Goal: Information Seeking & Learning: Learn about a topic

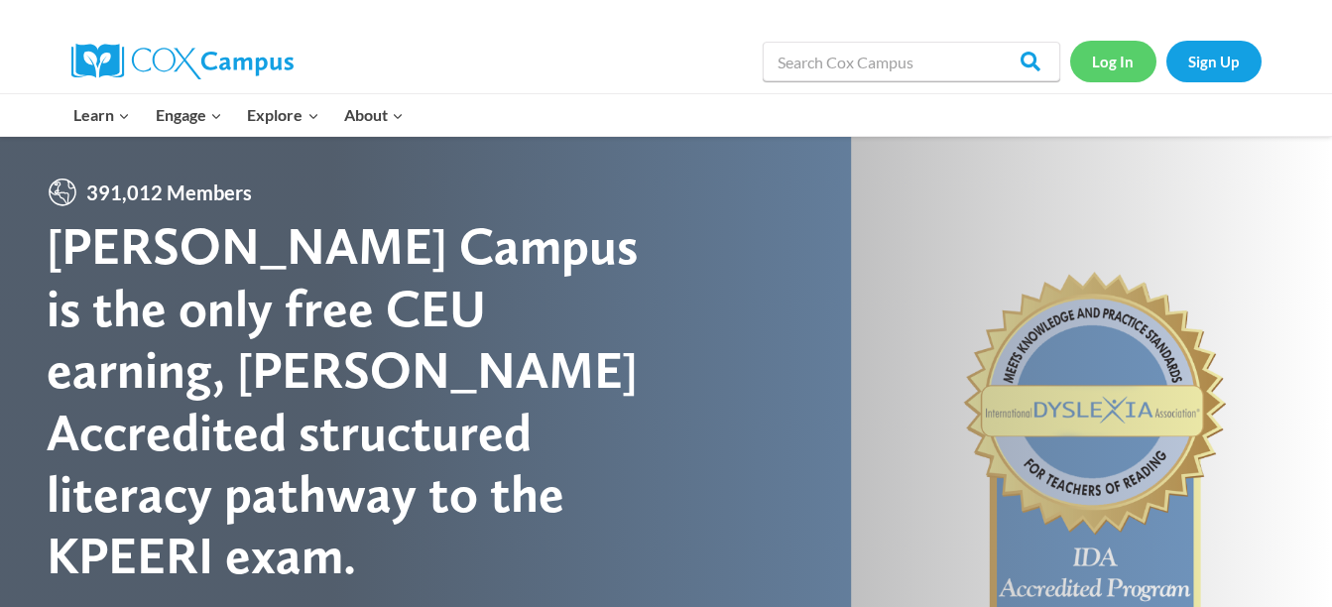
click at [1116, 61] on link "Log In" at bounding box center [1113, 61] width 86 height 41
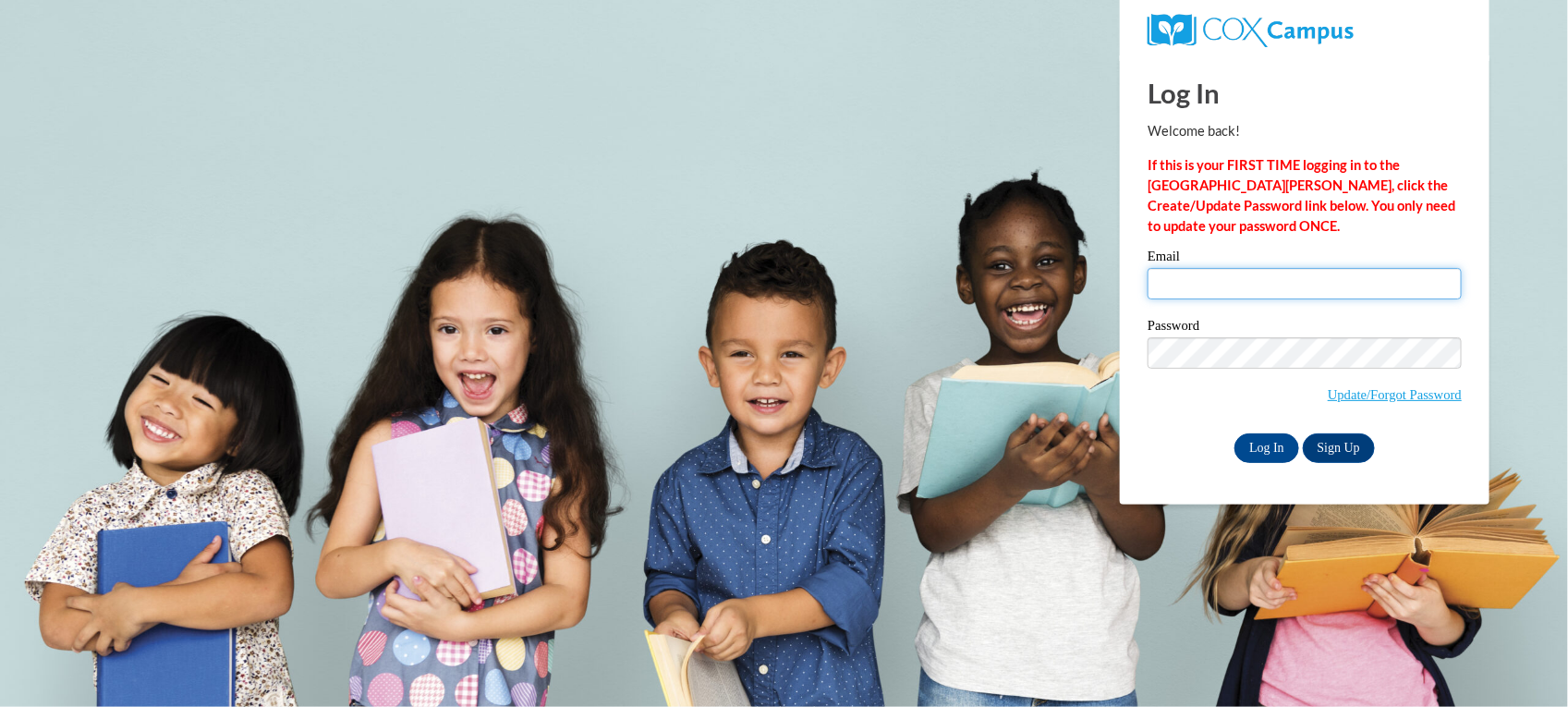
click at [1224, 288] on input "Email" at bounding box center [1304, 284] width 314 height 32
type input "kaylahbussey9@outlook.com"
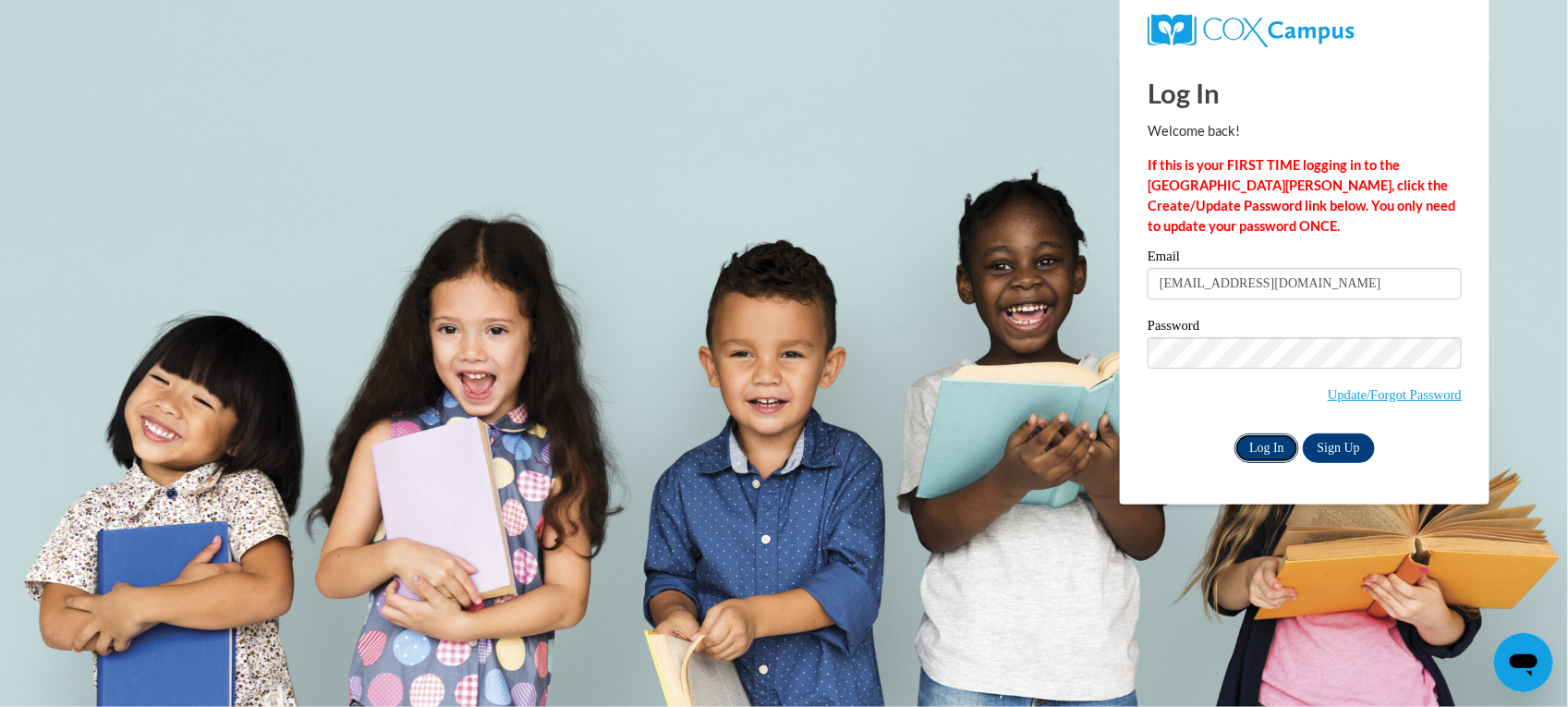
click at [1276, 450] on input "Log In" at bounding box center [1266, 448] width 64 height 30
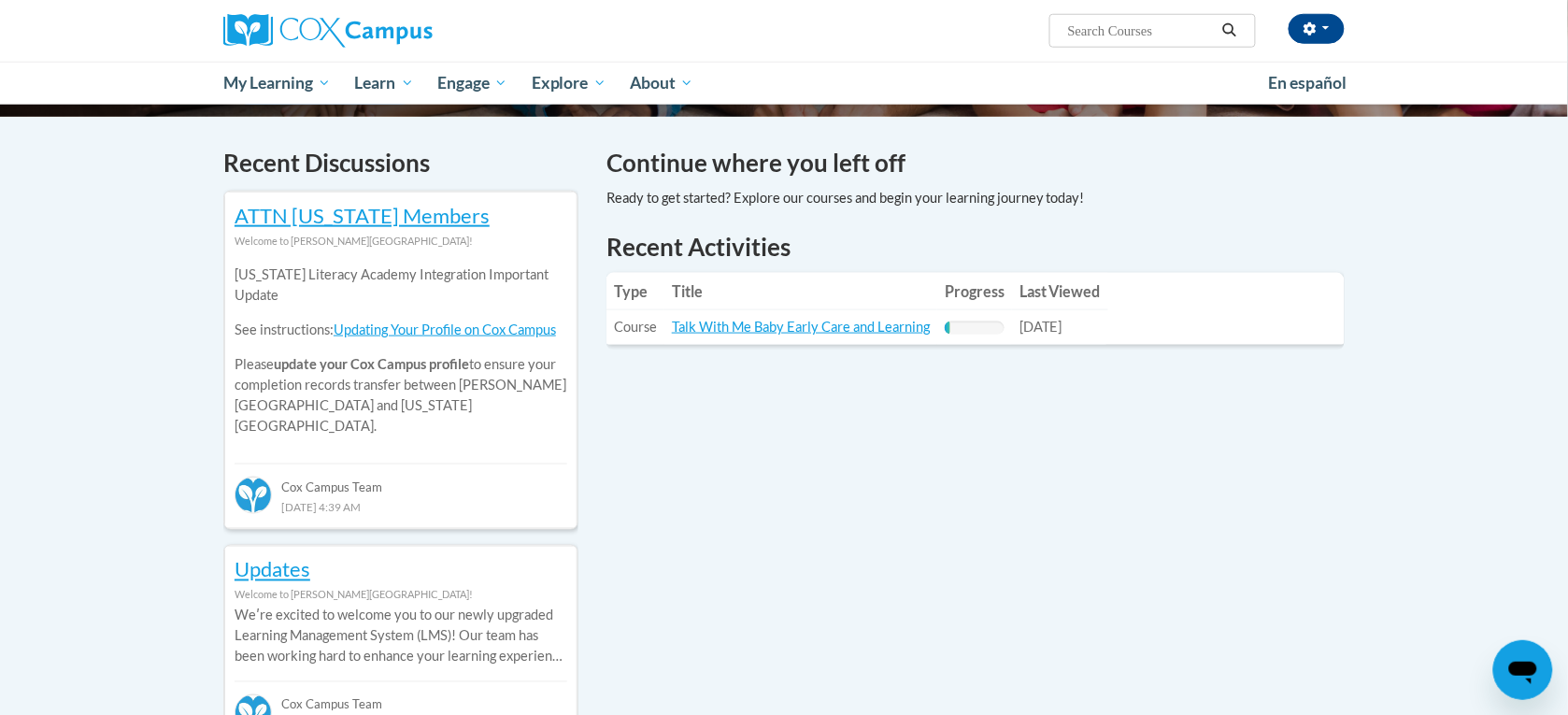
scroll to position [584, 0]
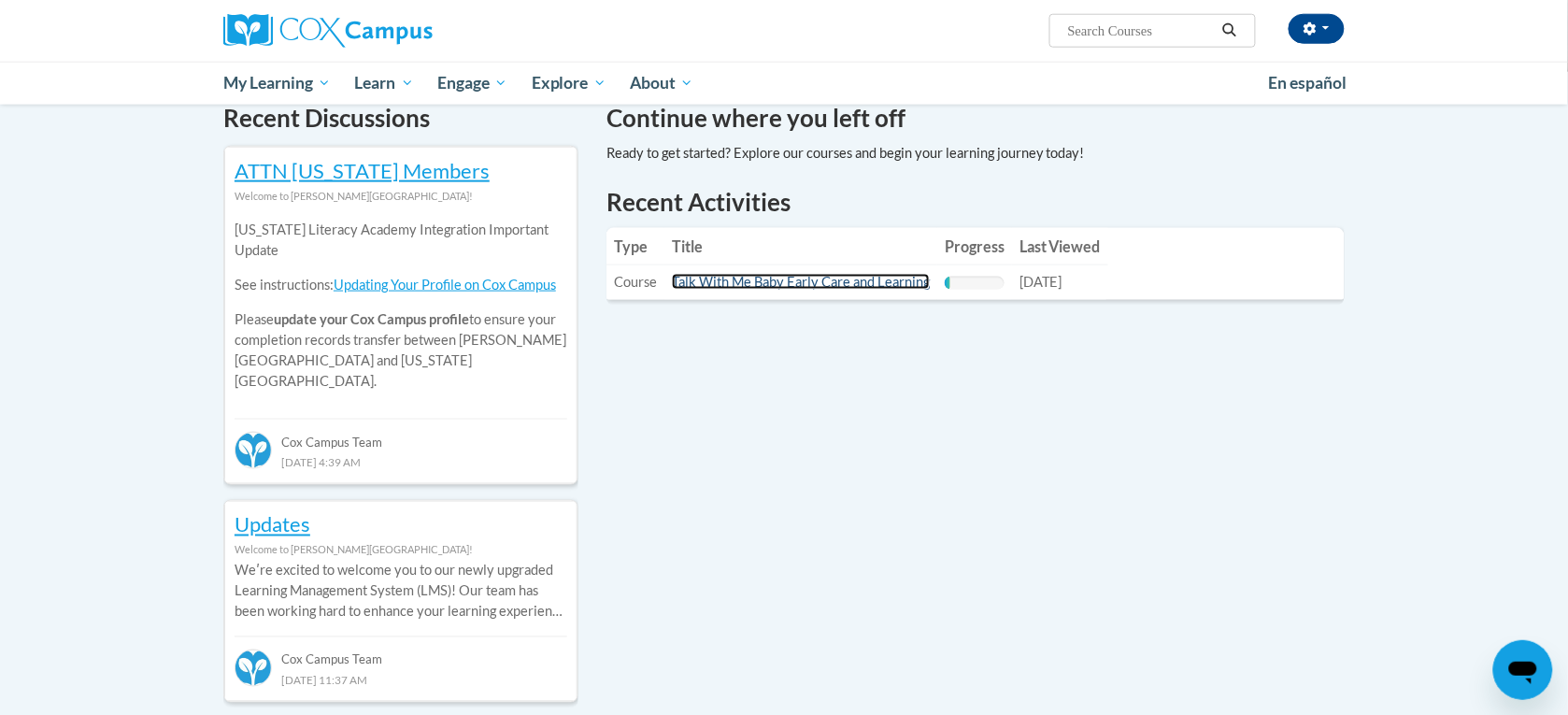
click at [861, 278] on link "Talk With Me Baby Early Care and Learning" at bounding box center [801, 282] width 258 height 16
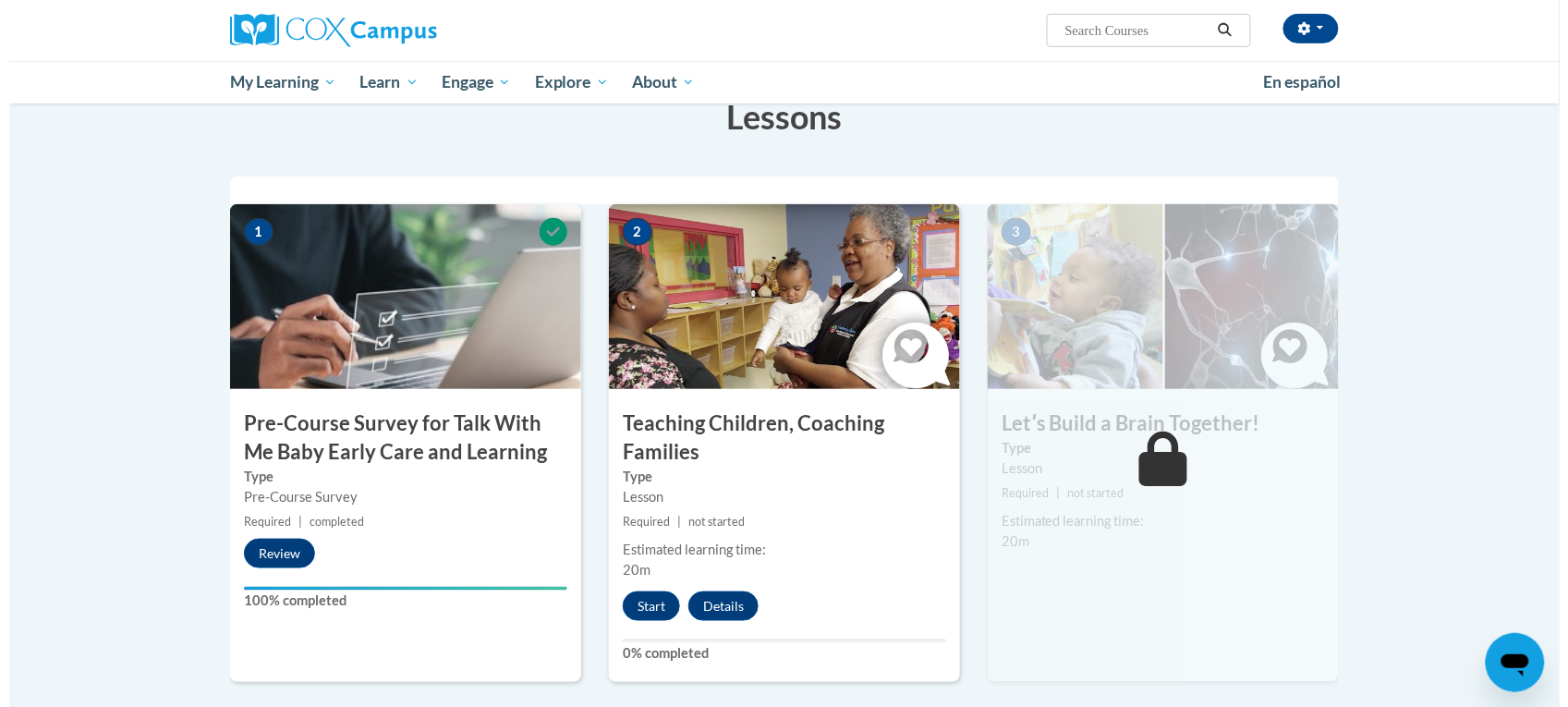
scroll to position [347, 0]
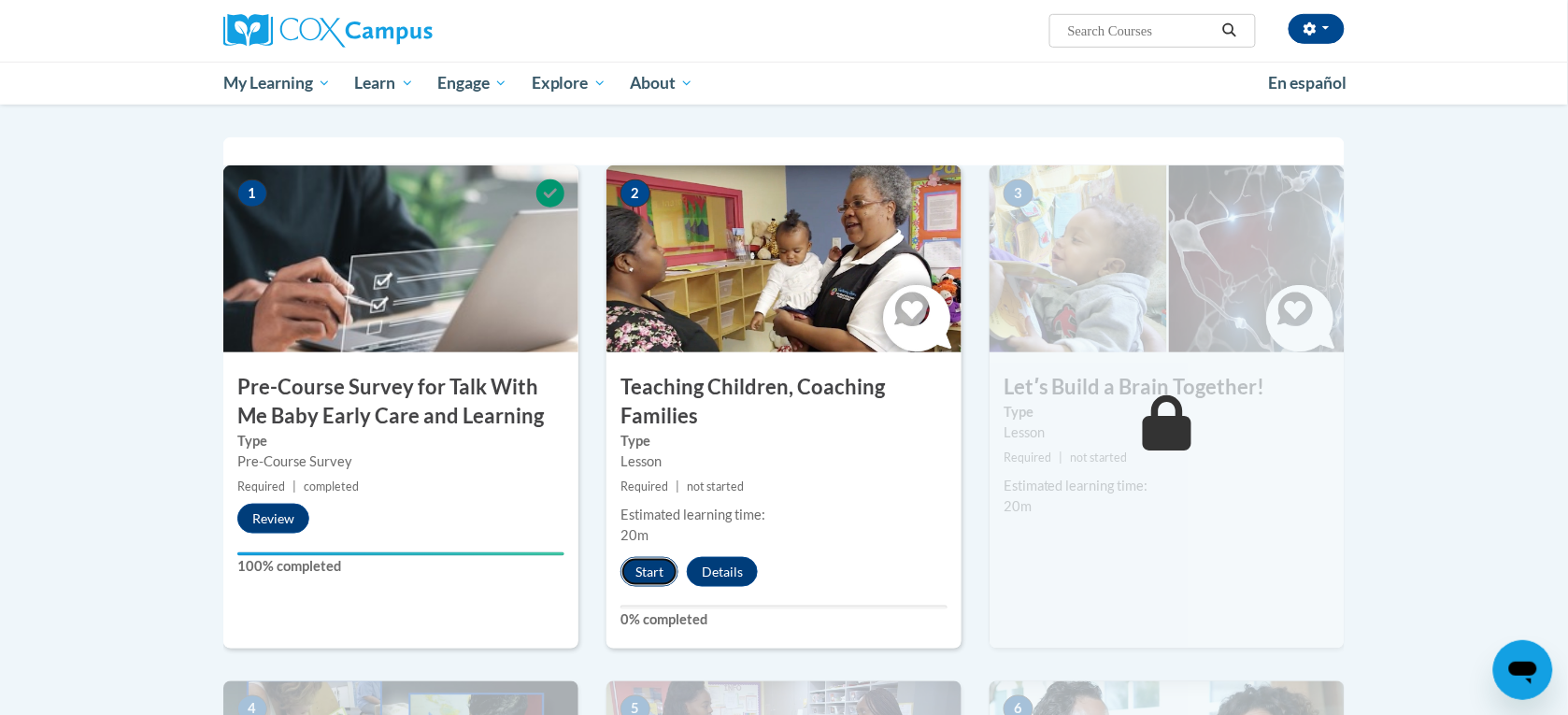
click at [657, 575] on button "Start" at bounding box center [649, 572] width 57 height 30
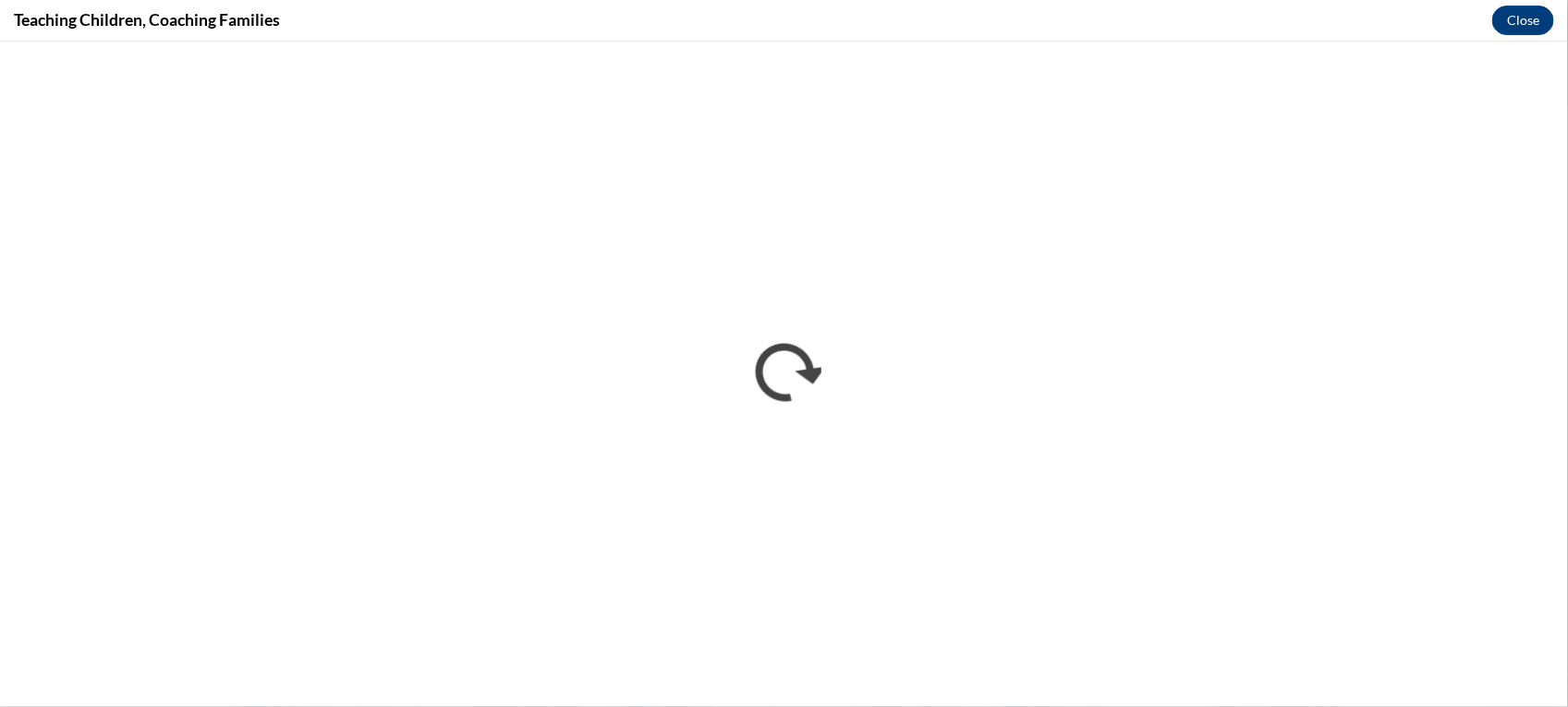
scroll to position [0, 0]
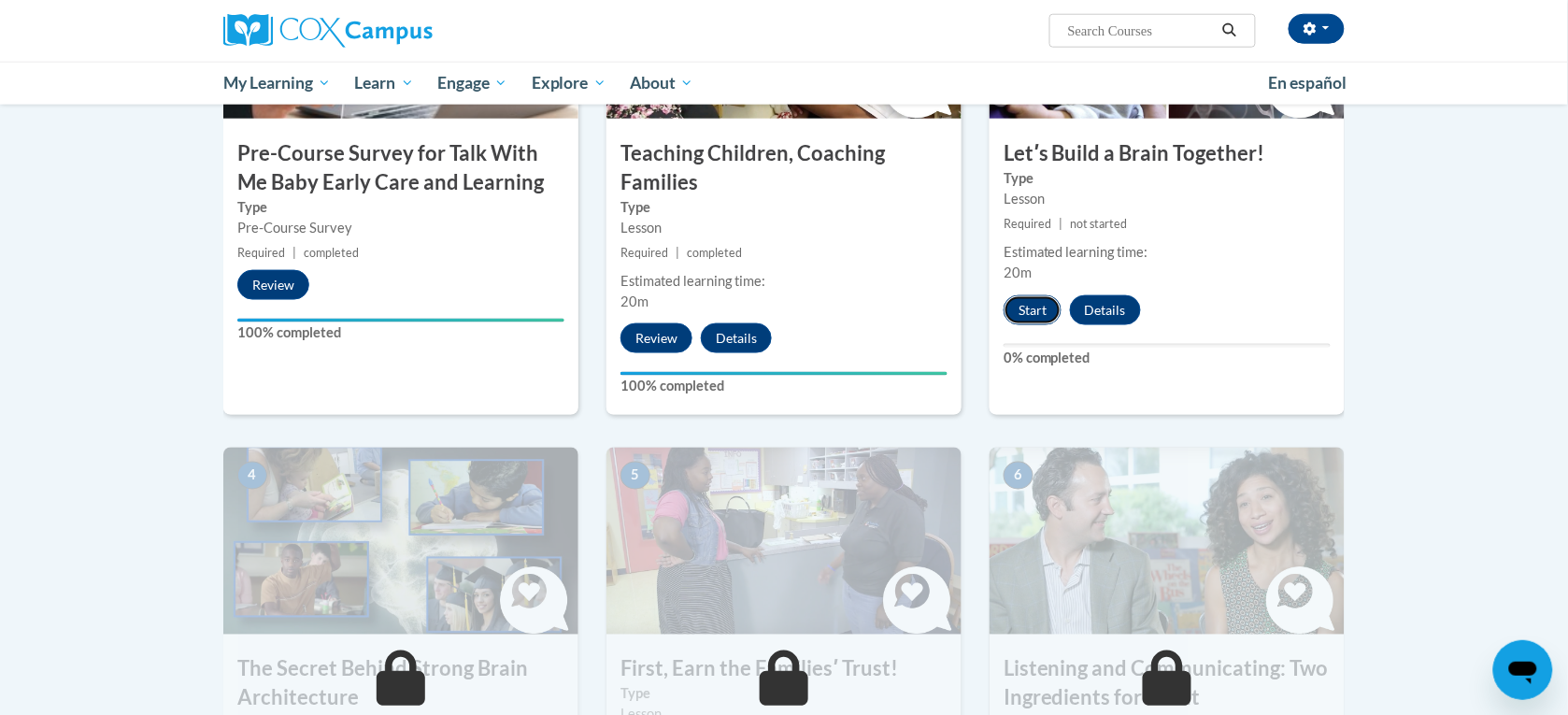
click at [1025, 301] on button "Start" at bounding box center [1032, 310] width 57 height 30
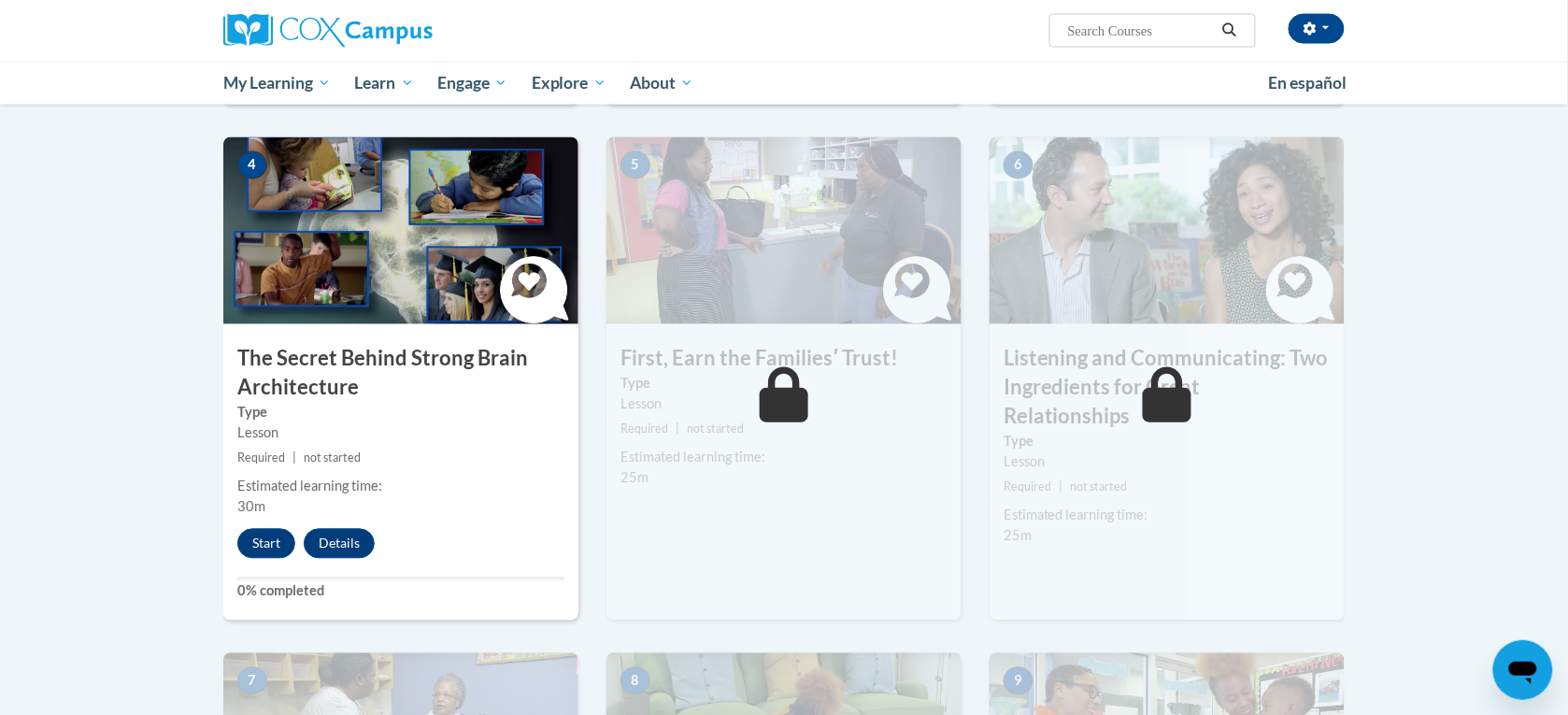
scroll to position [928, 0]
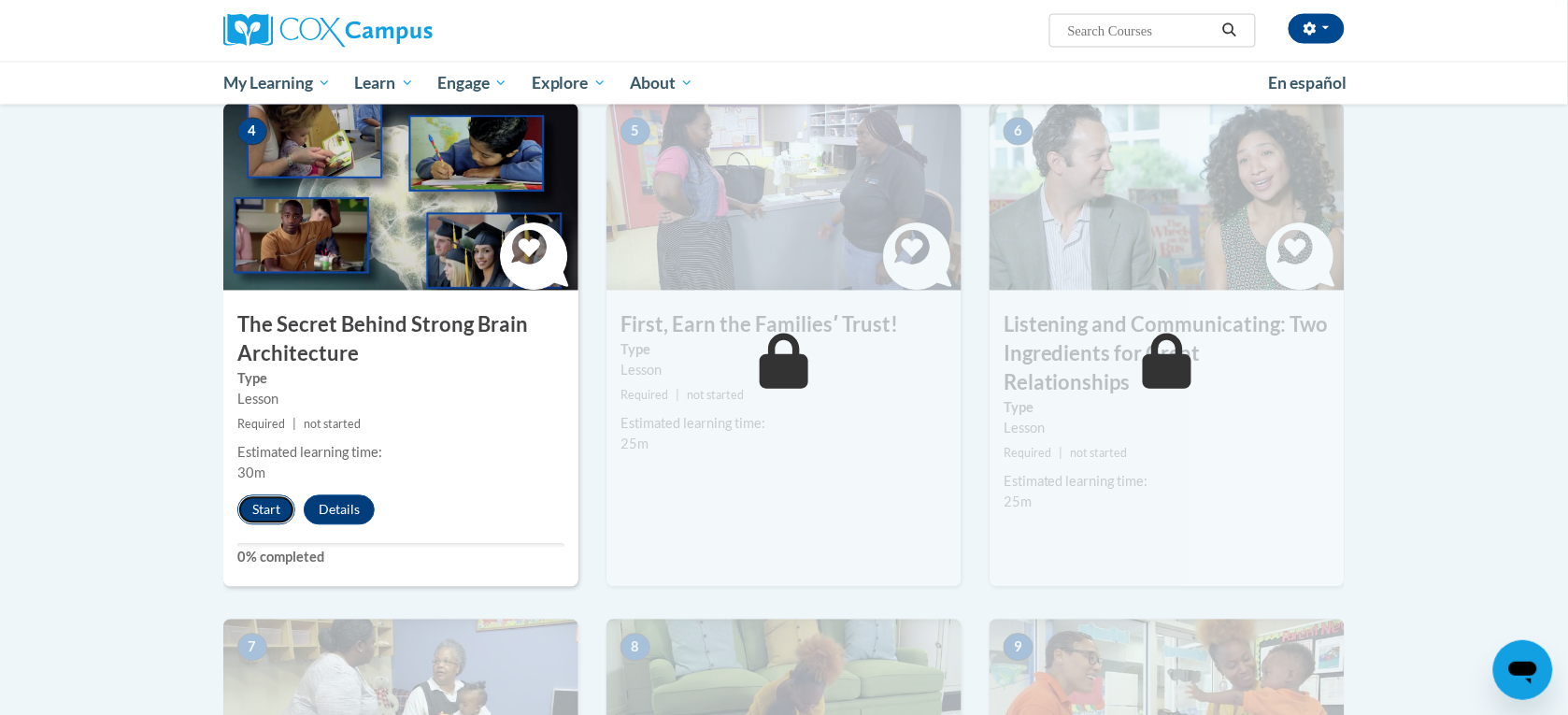
click at [260, 512] on button "Start" at bounding box center [266, 511] width 57 height 30
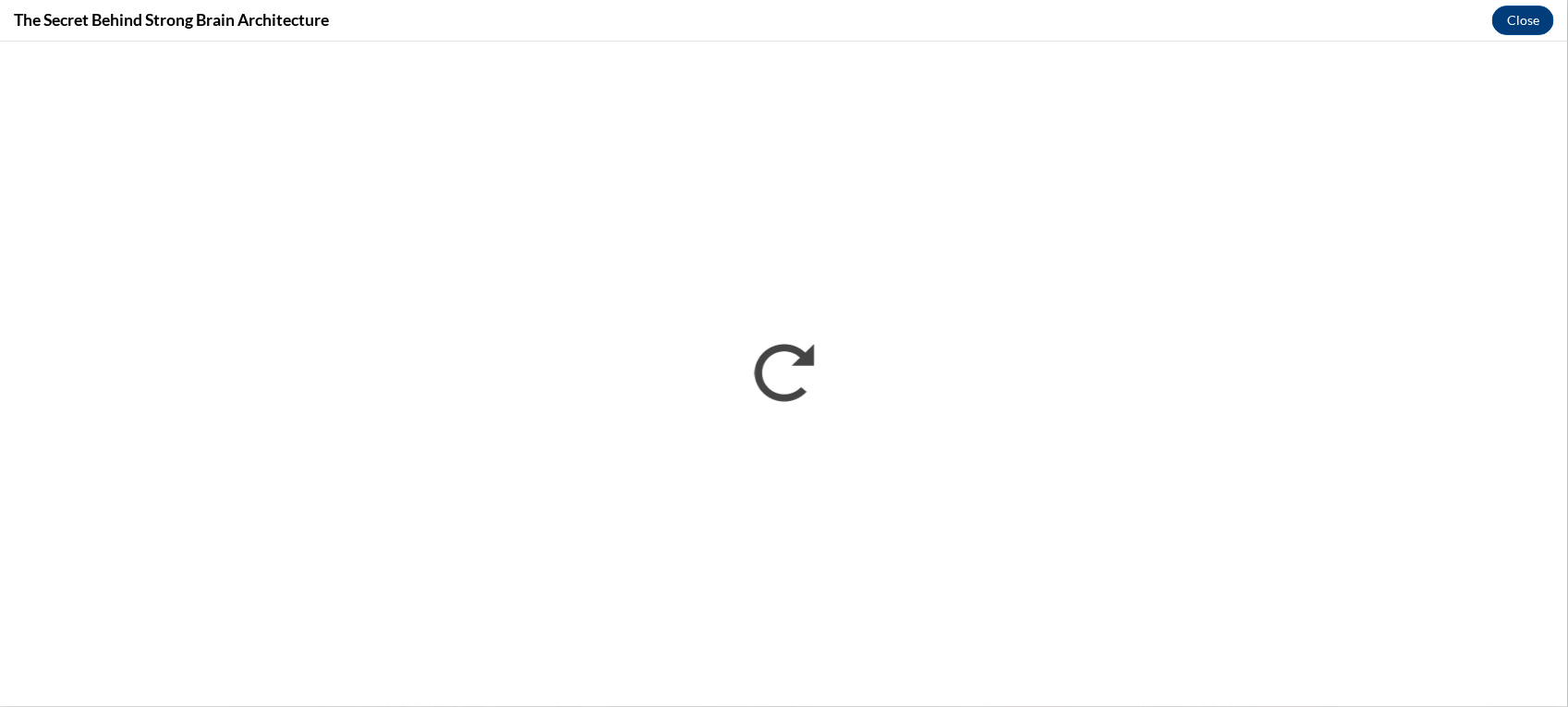
scroll to position [0, 0]
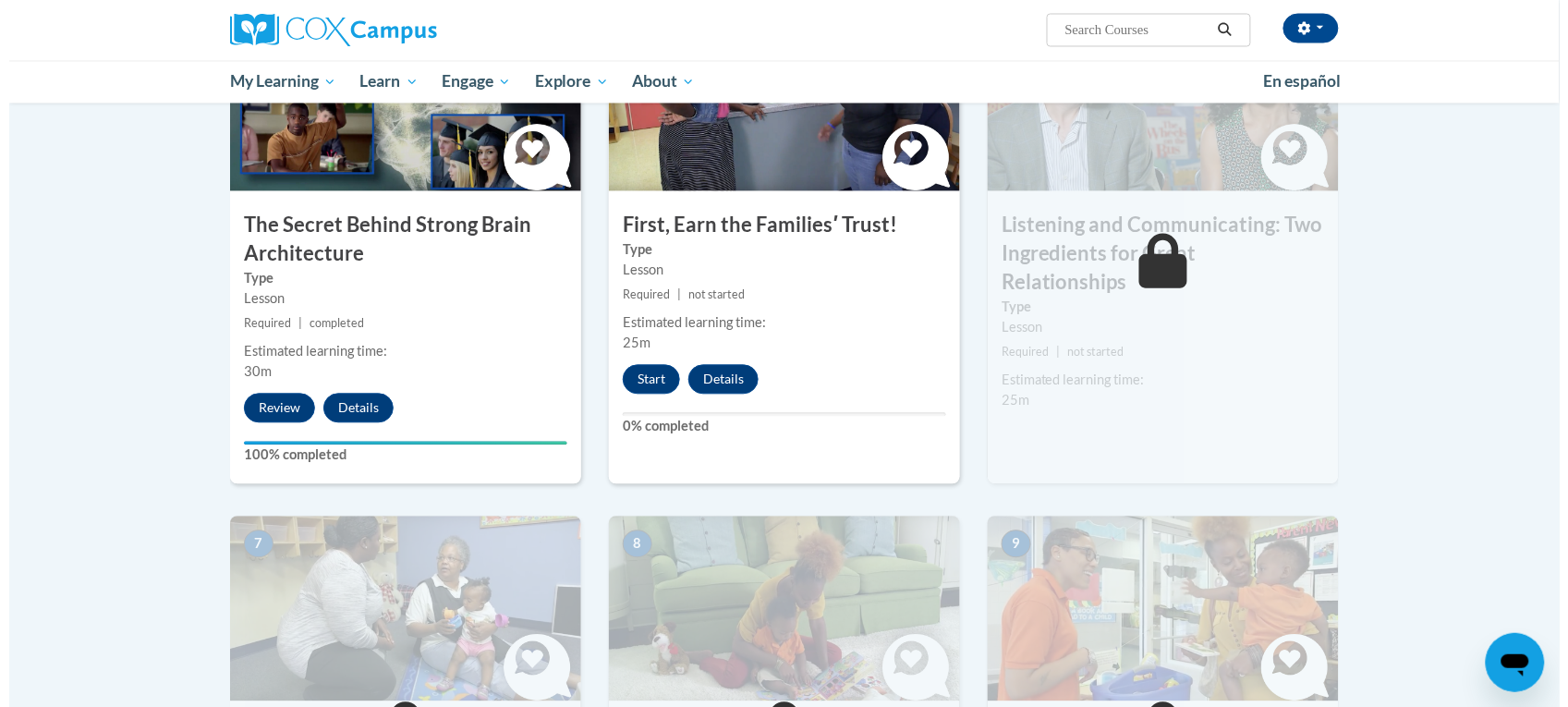
scroll to position [1077, 0]
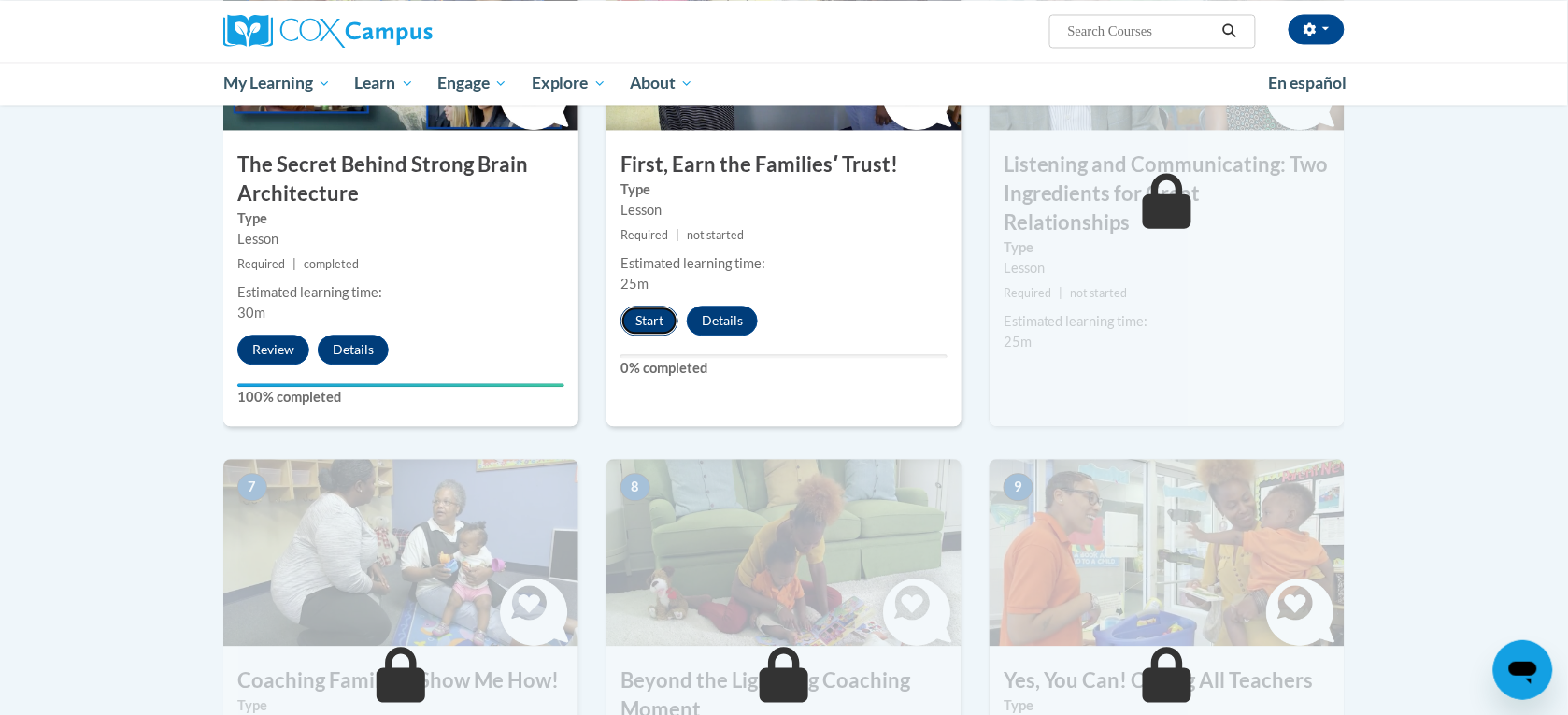
click at [654, 327] on button "Start" at bounding box center [649, 320] width 57 height 30
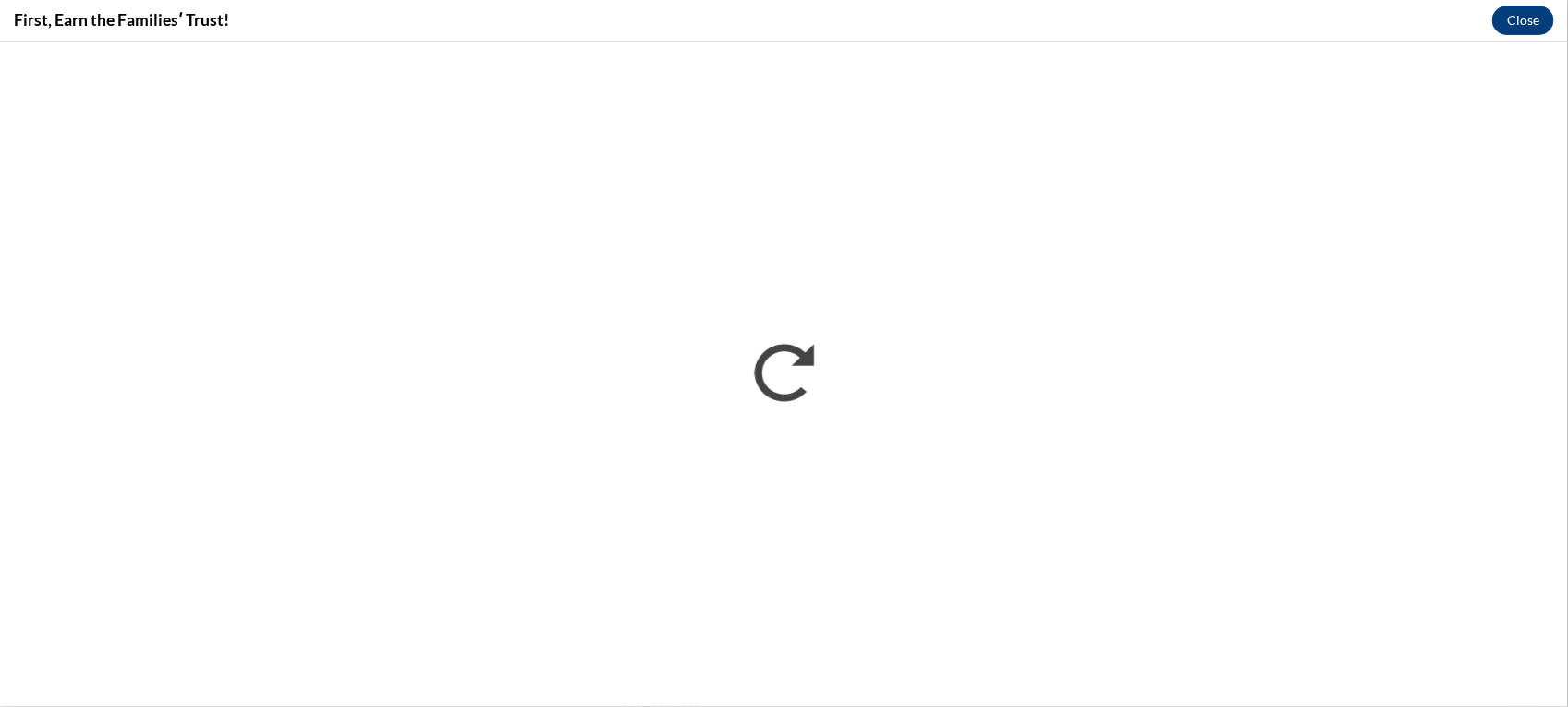
scroll to position [0, 0]
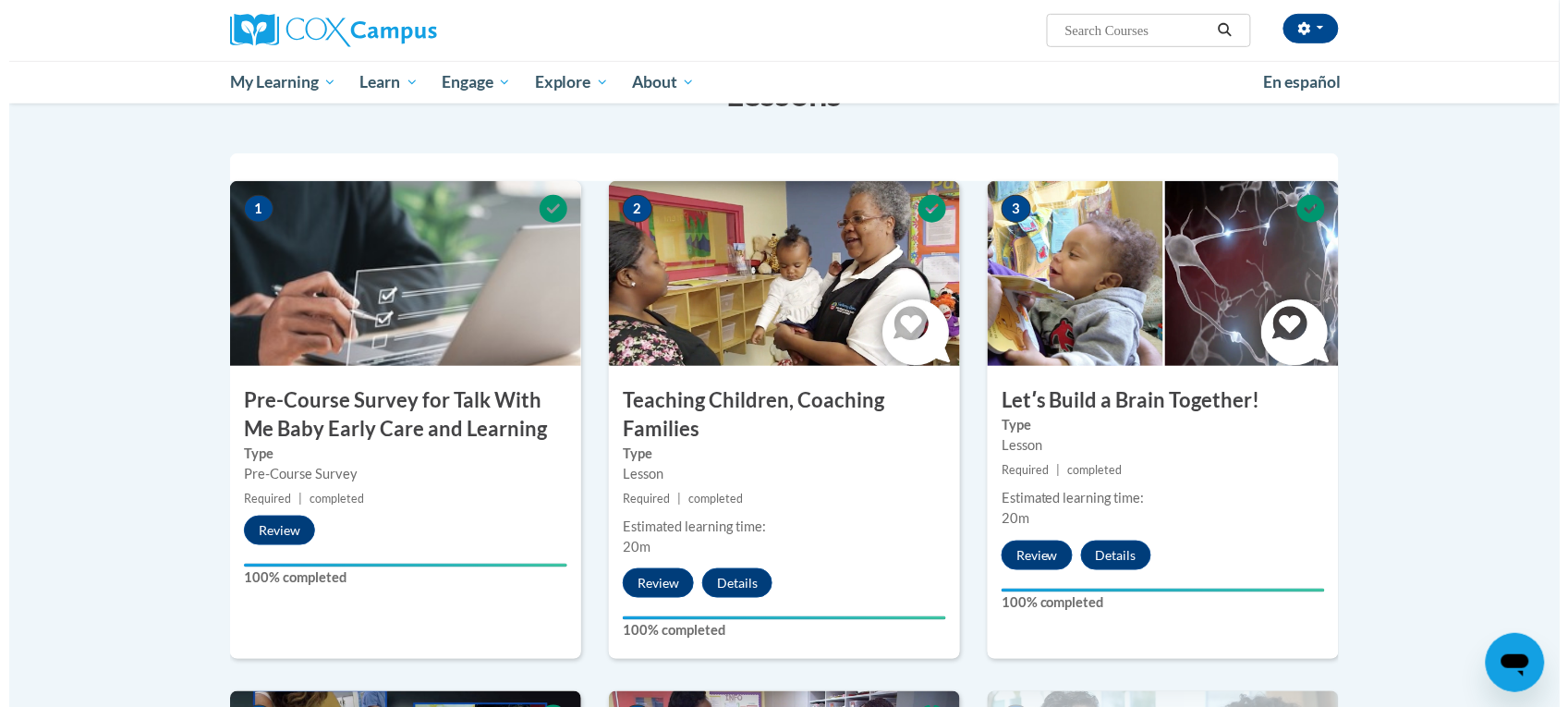
scroll to position [1077, 0]
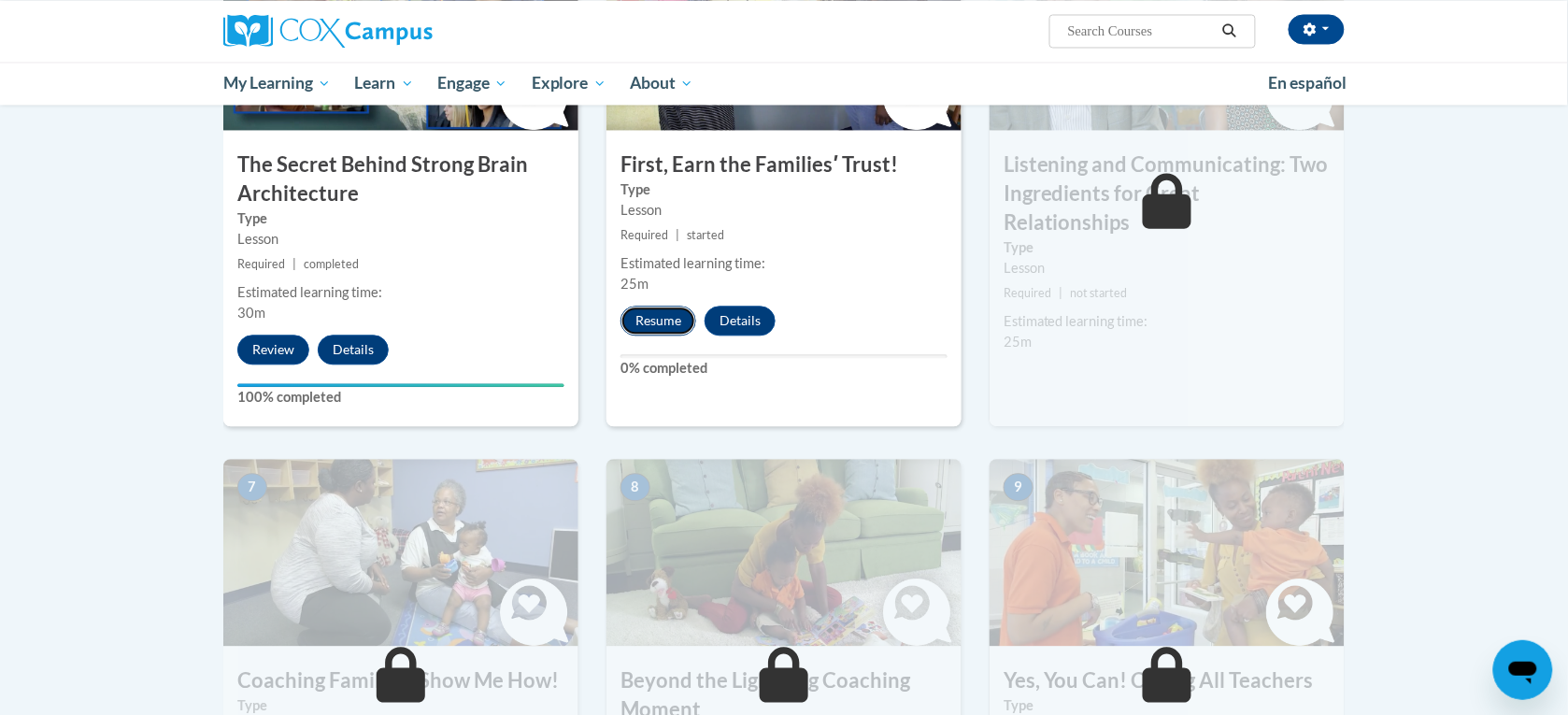
click at [655, 318] on button "Resume" at bounding box center [659, 320] width 75 height 30
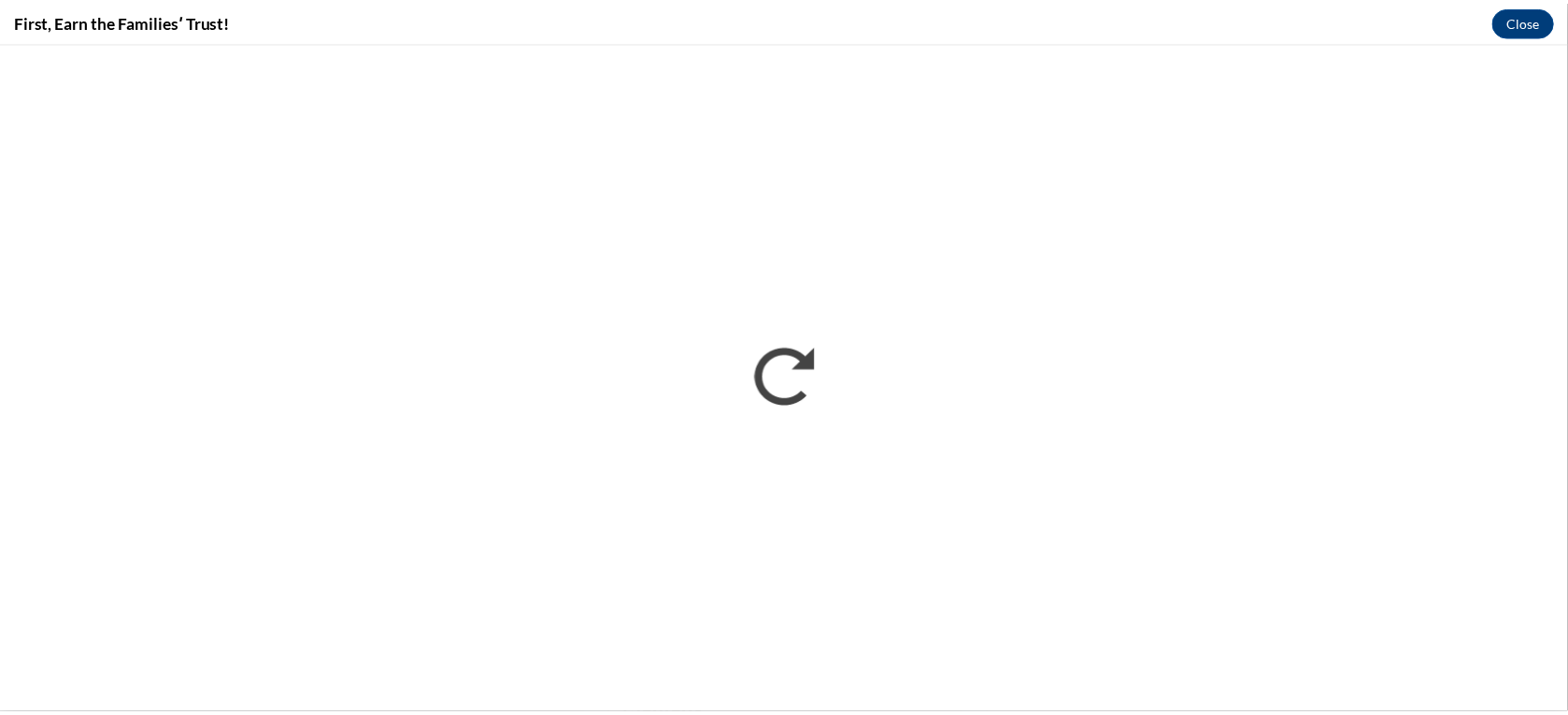
scroll to position [0, 0]
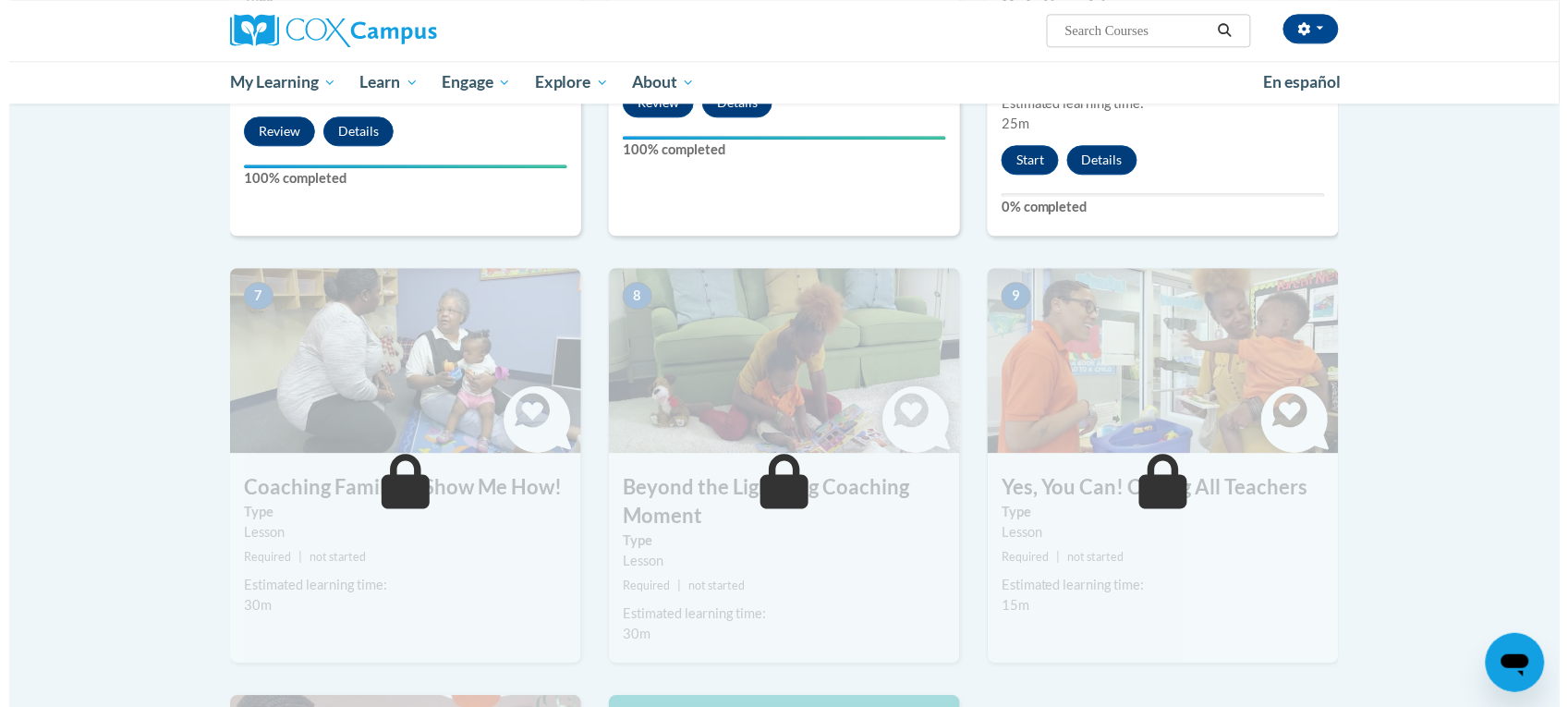
scroll to position [1271, 0]
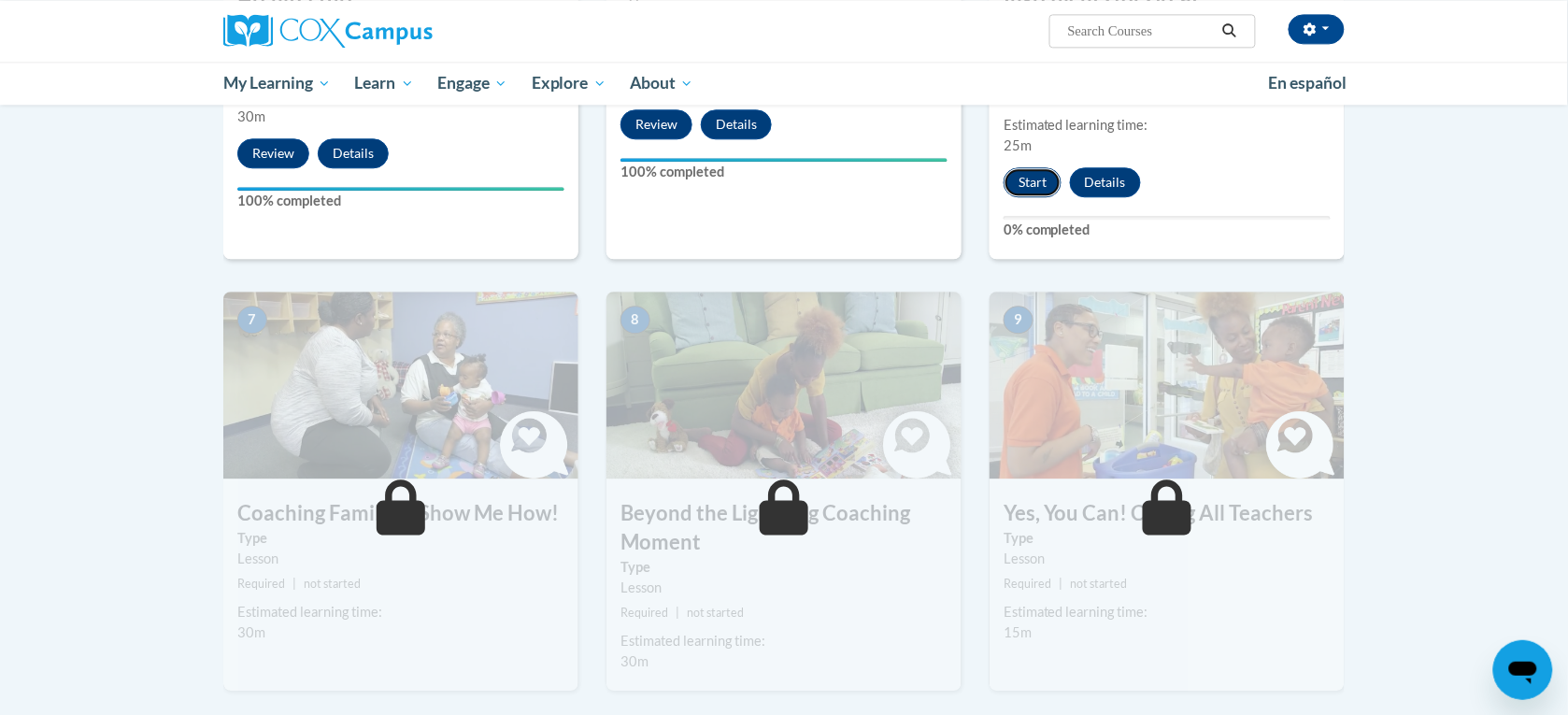
click at [1043, 168] on button "Start" at bounding box center [1032, 183] width 57 height 30
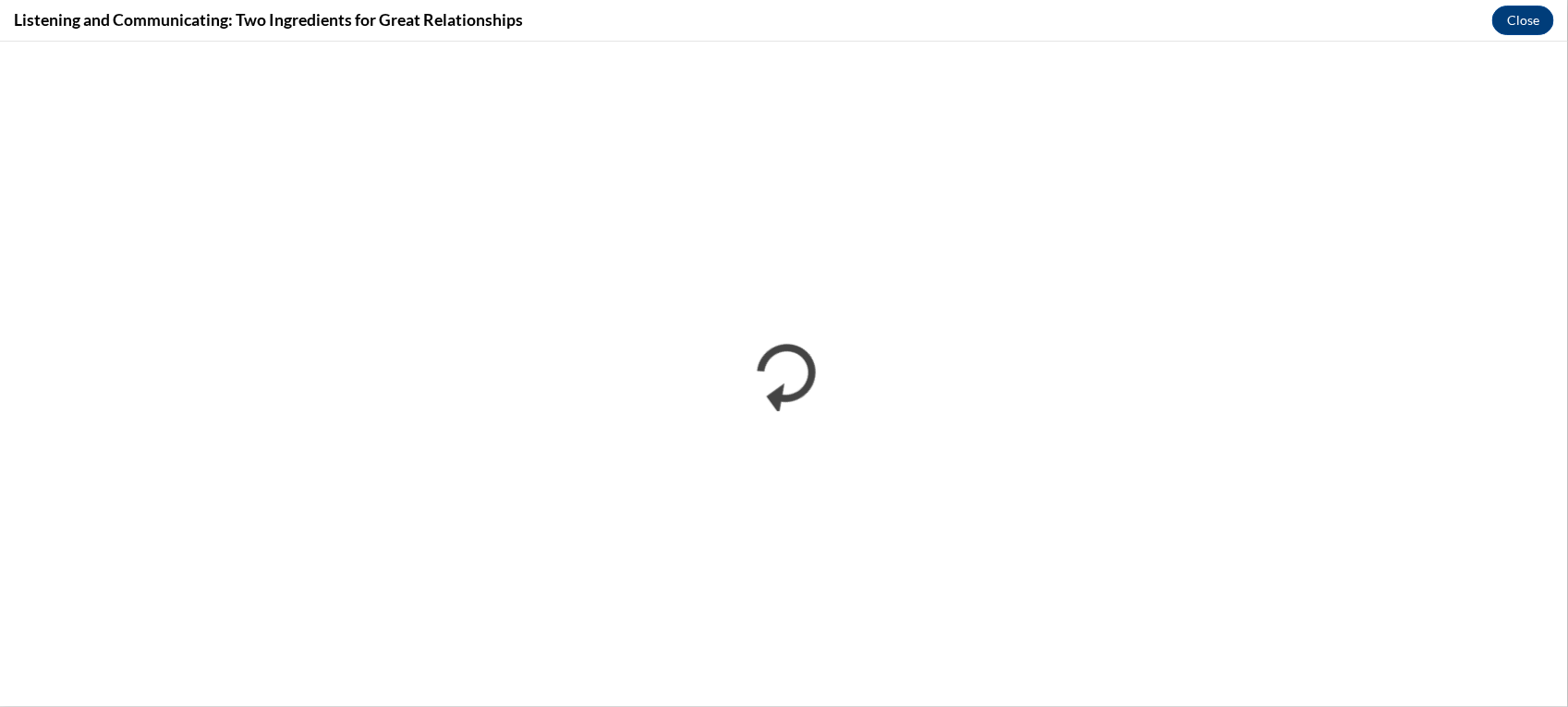
scroll to position [0, 0]
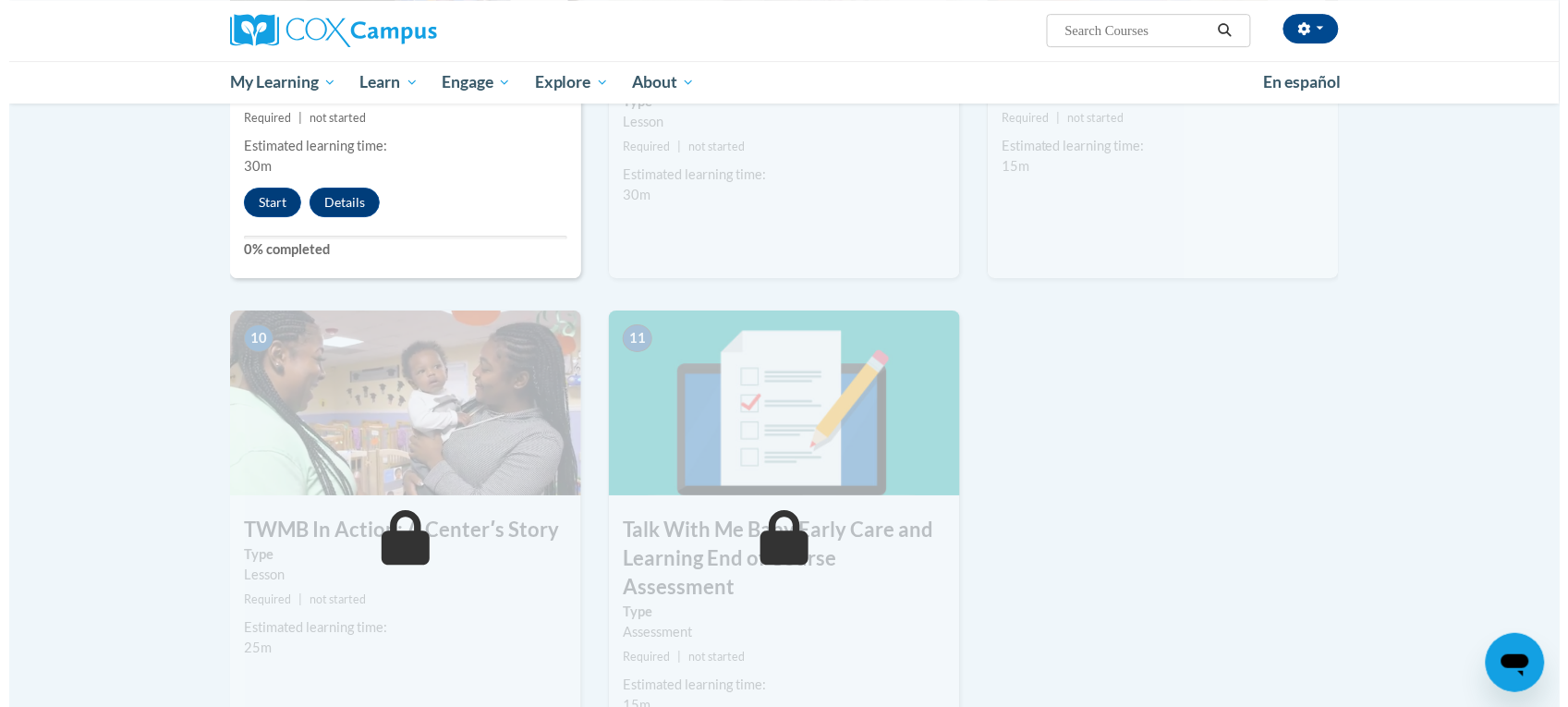
scroll to position [1733, 0]
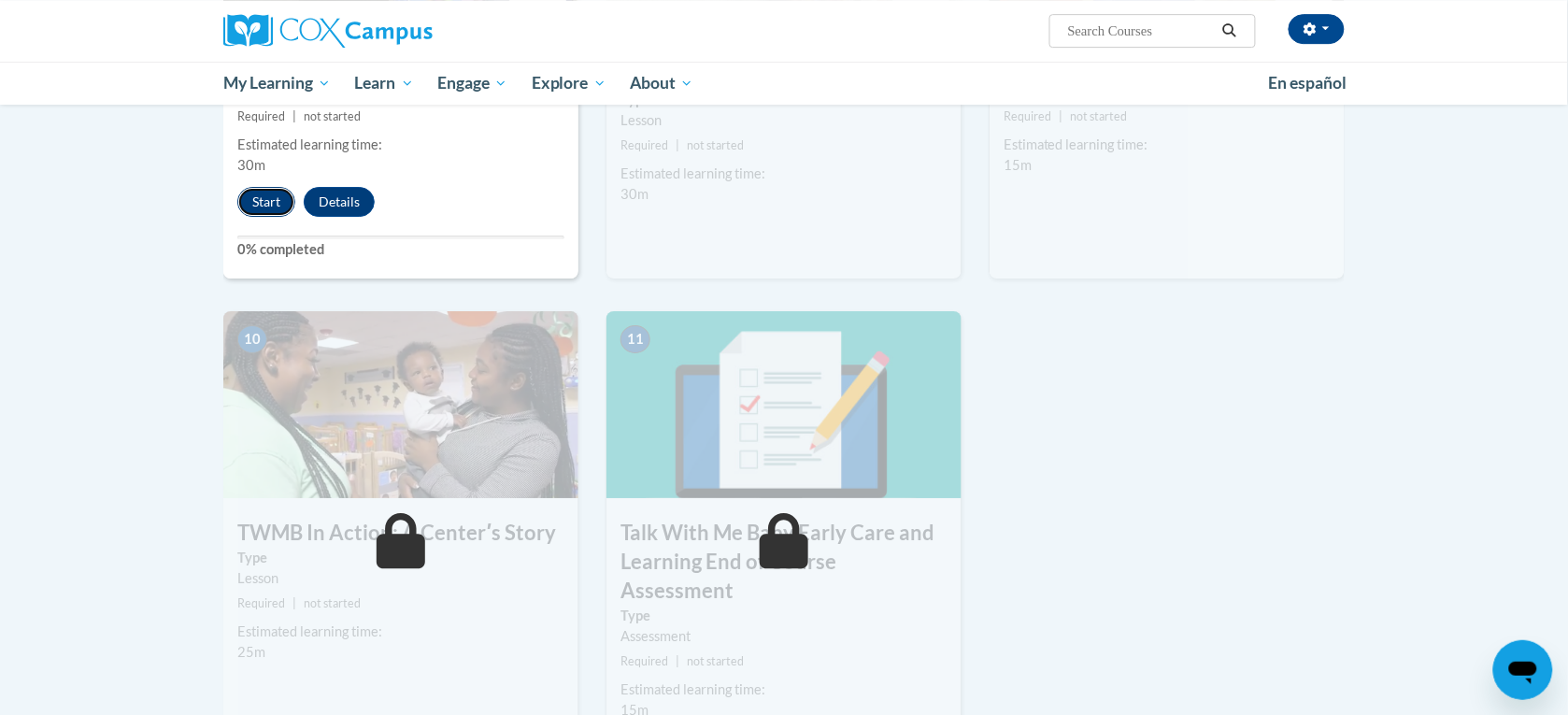
click at [263, 187] on button "Start" at bounding box center [266, 202] width 57 height 30
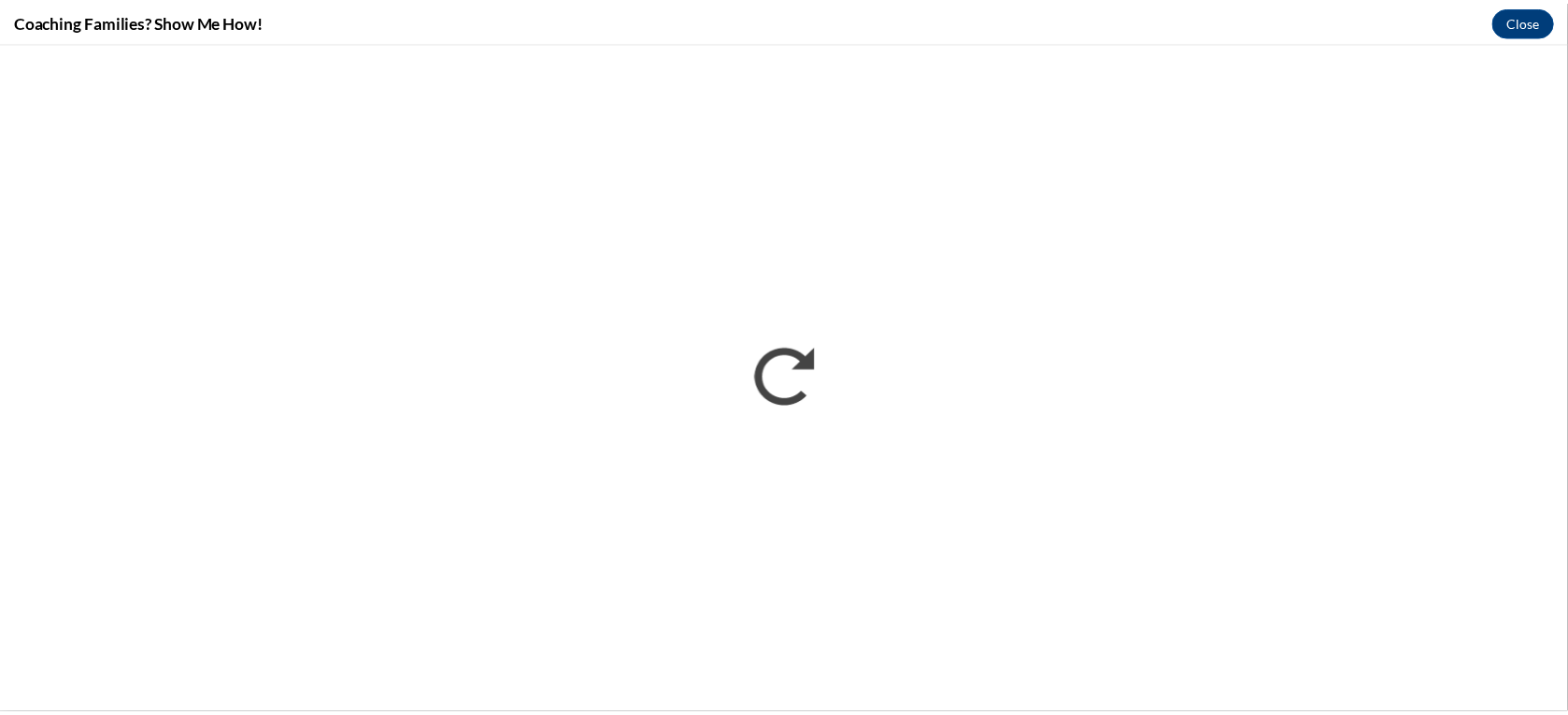
scroll to position [0, 0]
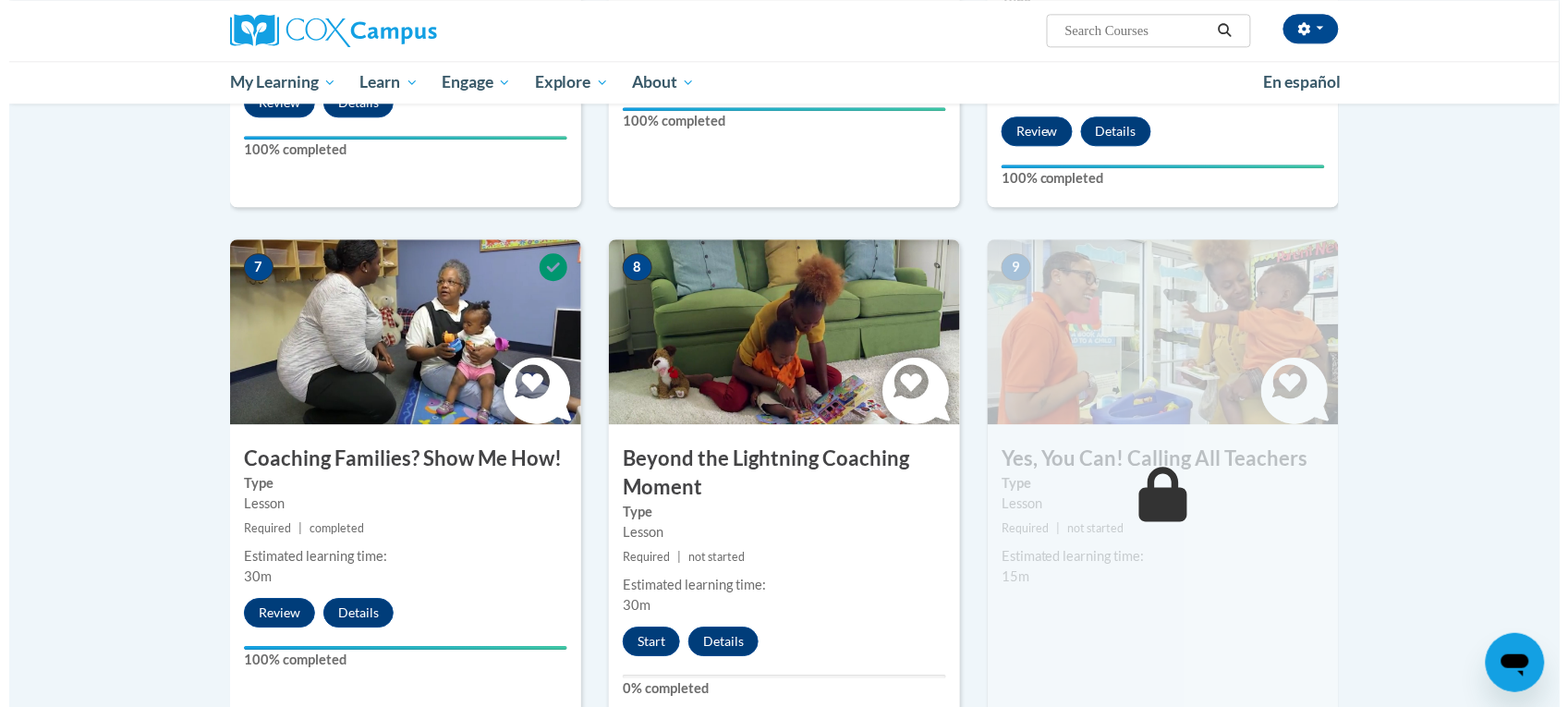
scroll to position [1354, 0]
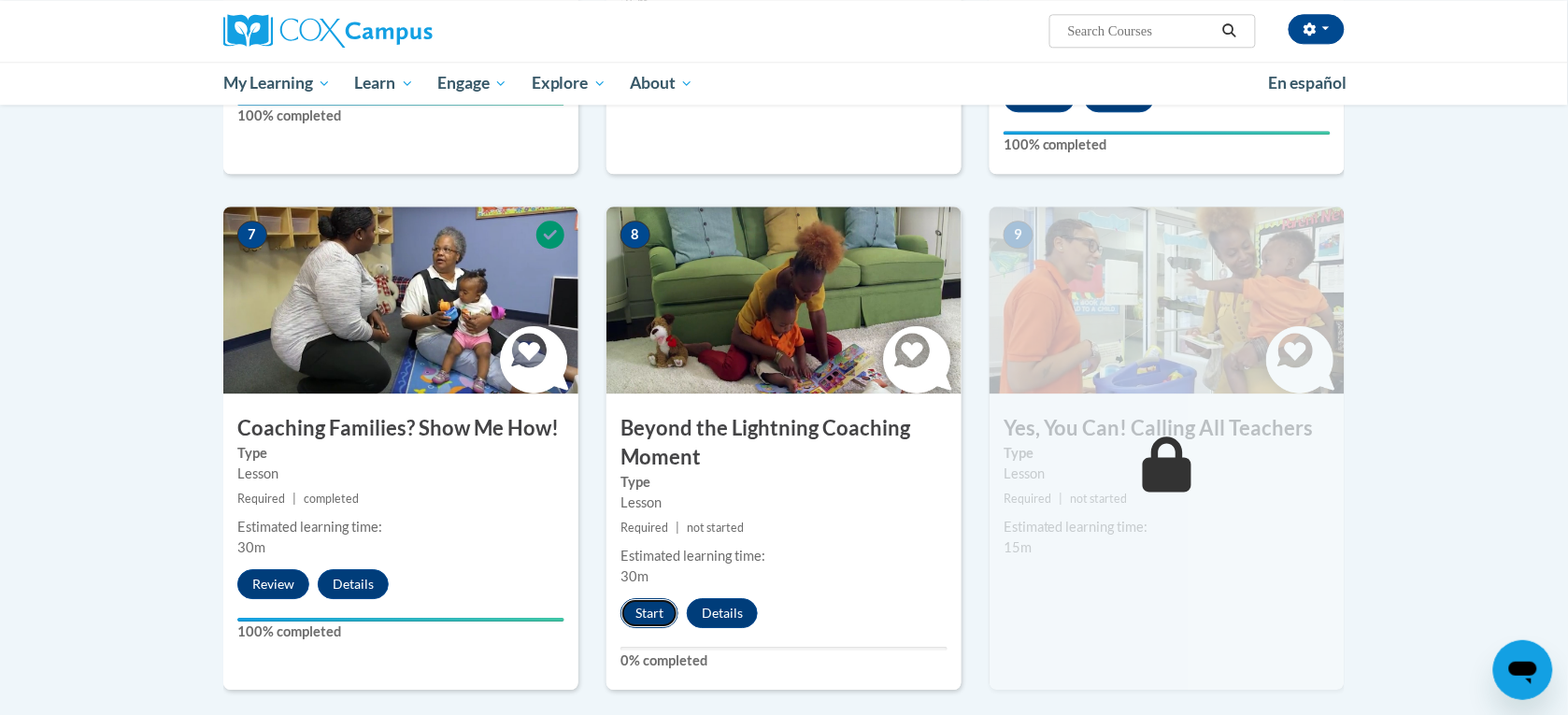
click at [642, 598] on button "Start" at bounding box center [649, 613] width 57 height 30
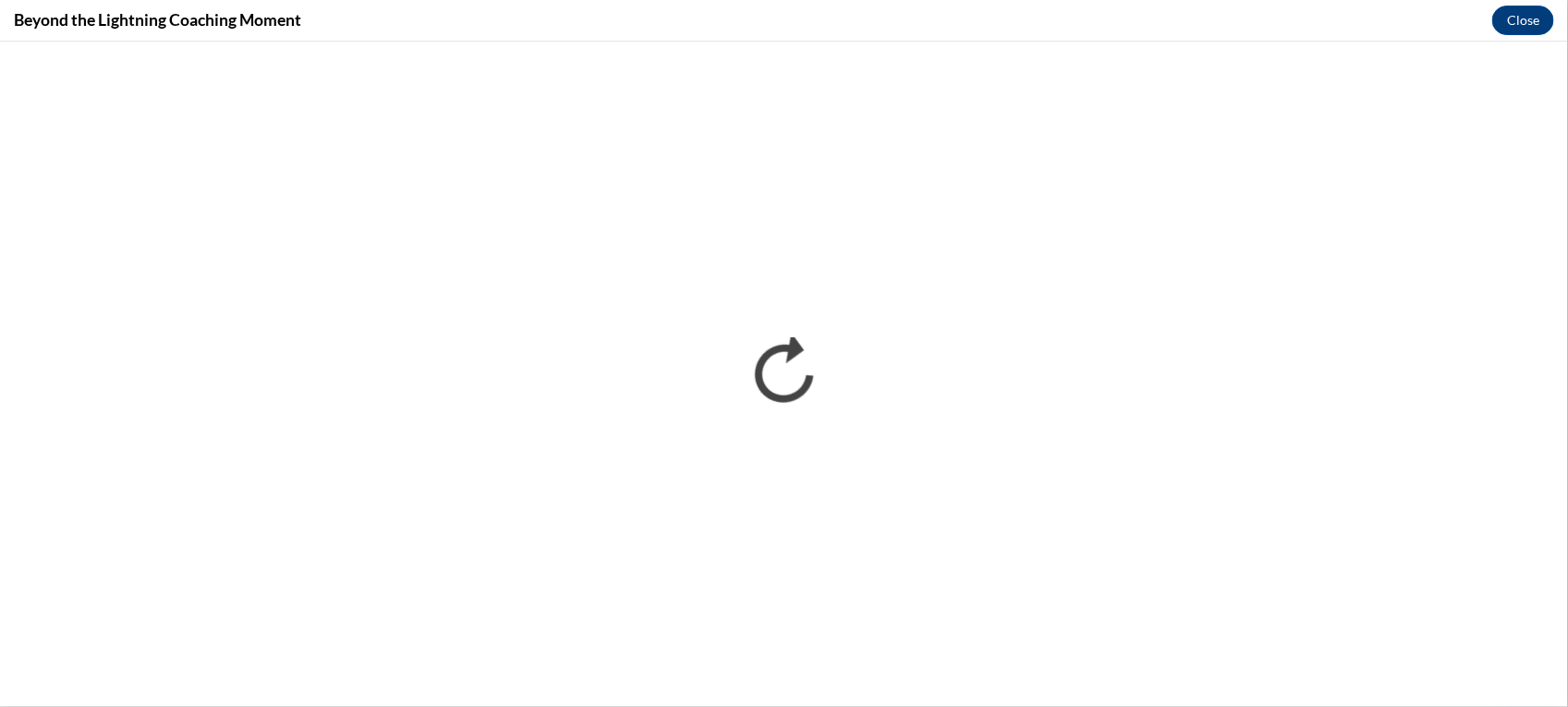
scroll to position [0, 0]
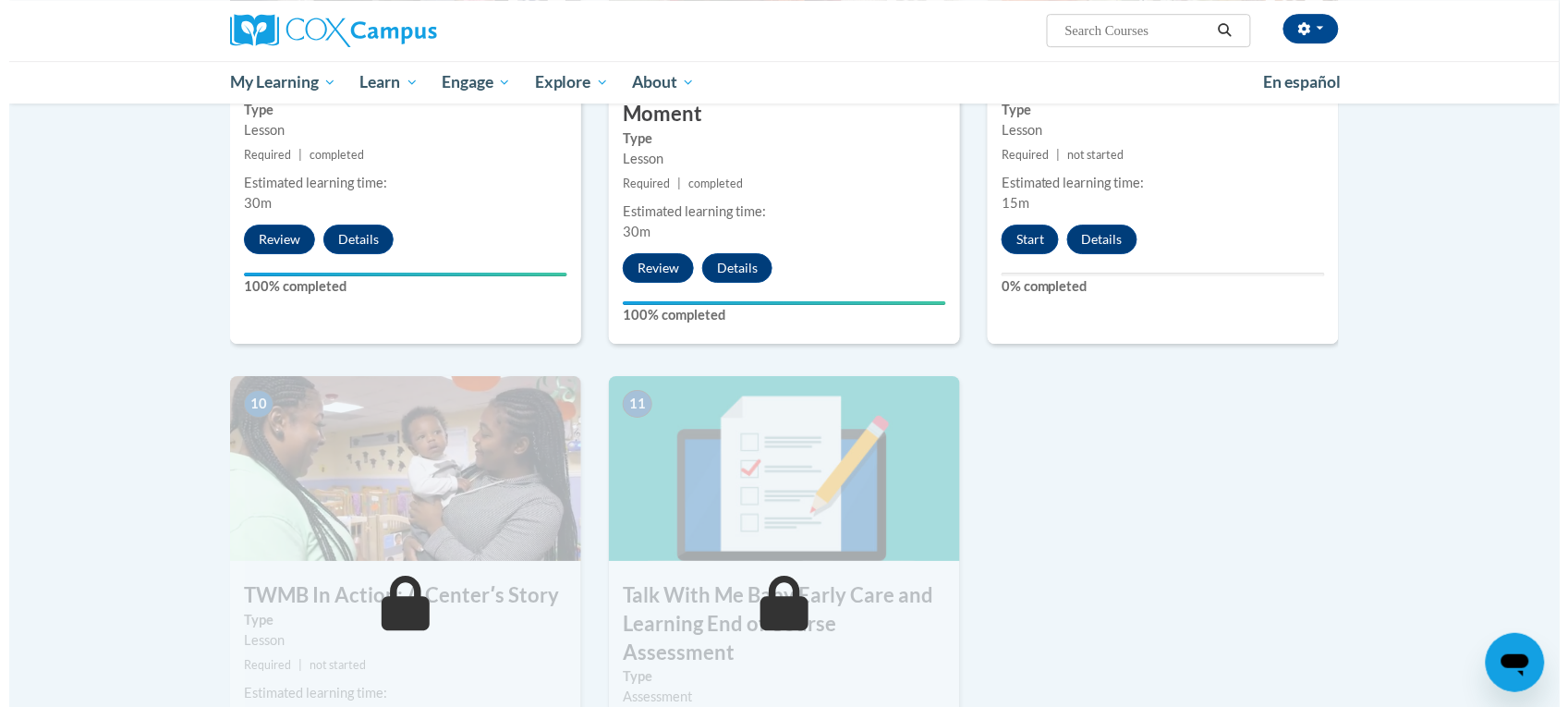
scroll to position [1733, 0]
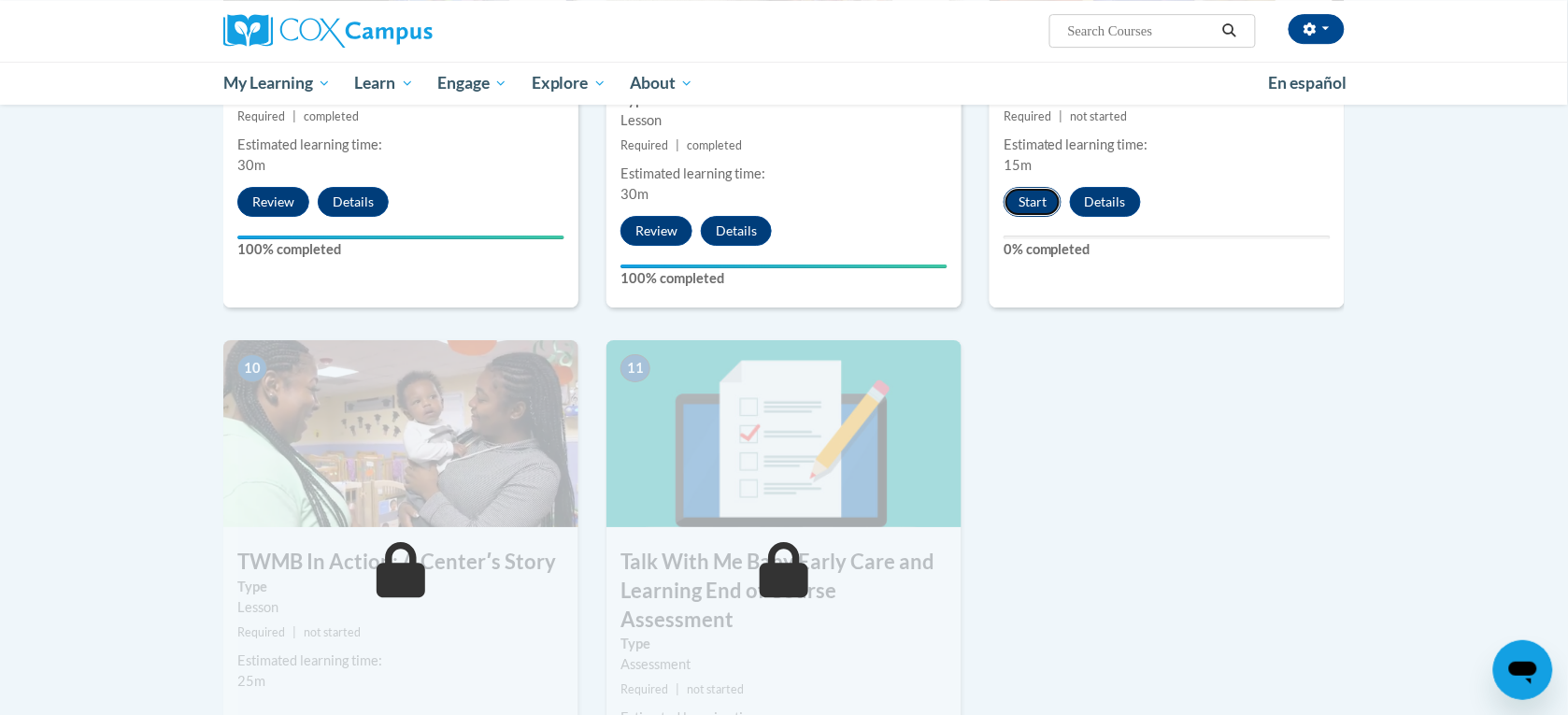
click at [1034, 187] on button "Start" at bounding box center [1032, 202] width 57 height 30
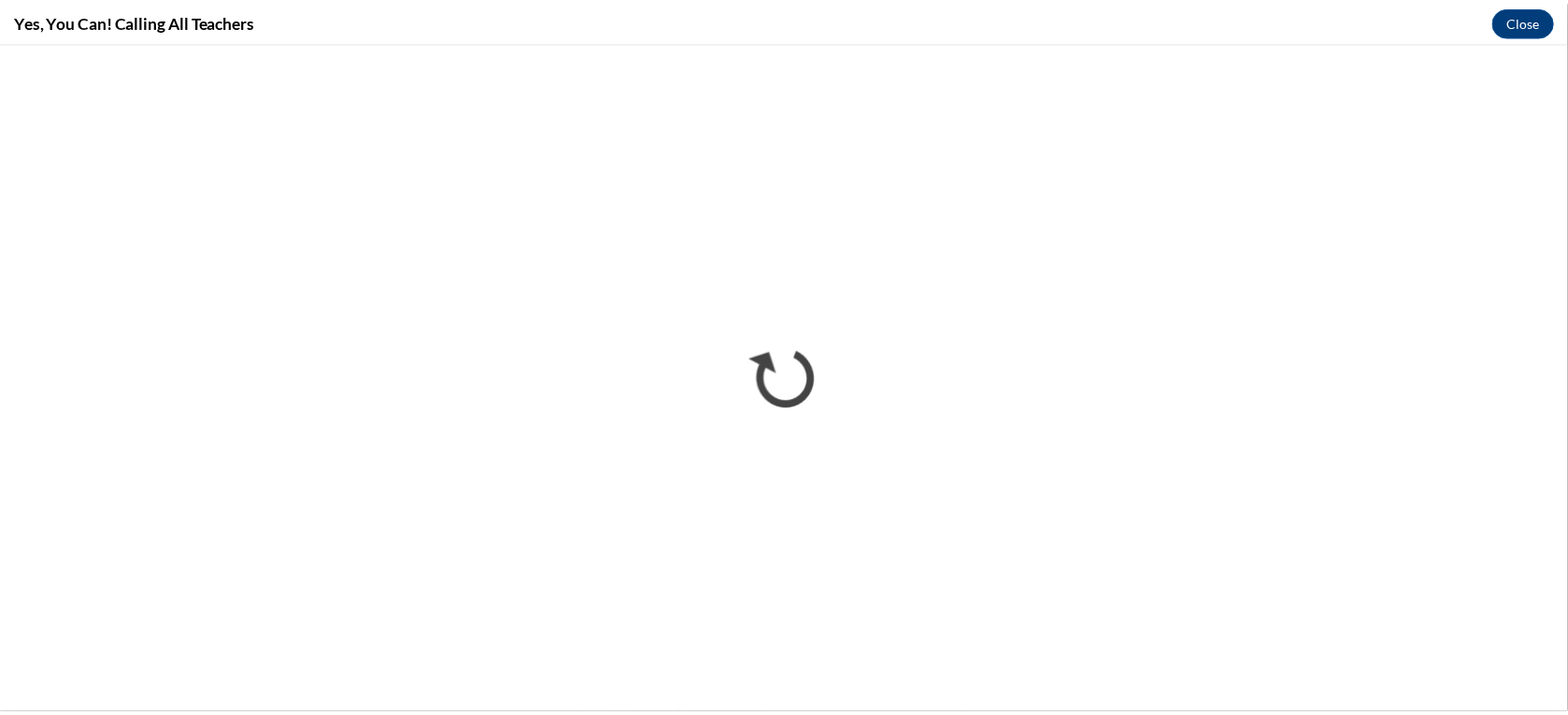
scroll to position [0, 0]
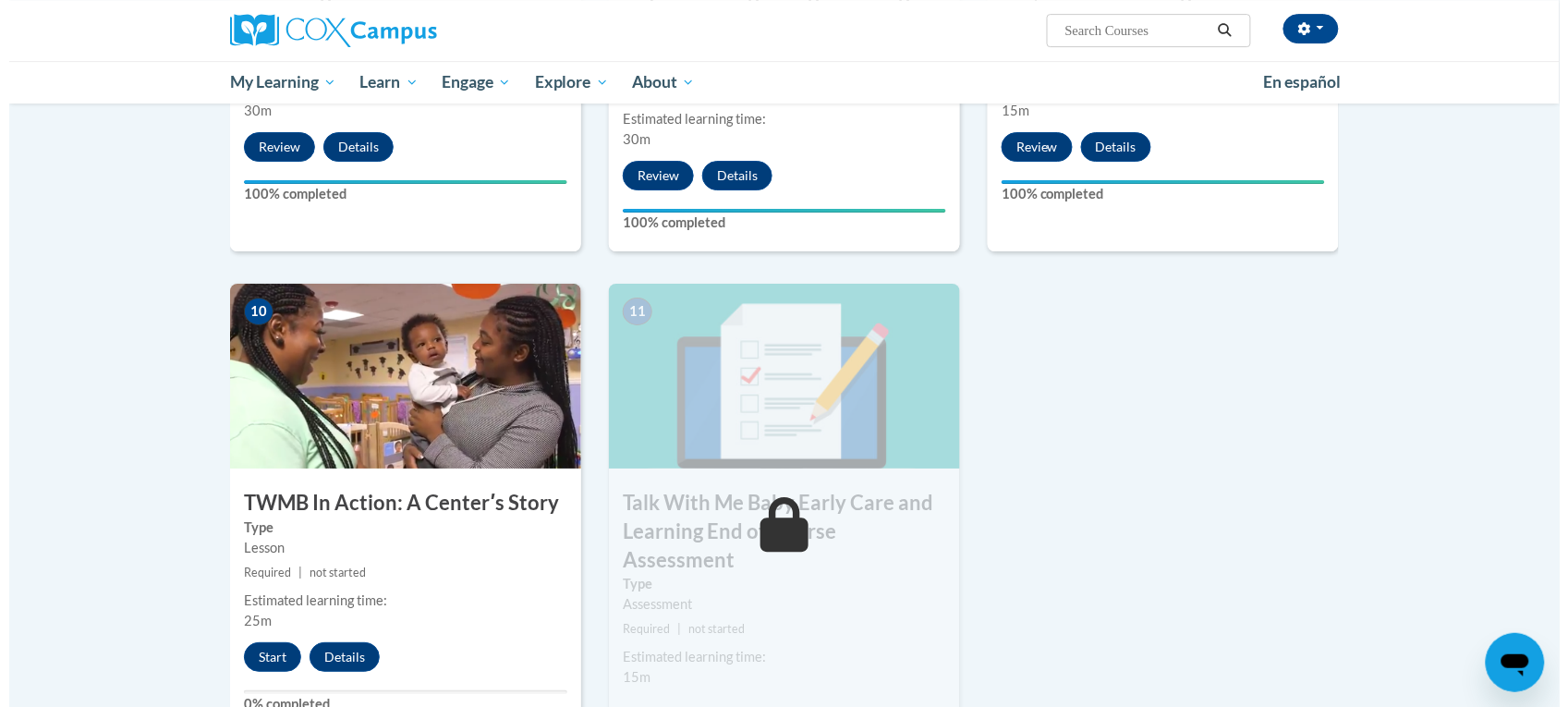
scroll to position [1842, 0]
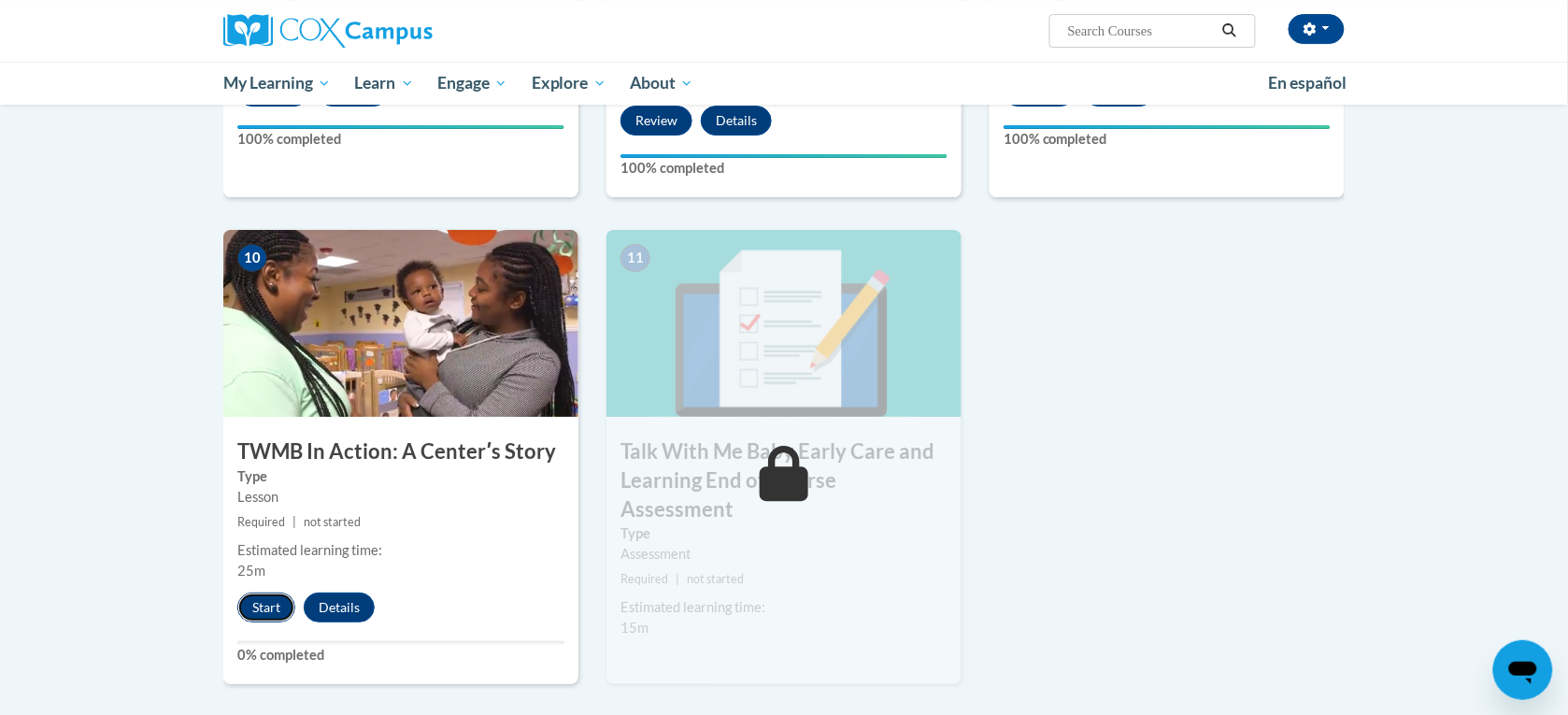
click at [265, 593] on button "Start" at bounding box center [266, 608] width 57 height 30
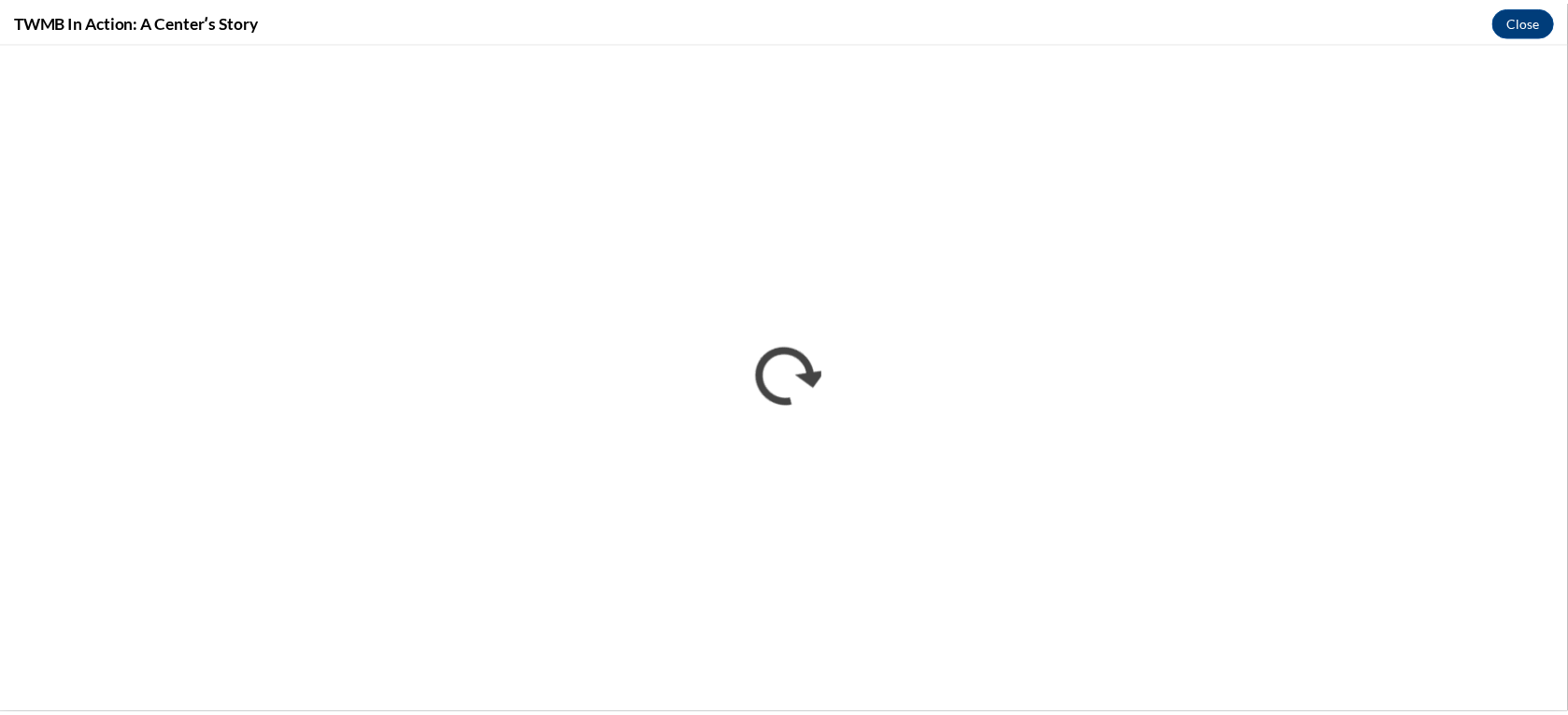
scroll to position [0, 0]
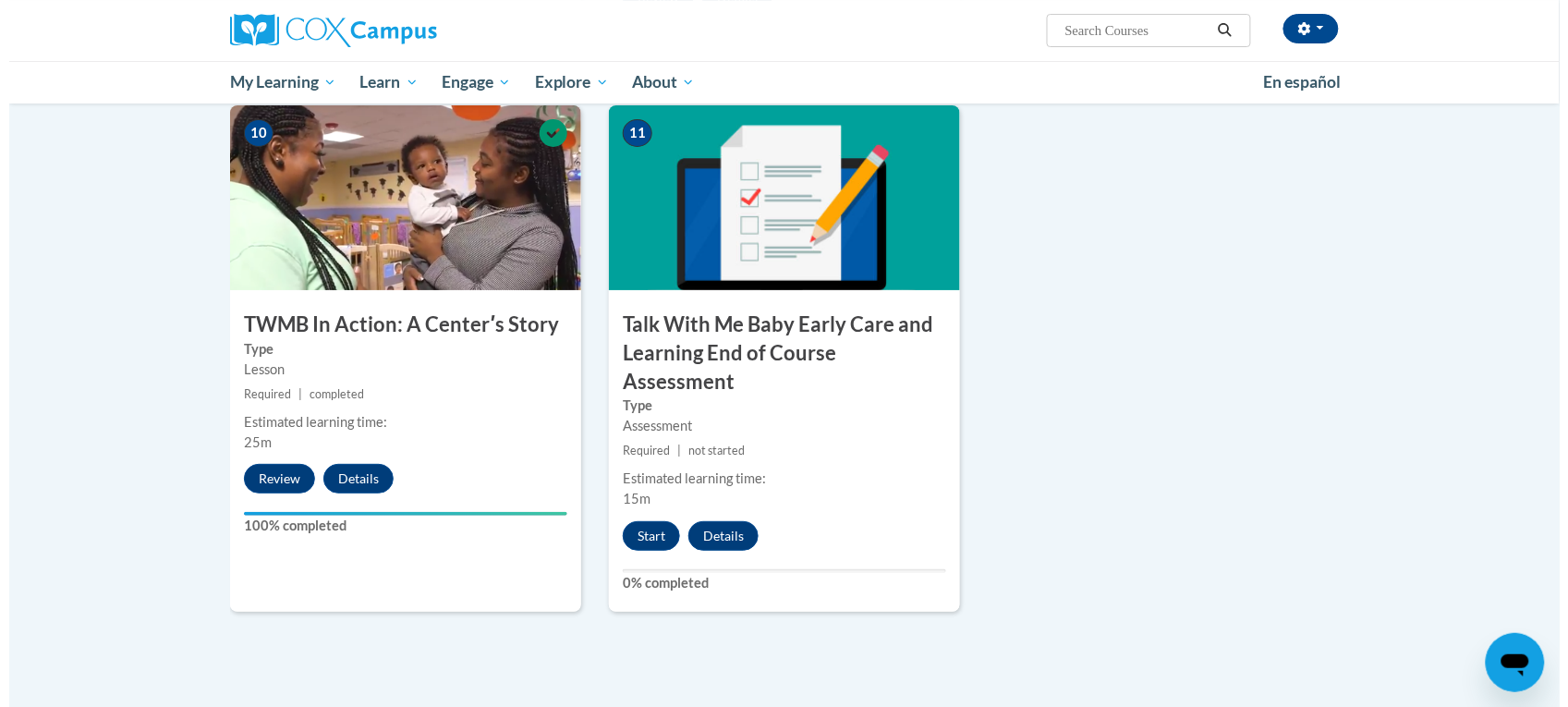
scroll to position [2079, 0]
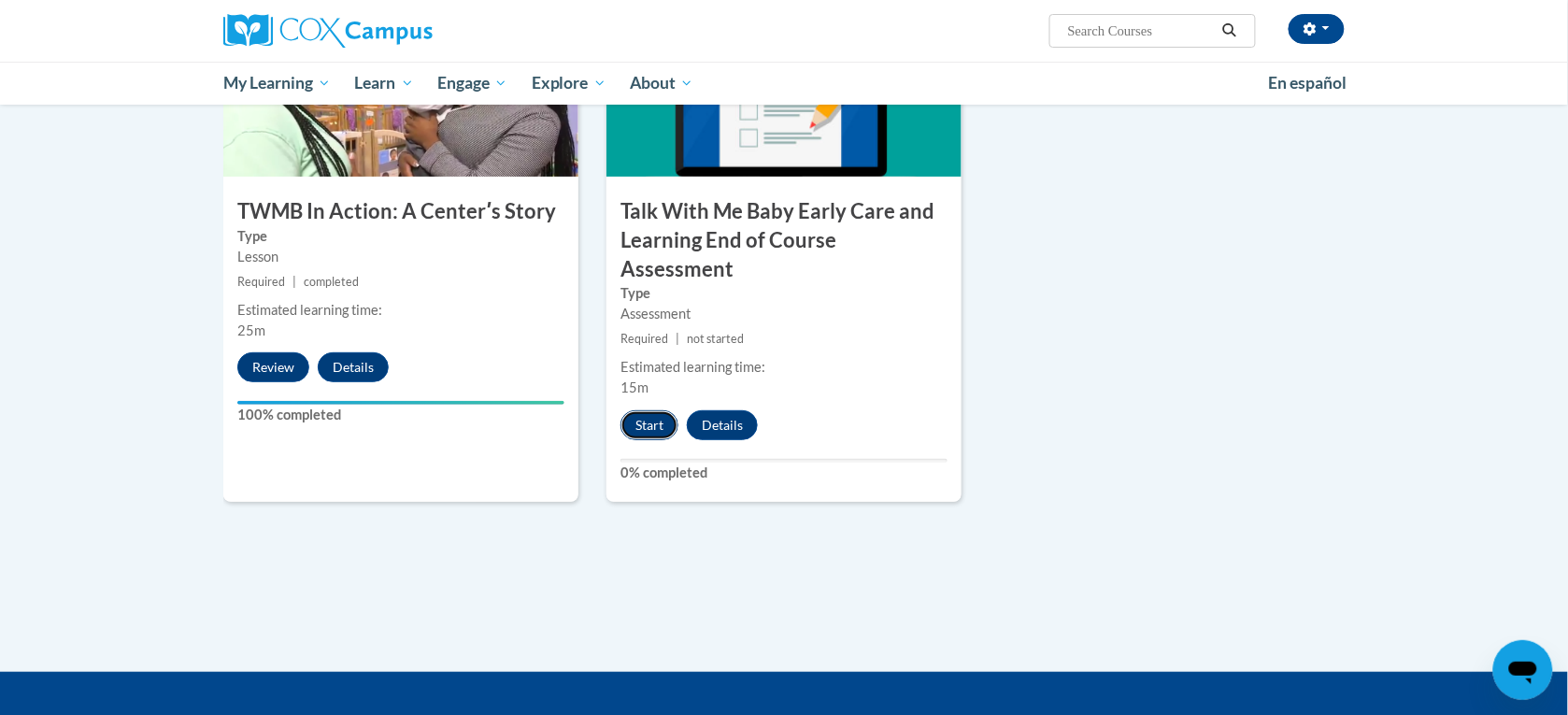
click at [655, 410] on button "Start" at bounding box center [649, 425] width 57 height 30
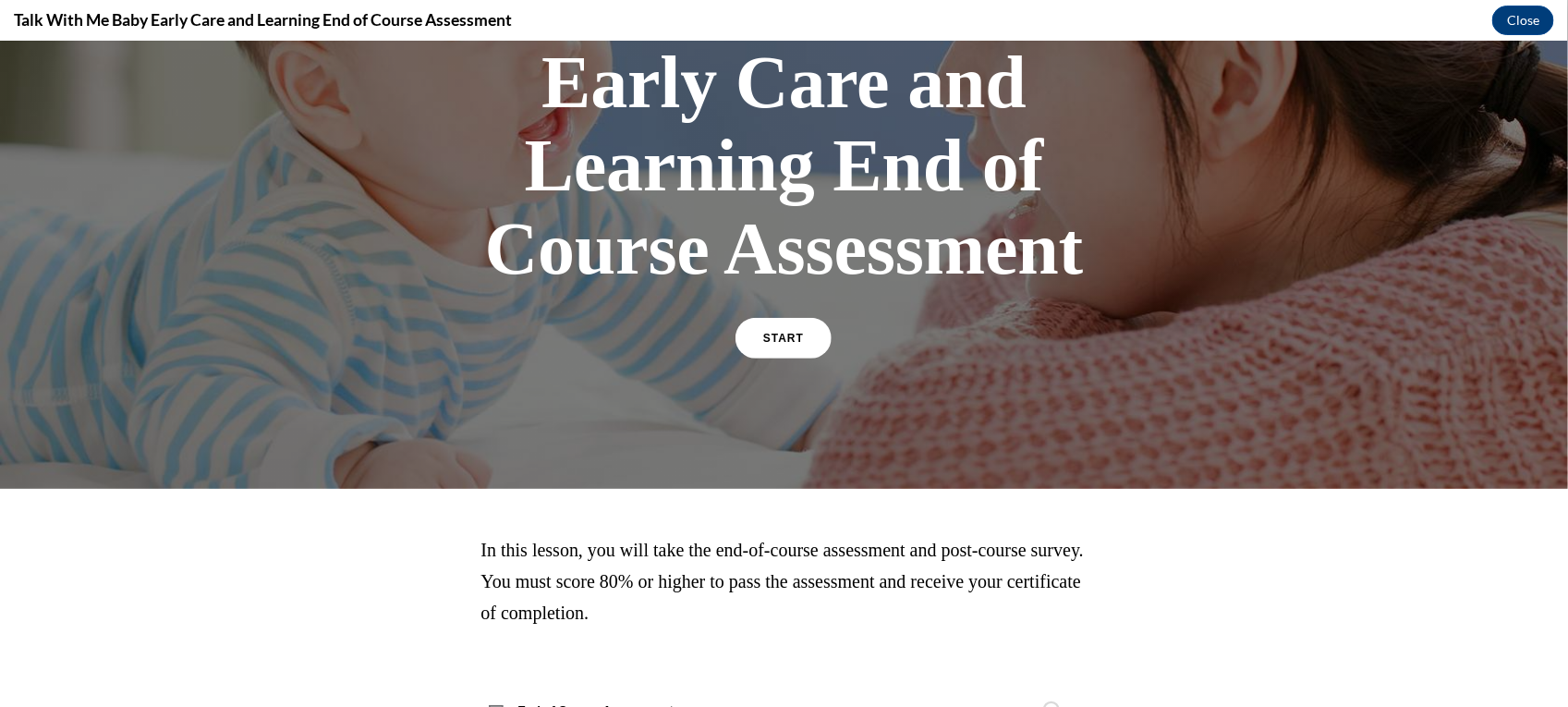
scroll to position [231, 0]
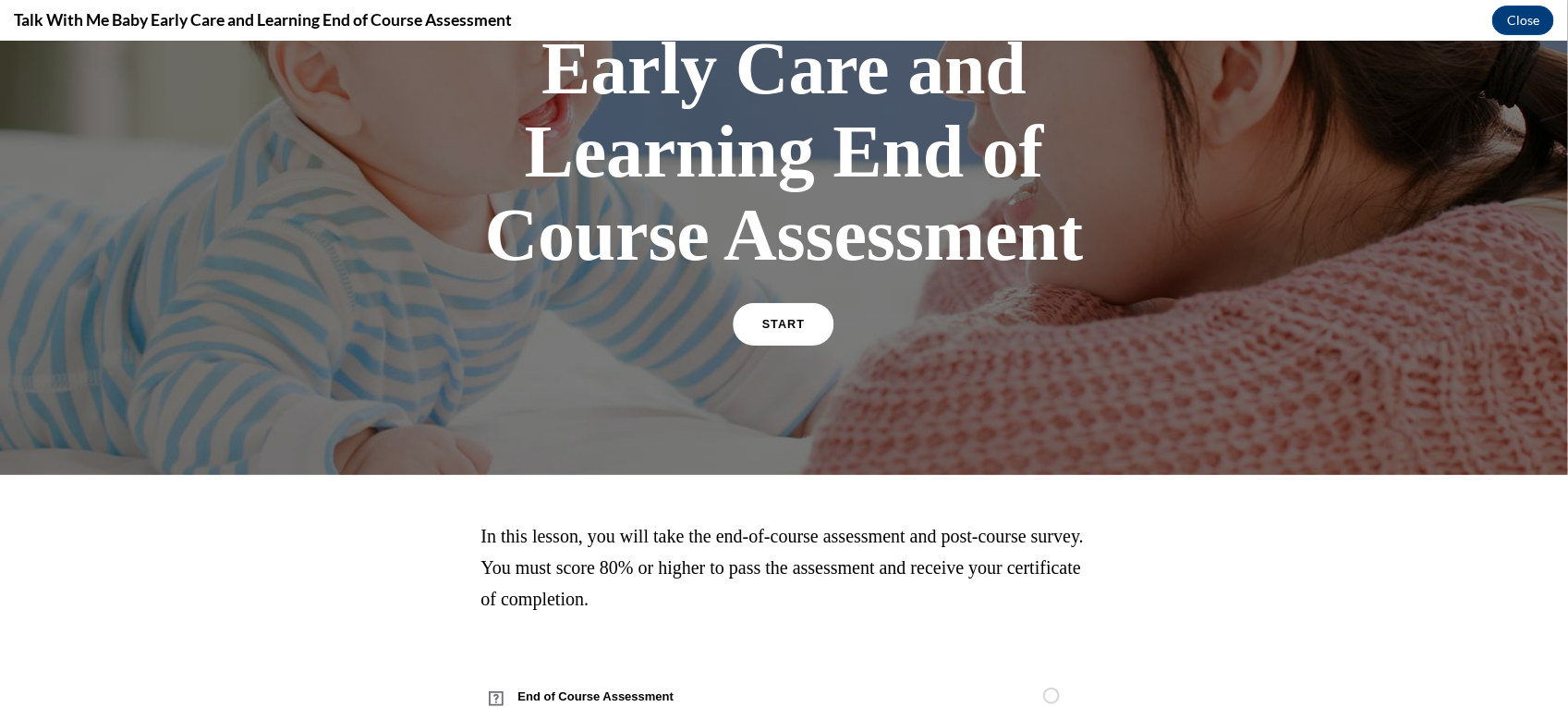
click at [796, 318] on link "START" at bounding box center [784, 323] width 101 height 43
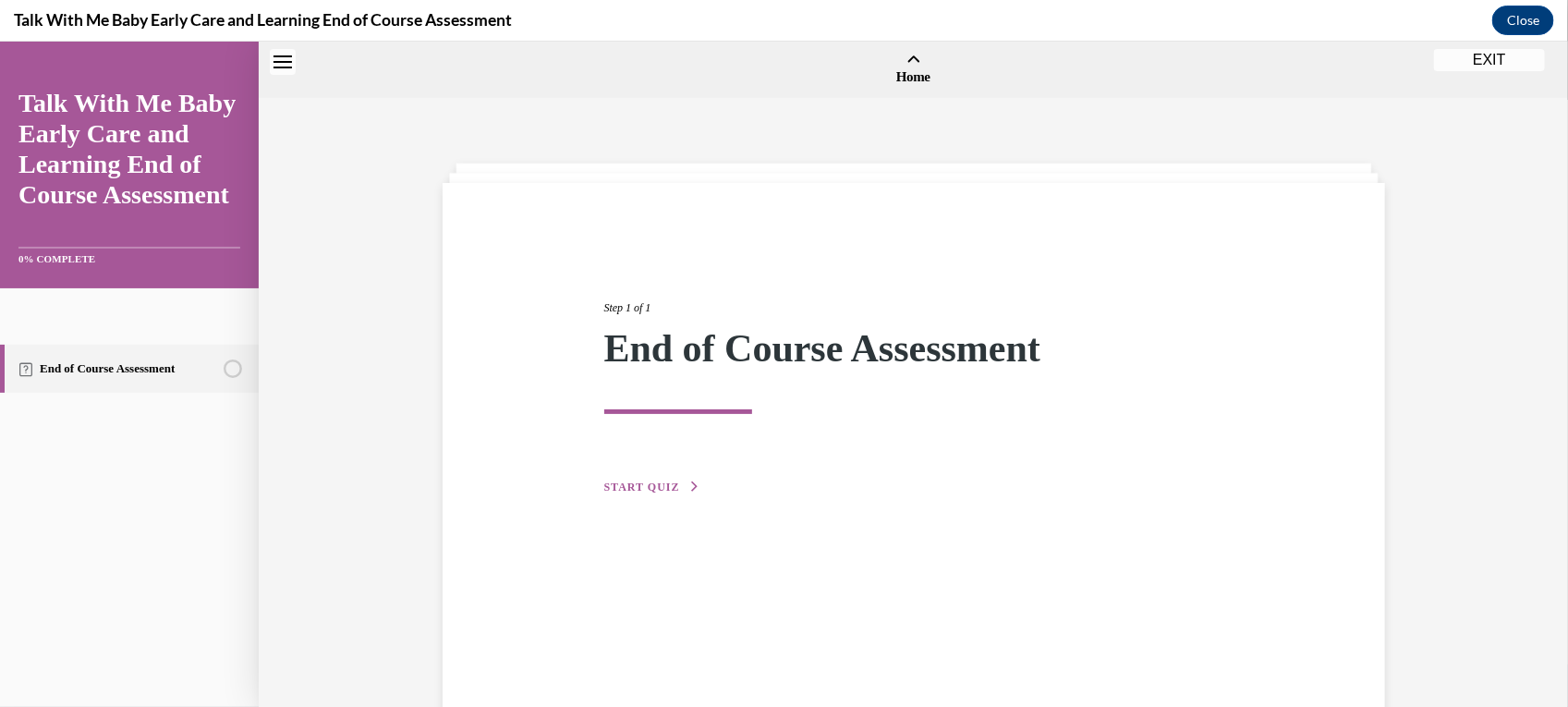
scroll to position [57, 0]
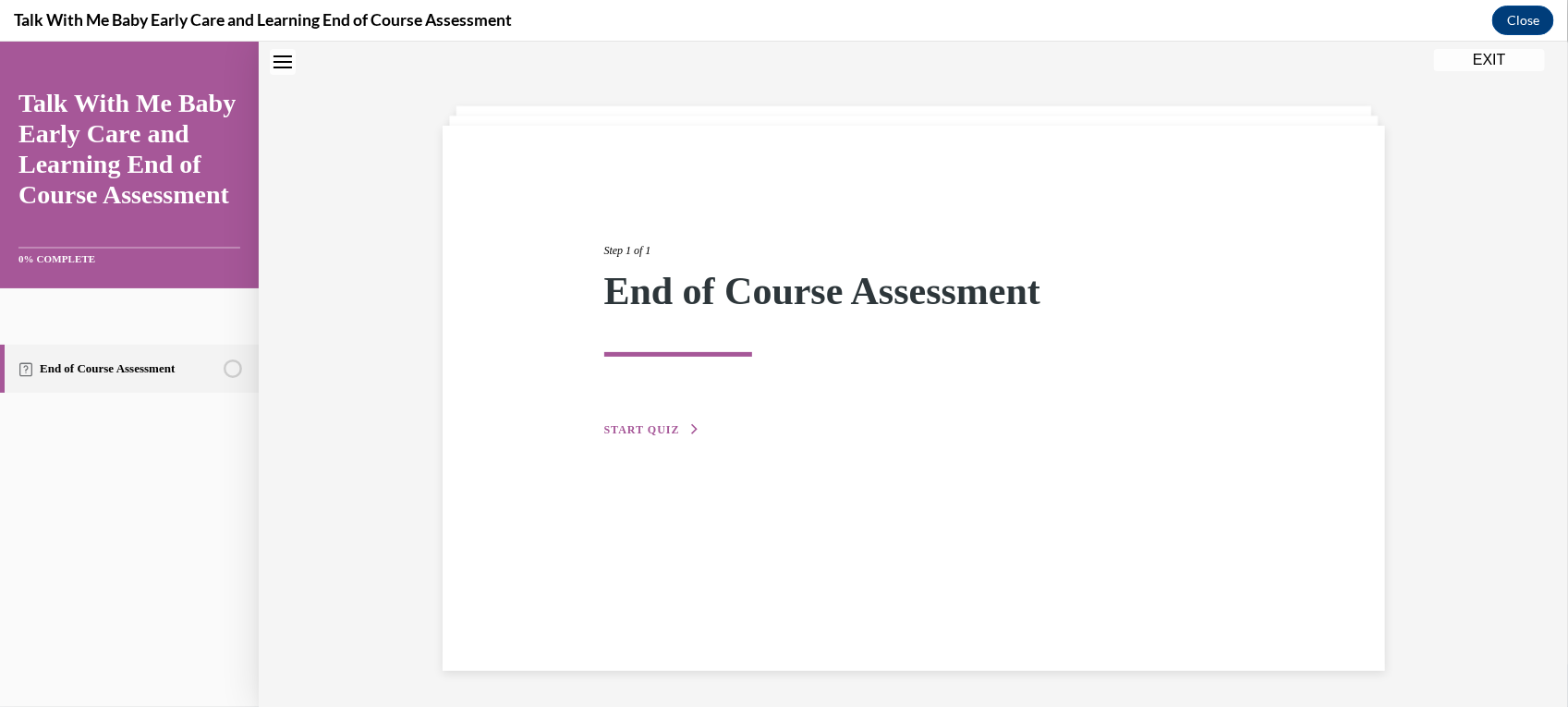
click at [647, 422] on span "START QUIZ" at bounding box center [642, 428] width 75 height 13
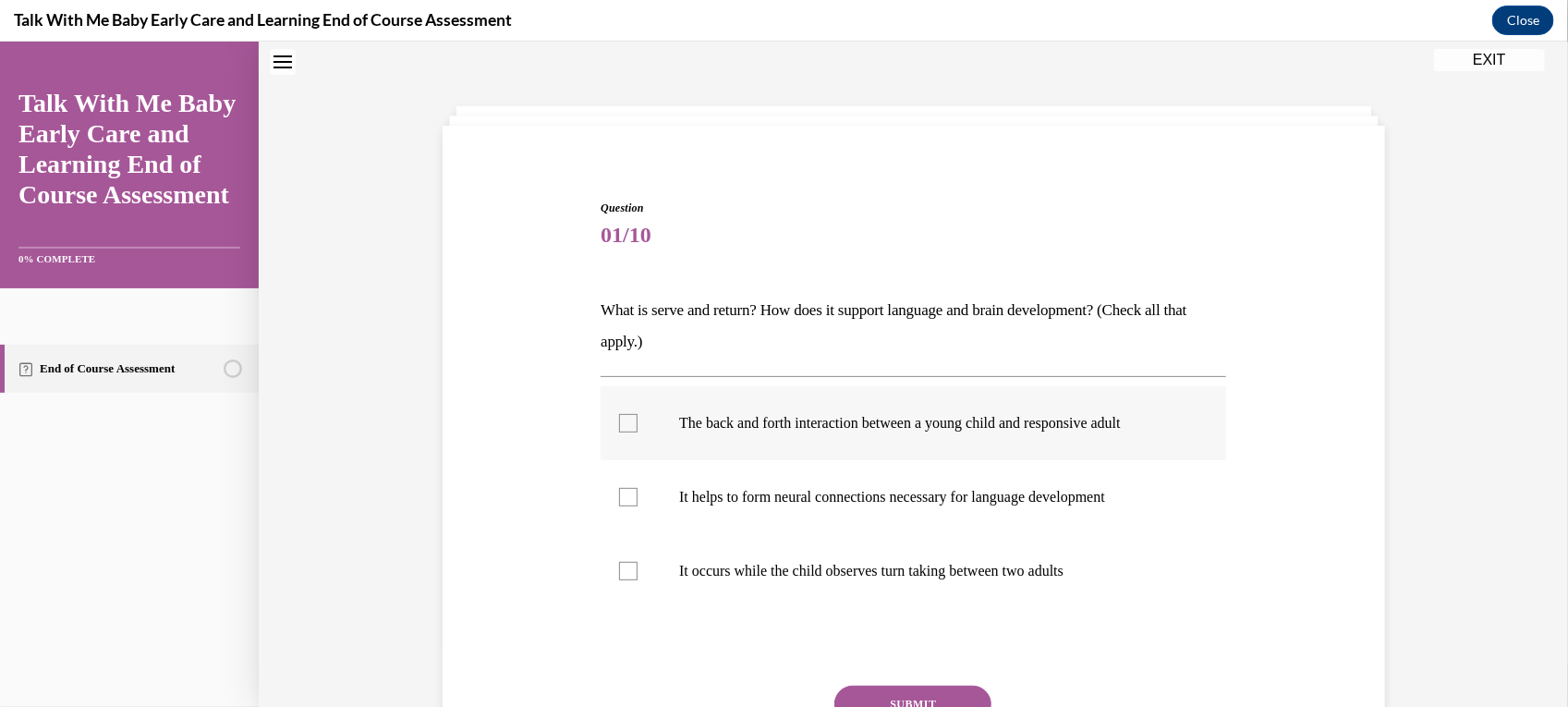
click at [938, 415] on p "The back and forth interaction between a young child and responsive adult" at bounding box center [930, 422] width 501 height 19
click at [637, 415] on input "The back and forth interaction between a young child and responsive adult" at bounding box center [629, 422] width 19 height 19
checkbox input "true"
click at [1153, 510] on label "It helps to form neural connections necessary for language development" at bounding box center [913, 496] width 625 height 74
click at [637, 506] on input "It helps to form neural connections necessary for language development" at bounding box center [629, 496] width 19 height 19
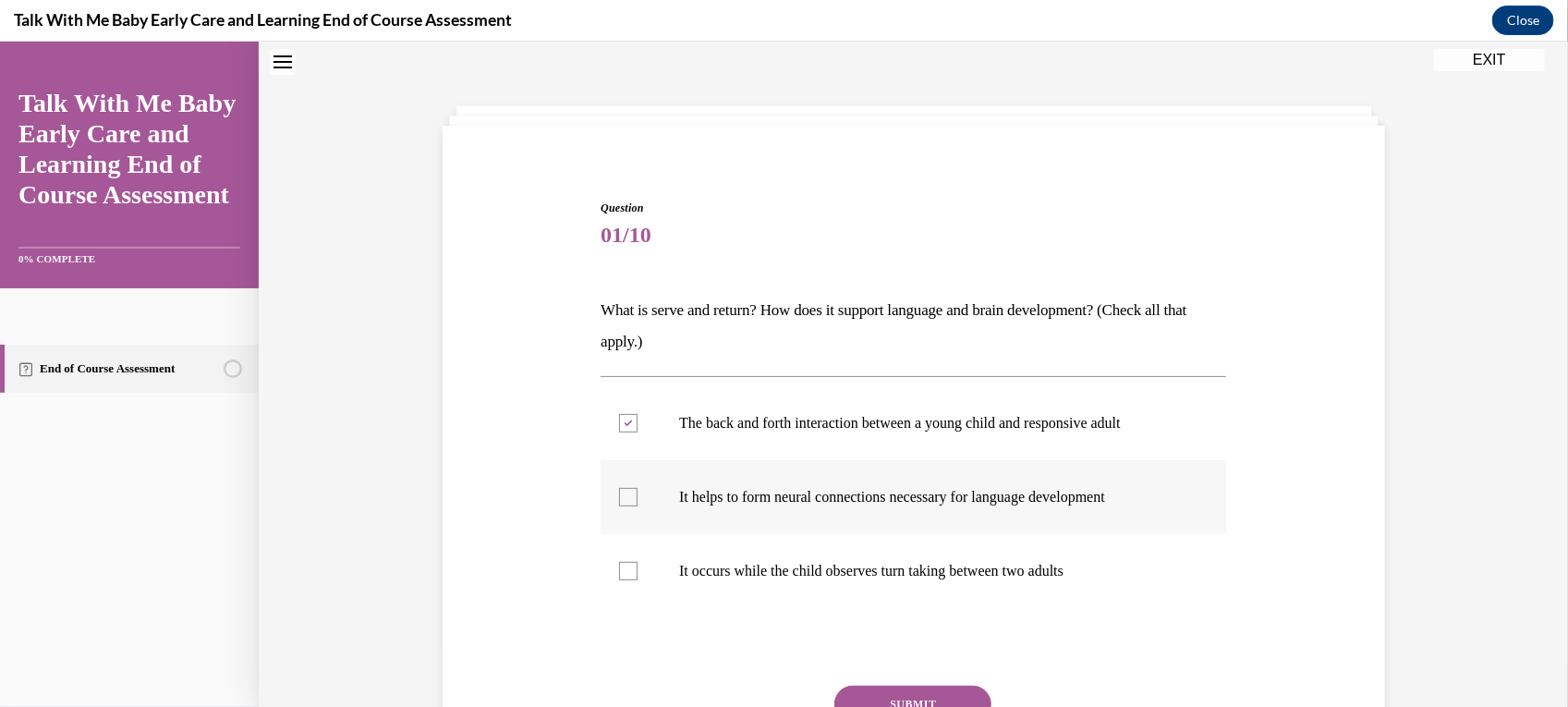
checkbox input "true"
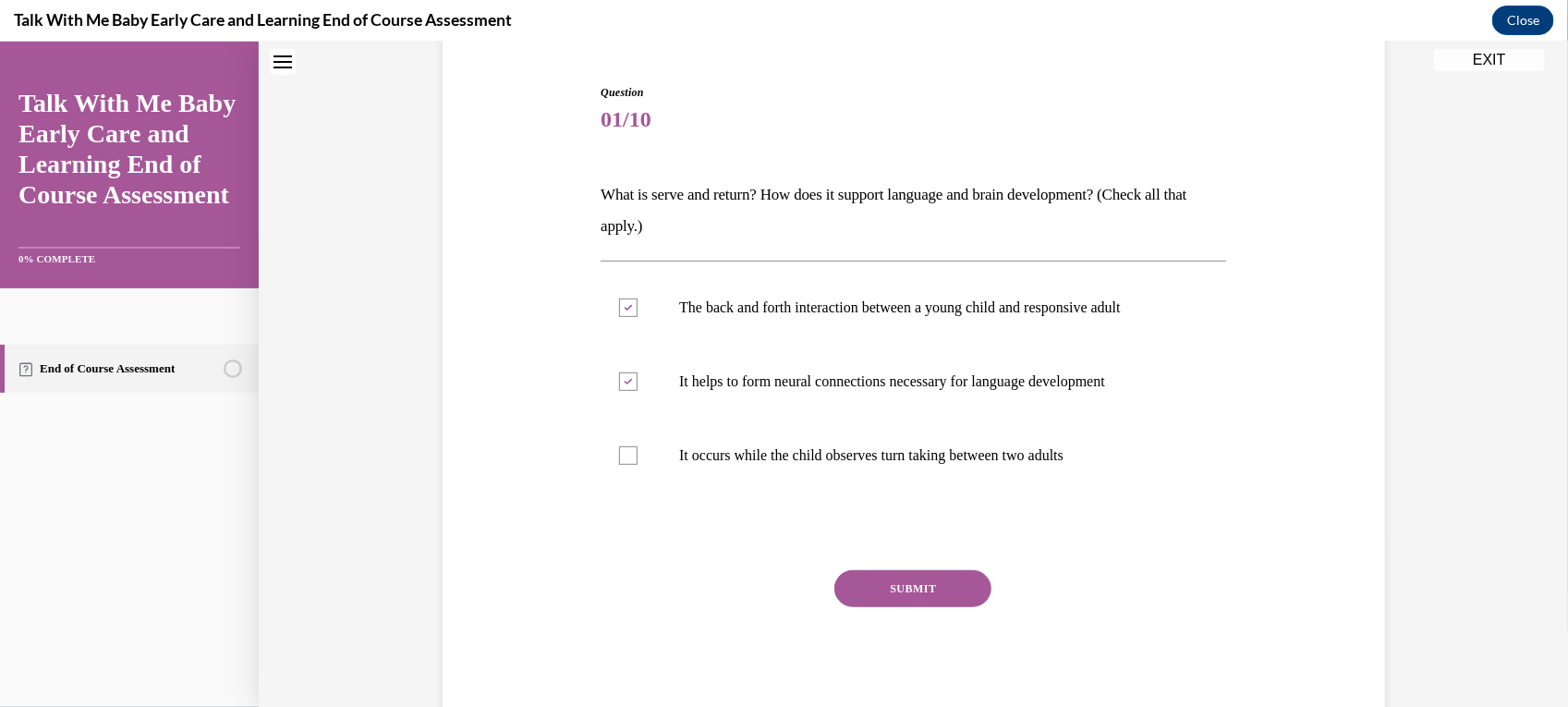
click at [926, 593] on button "SUBMIT" at bounding box center [913, 588] width 157 height 37
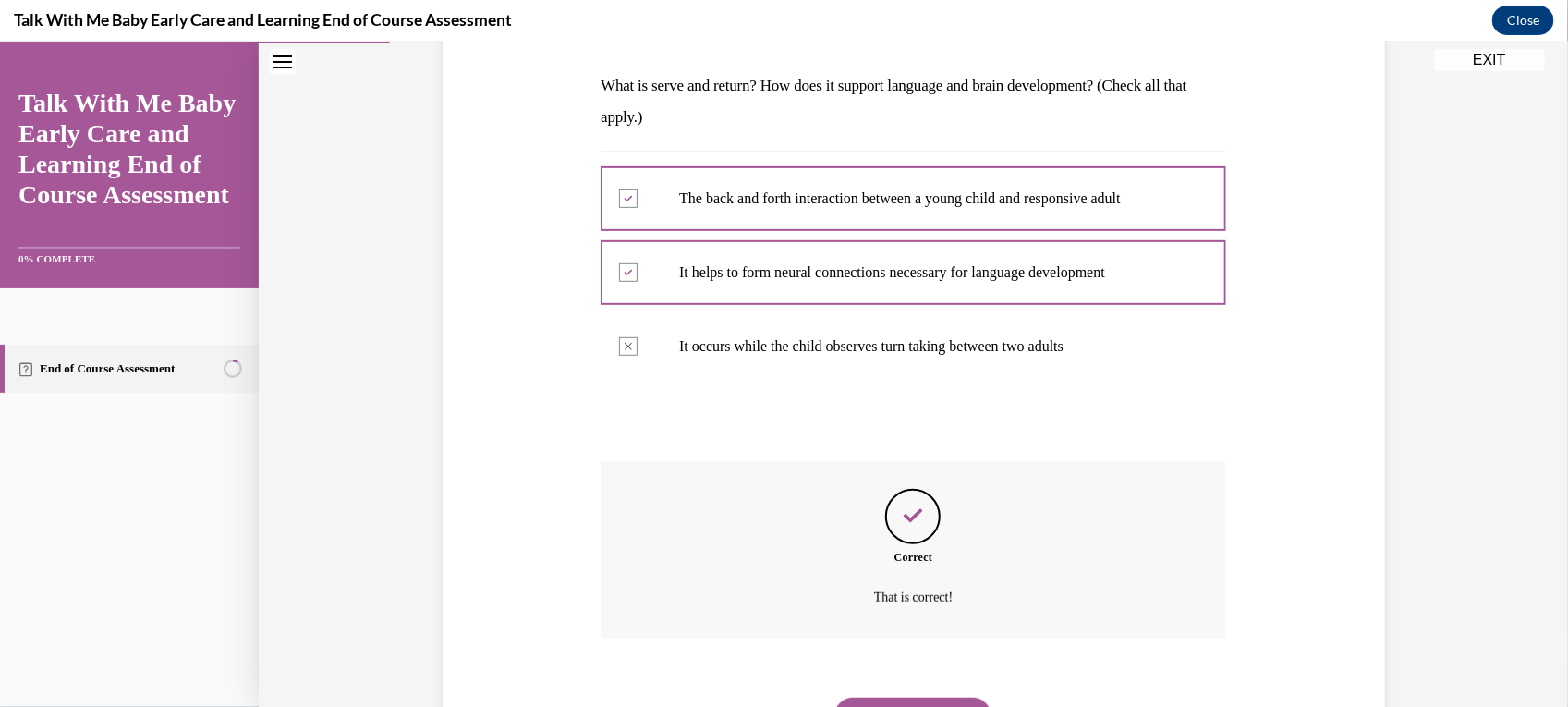
scroll to position [374, 0]
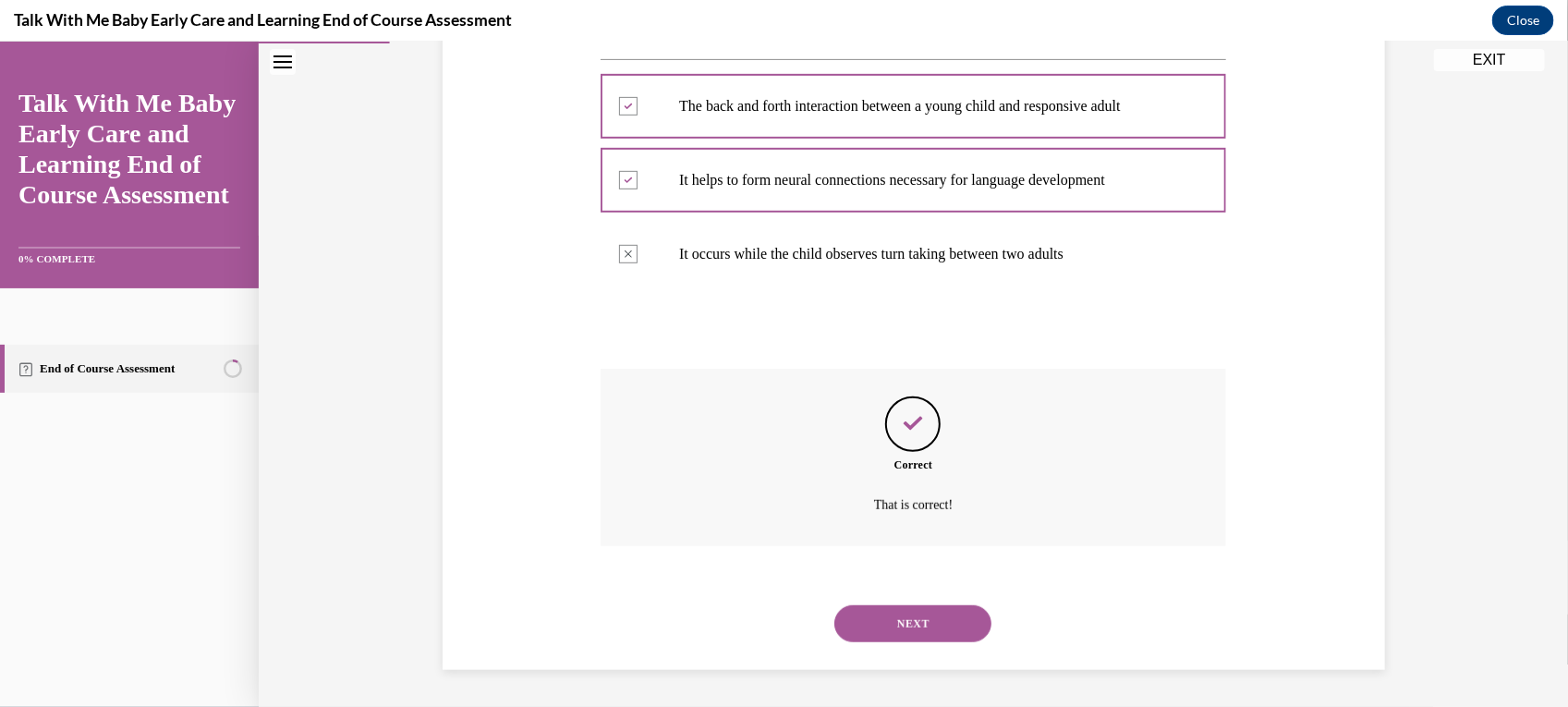
click at [910, 624] on button "NEXT" at bounding box center [913, 623] width 157 height 37
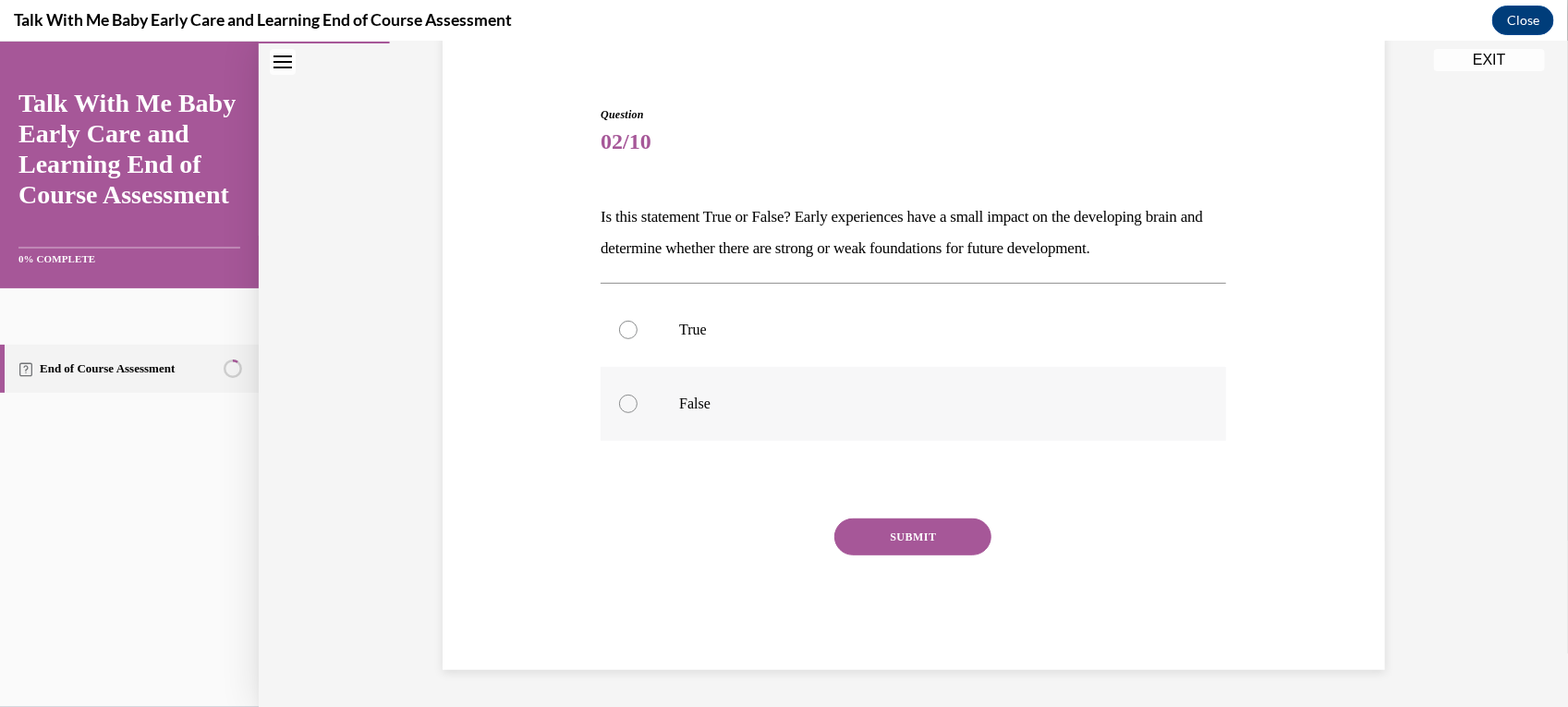
click at [907, 420] on label "False" at bounding box center [913, 402] width 625 height 74
click at [637, 412] on input "False" at bounding box center [629, 403] width 19 height 19
radio input "true"
click at [940, 526] on button "SUBMIT" at bounding box center [913, 536] width 157 height 37
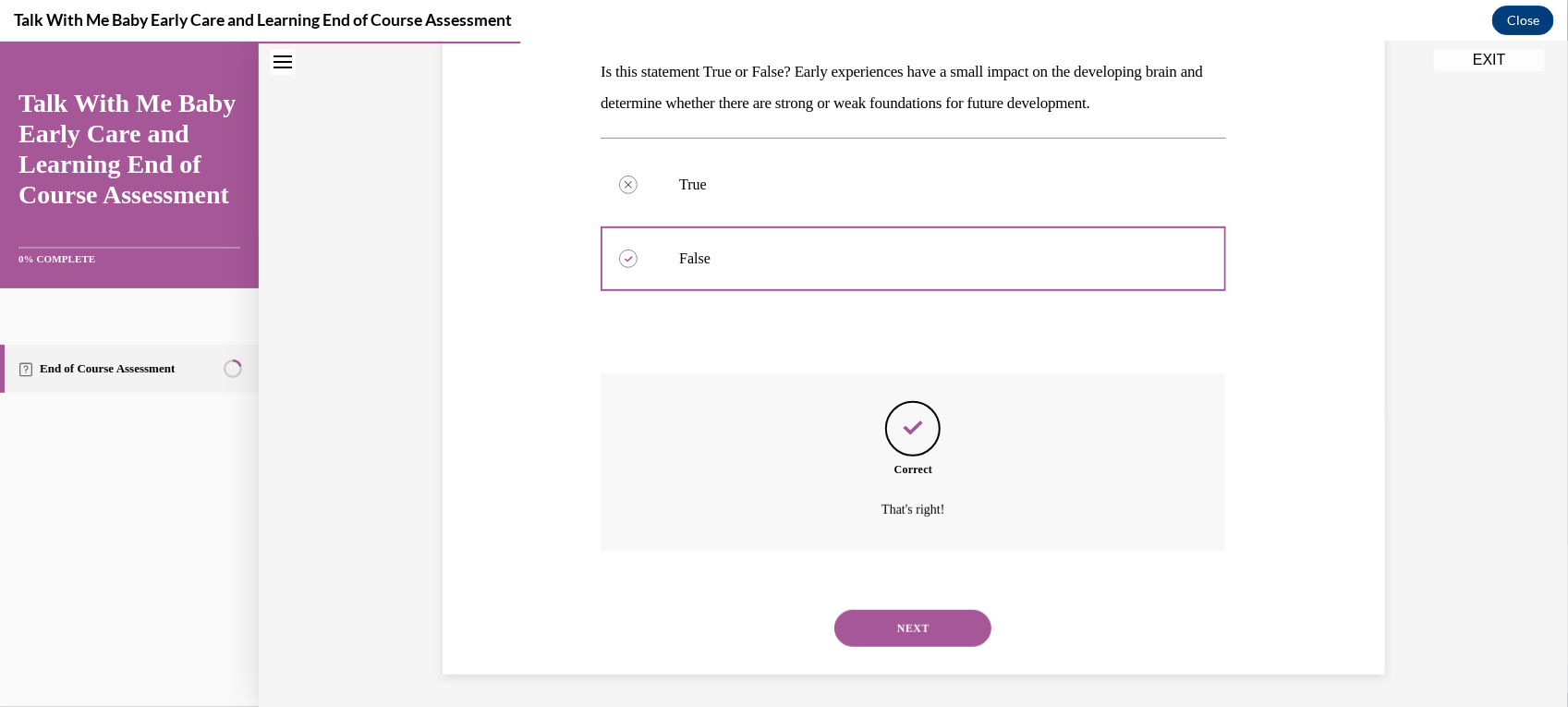
scroll to position [300, 0]
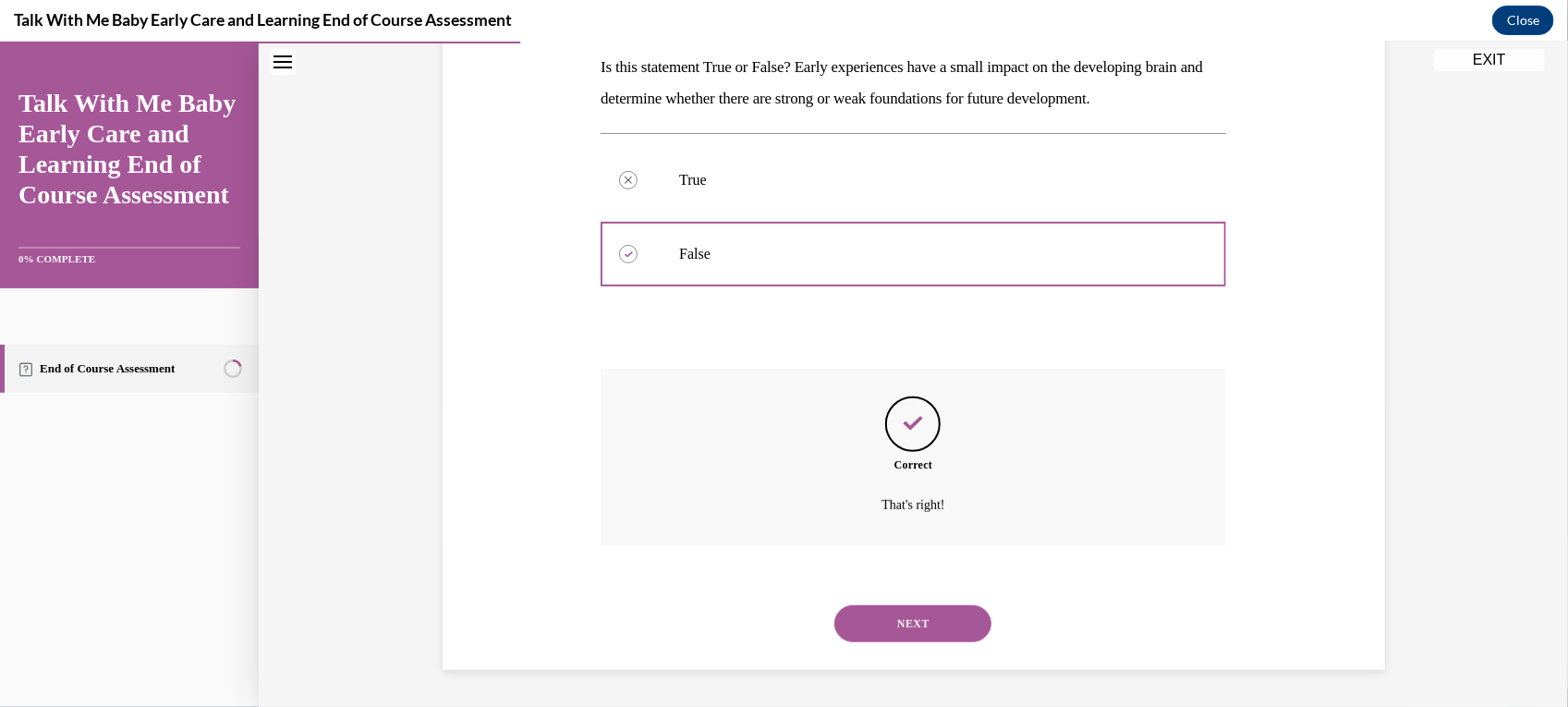
click at [953, 619] on button "NEXT" at bounding box center [913, 623] width 157 height 37
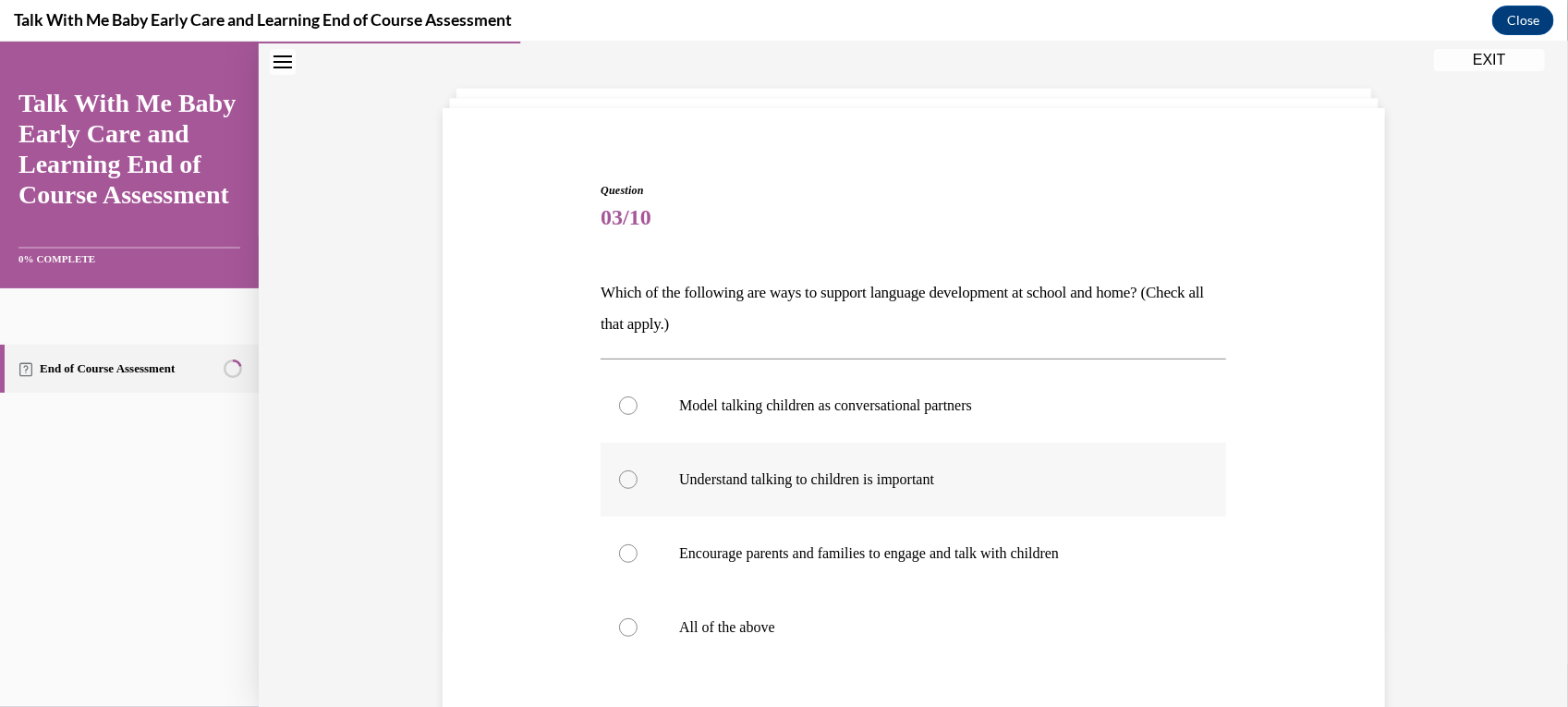
scroll to position [116, 0]
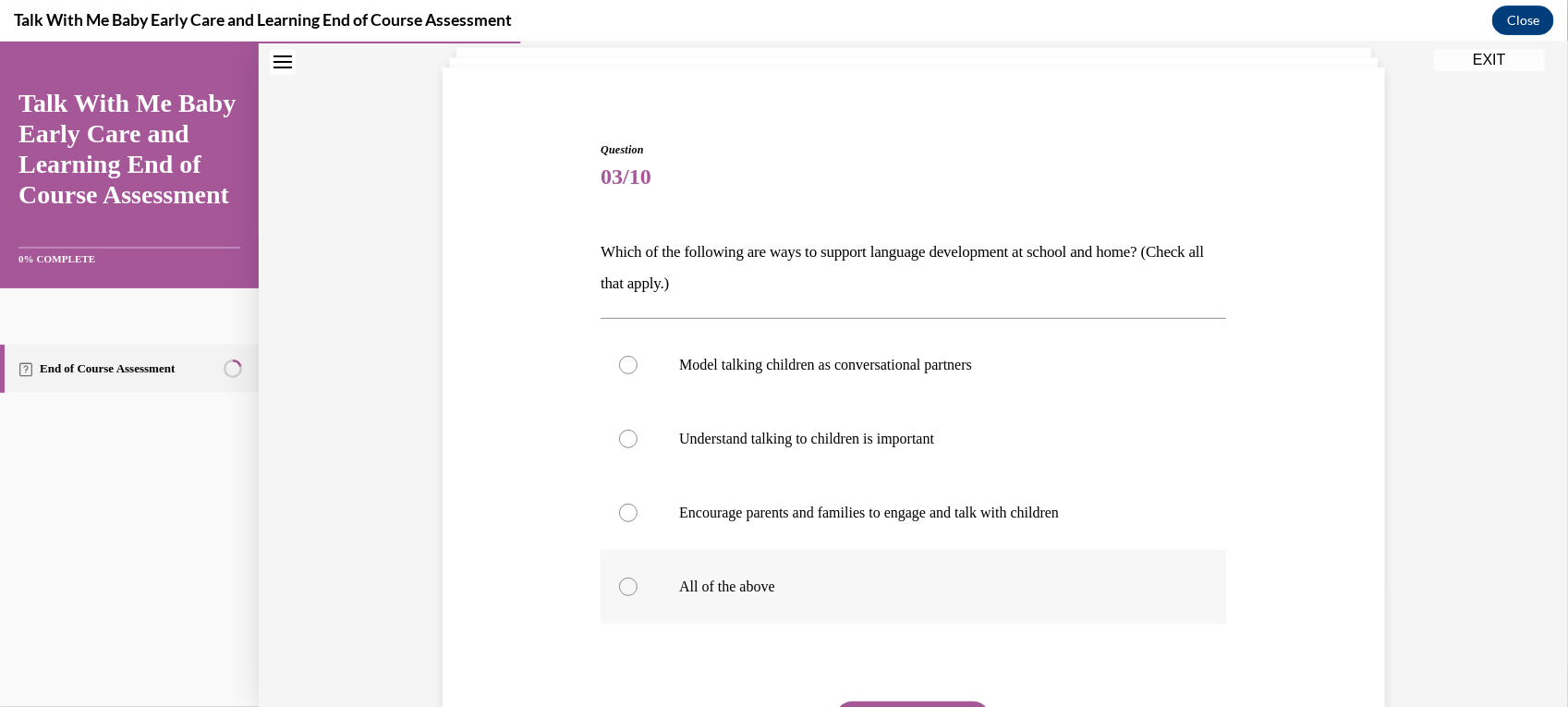
click at [925, 574] on label "All of the above" at bounding box center [913, 585] width 625 height 74
click at [637, 577] on input "All of the above" at bounding box center [629, 586] width 19 height 19
radio input "true"
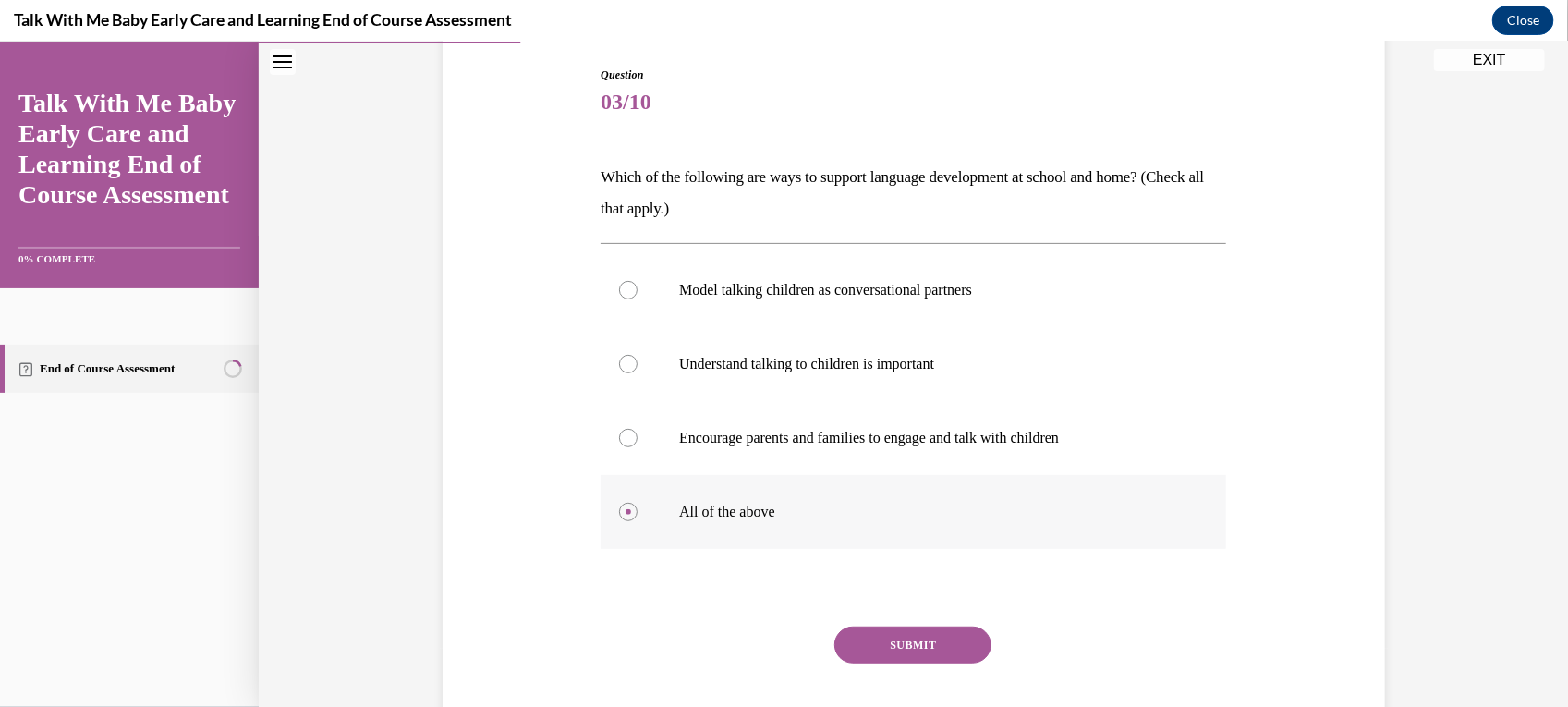
scroll to position [231, 0]
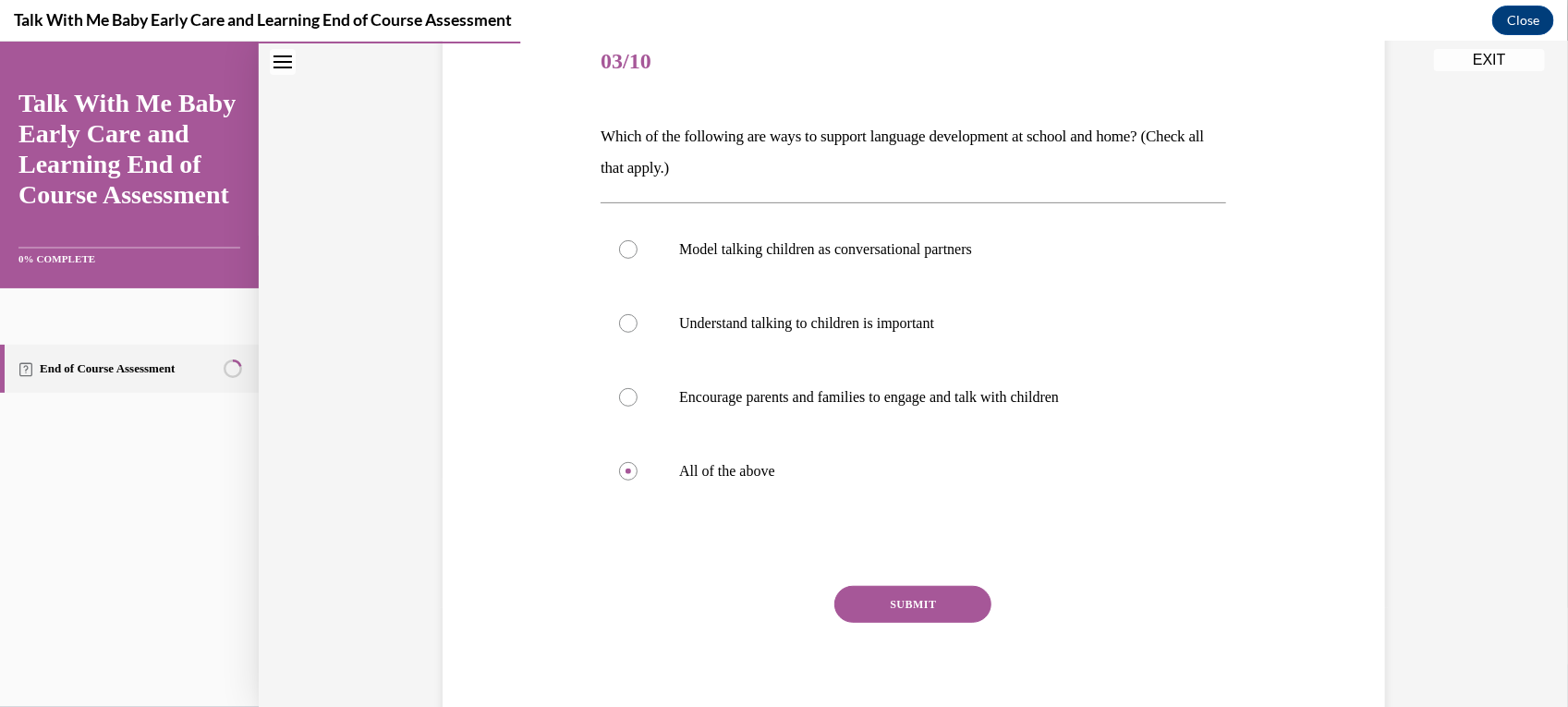
click at [936, 596] on button "SUBMIT" at bounding box center [913, 604] width 157 height 37
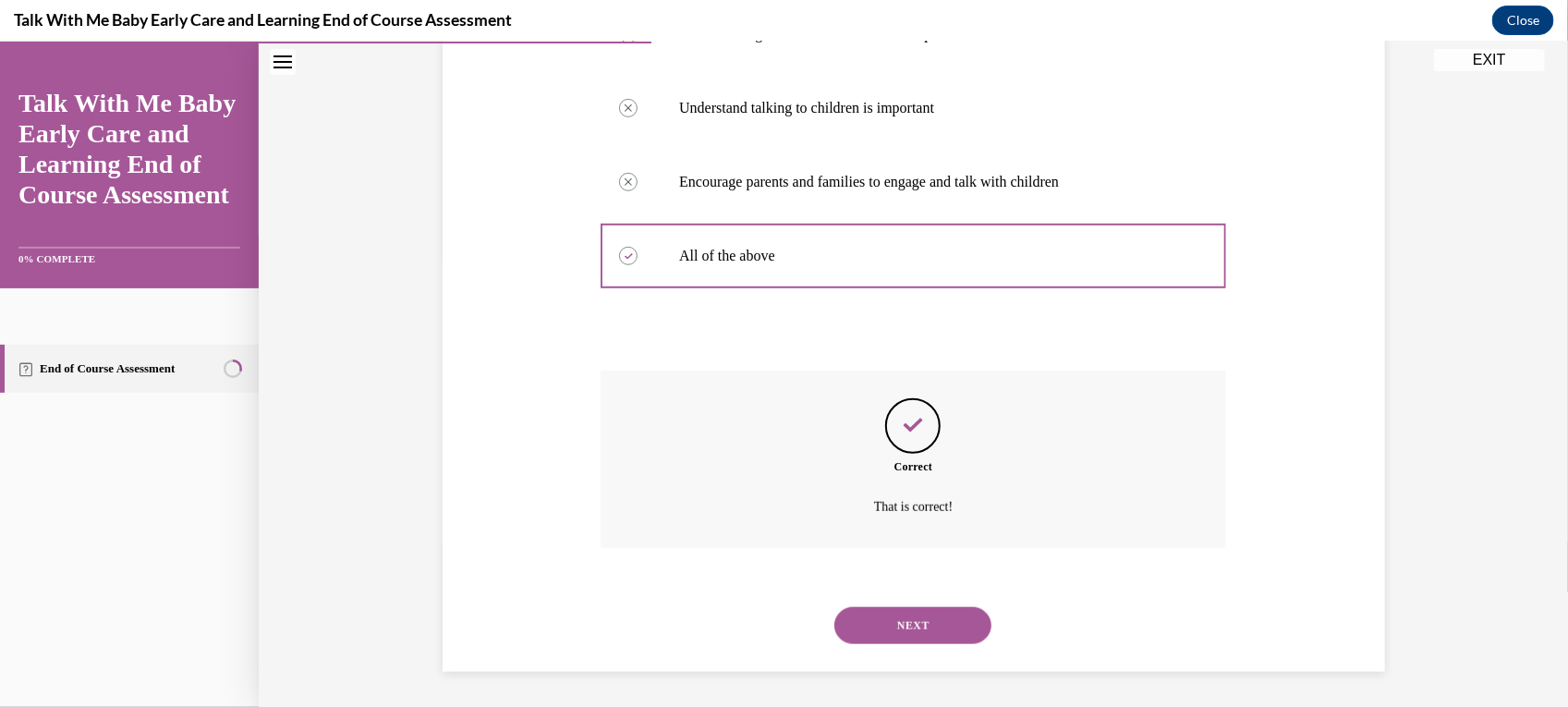
scroll to position [448, 0]
click at [884, 624] on button "NEXT" at bounding box center [913, 623] width 157 height 37
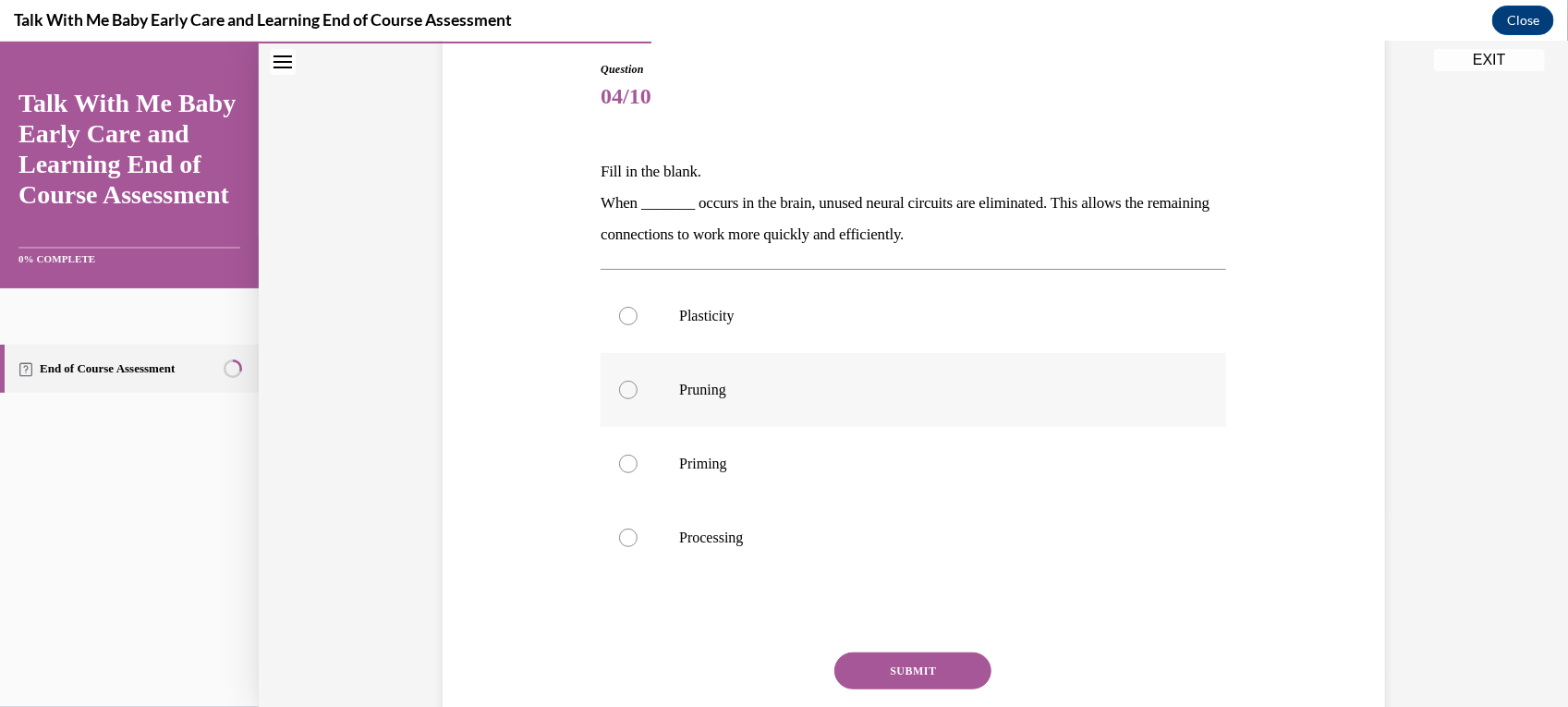
scroll to position [231, 0]
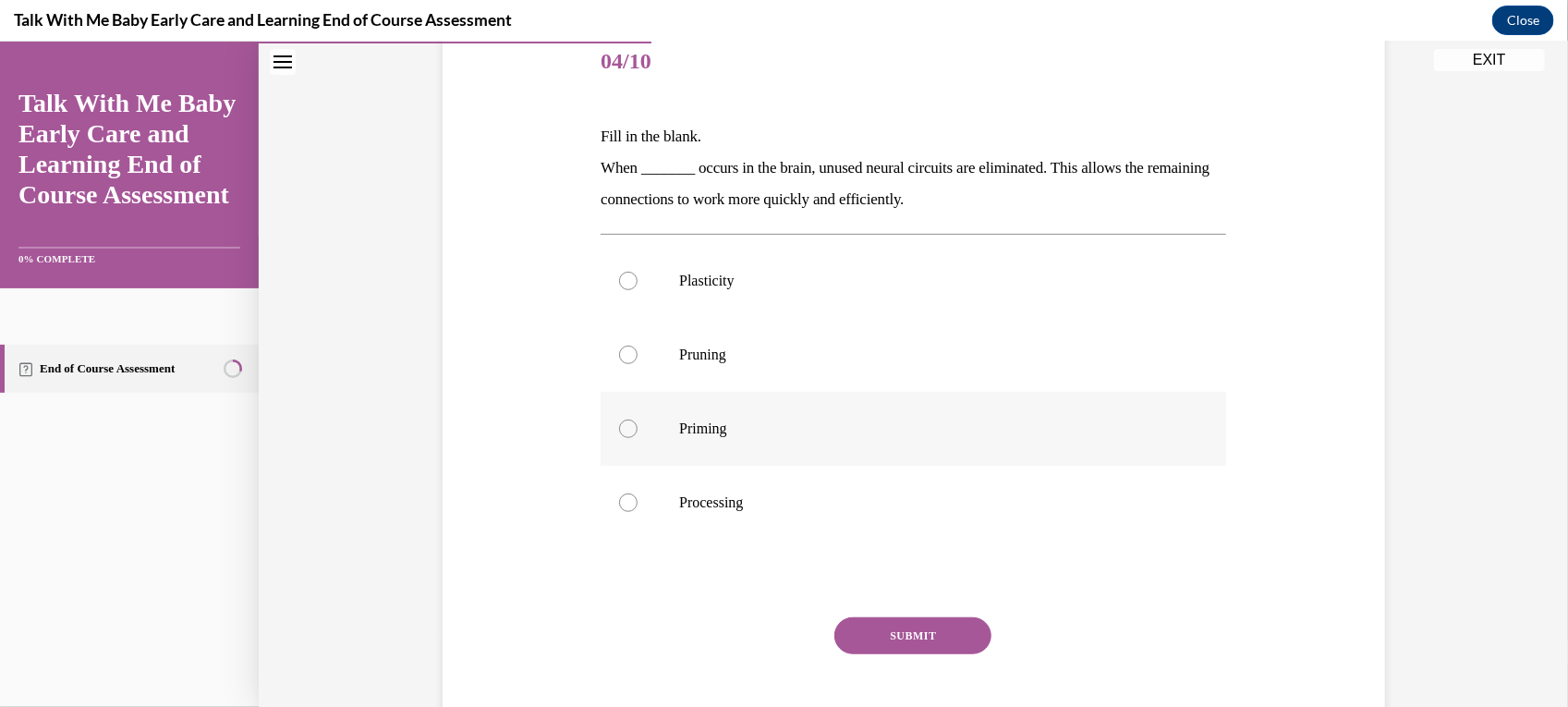
click at [806, 435] on p "Priming" at bounding box center [930, 428] width 501 height 19
click at [637, 435] on input "Priming" at bounding box center [629, 428] width 19 height 19
radio input "true"
click at [921, 624] on button "SUBMIT" at bounding box center [913, 635] width 157 height 37
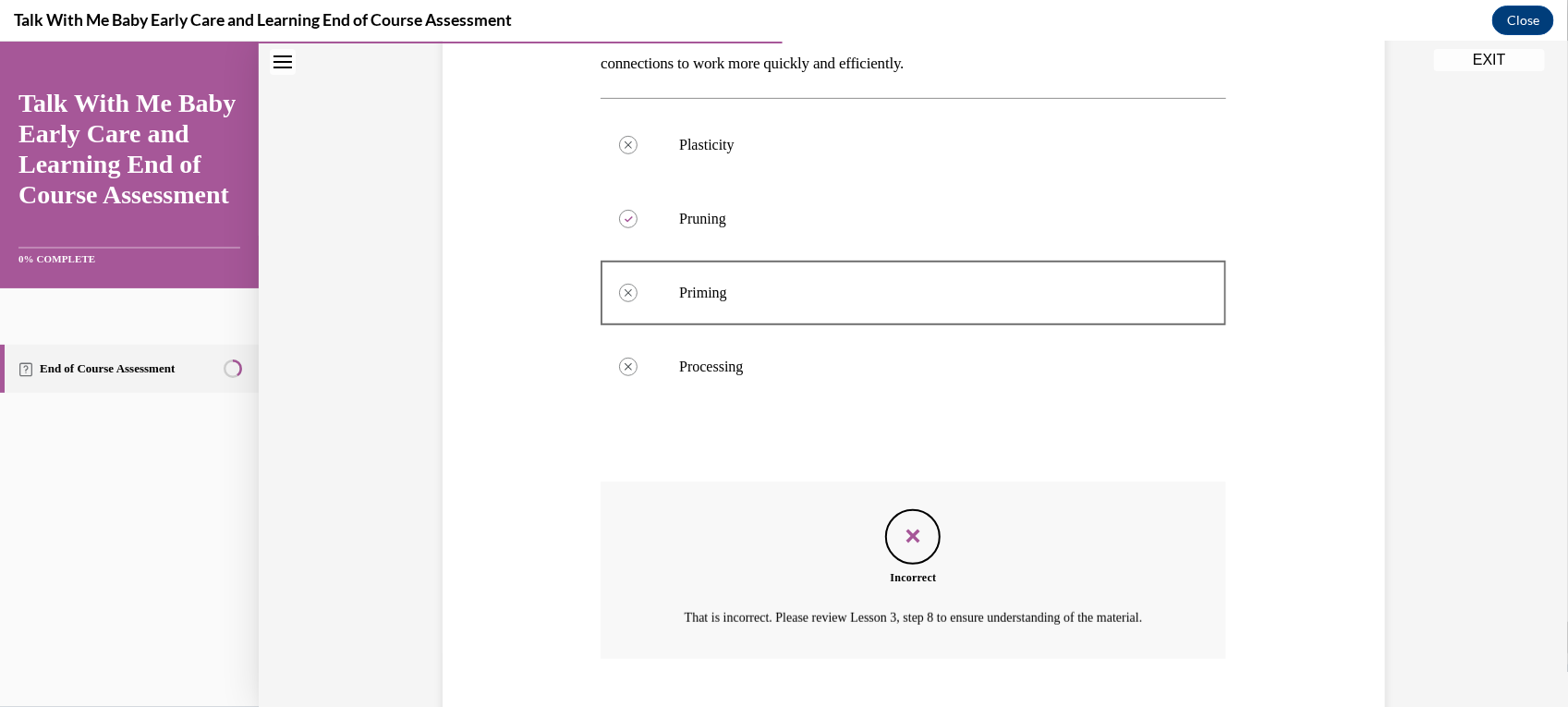
scroll to position [501, 0]
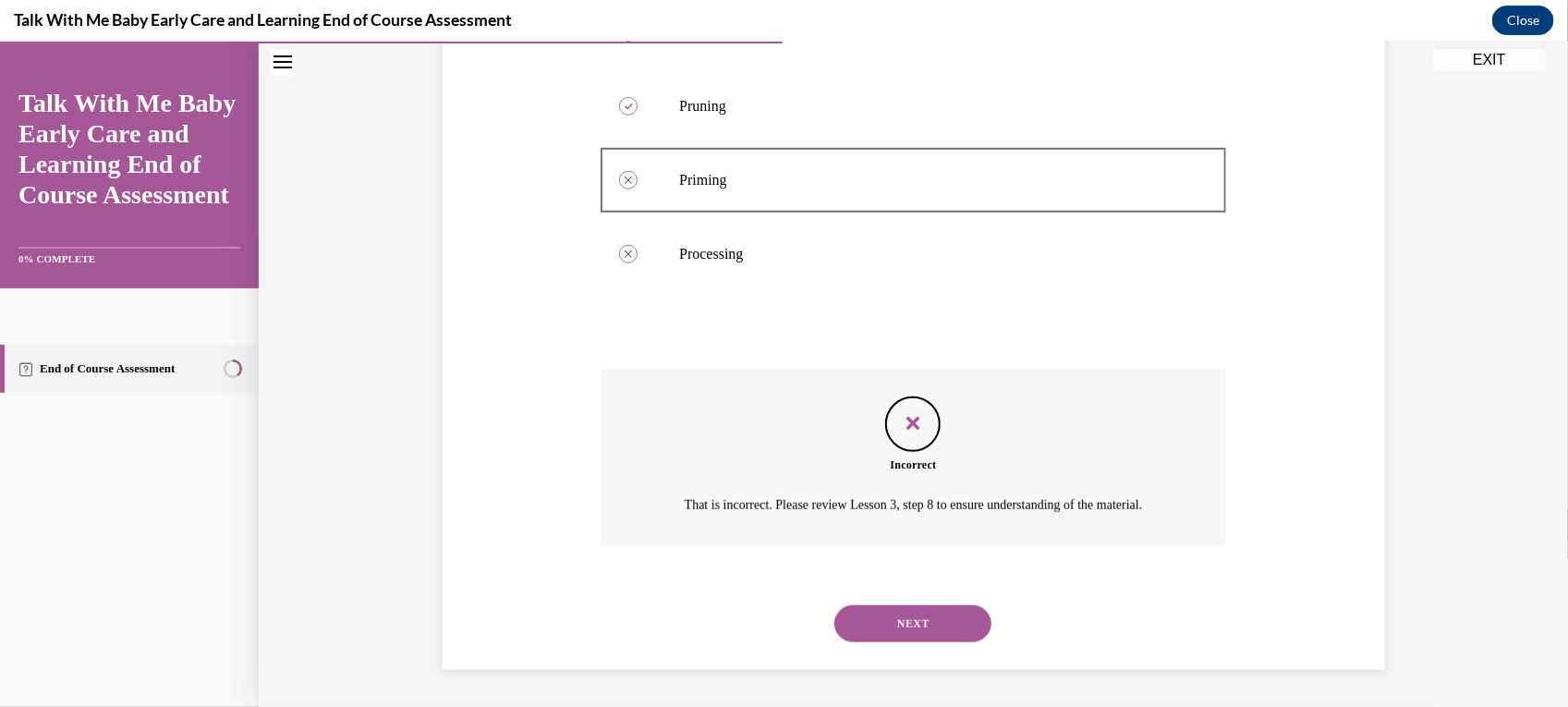
click at [903, 624] on button "NEXT" at bounding box center [913, 623] width 157 height 37
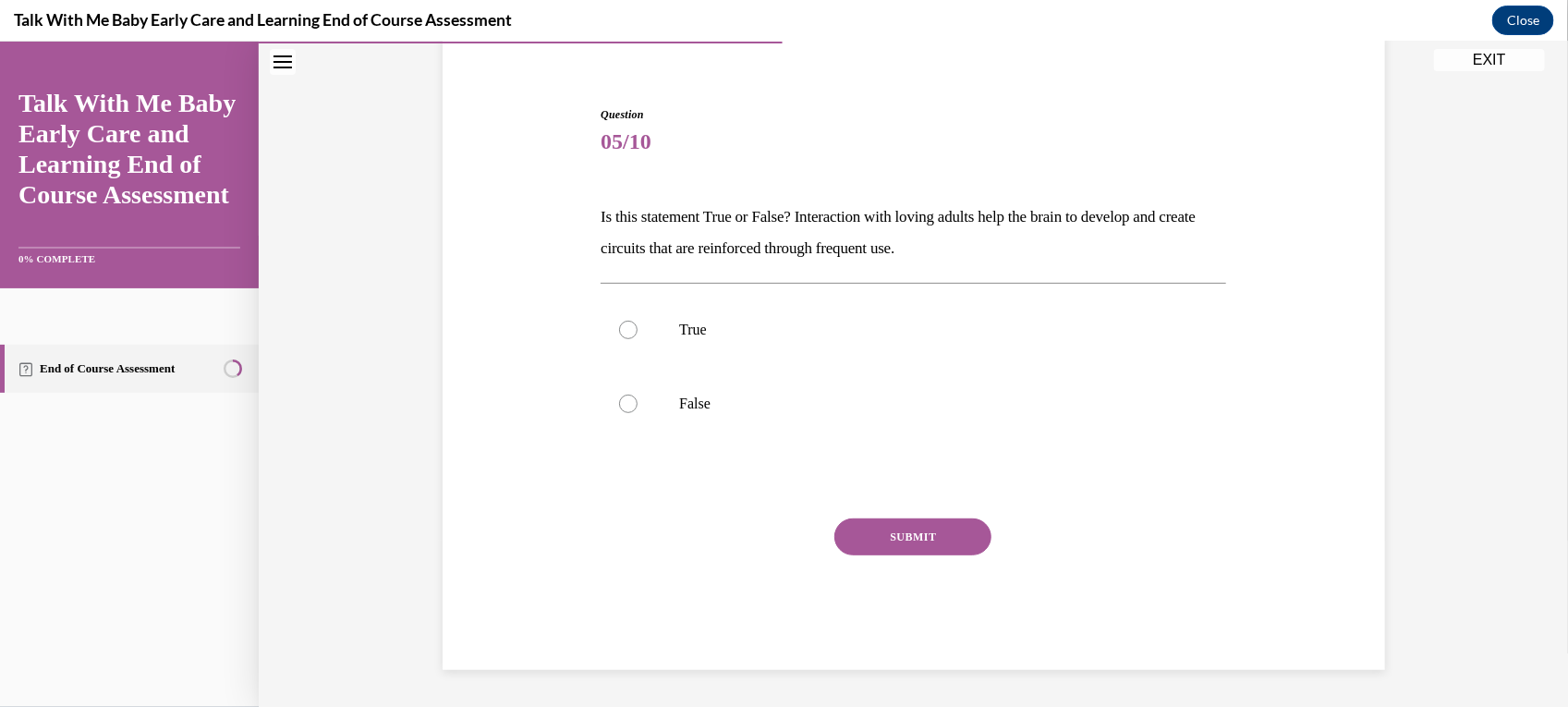
scroll to position [151, 0]
click at [851, 328] on p "True" at bounding box center [930, 329] width 501 height 19
click at [637, 328] on input "True" at bounding box center [629, 329] width 19 height 19
radio input "true"
click at [932, 525] on button "SUBMIT" at bounding box center [913, 536] width 157 height 37
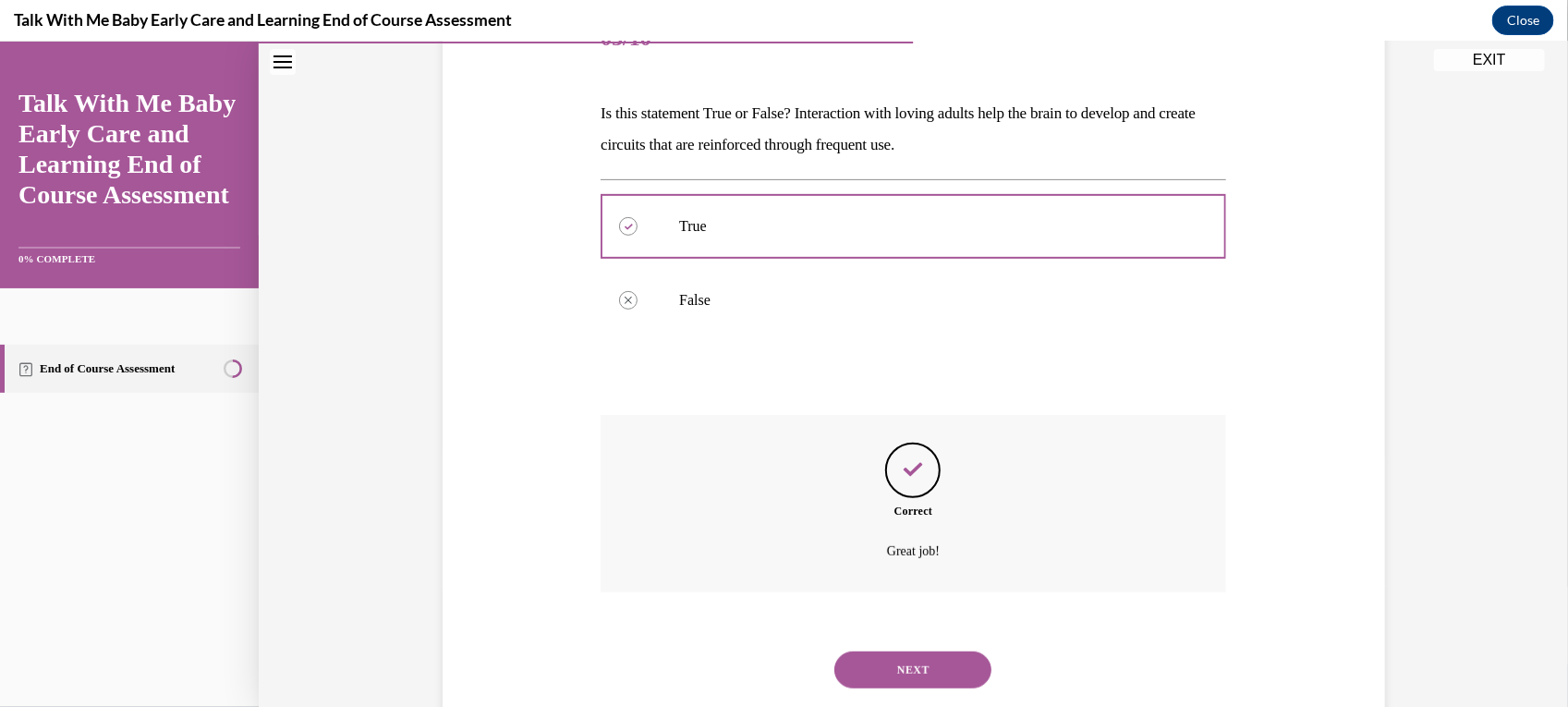
scroll to position [300, 0]
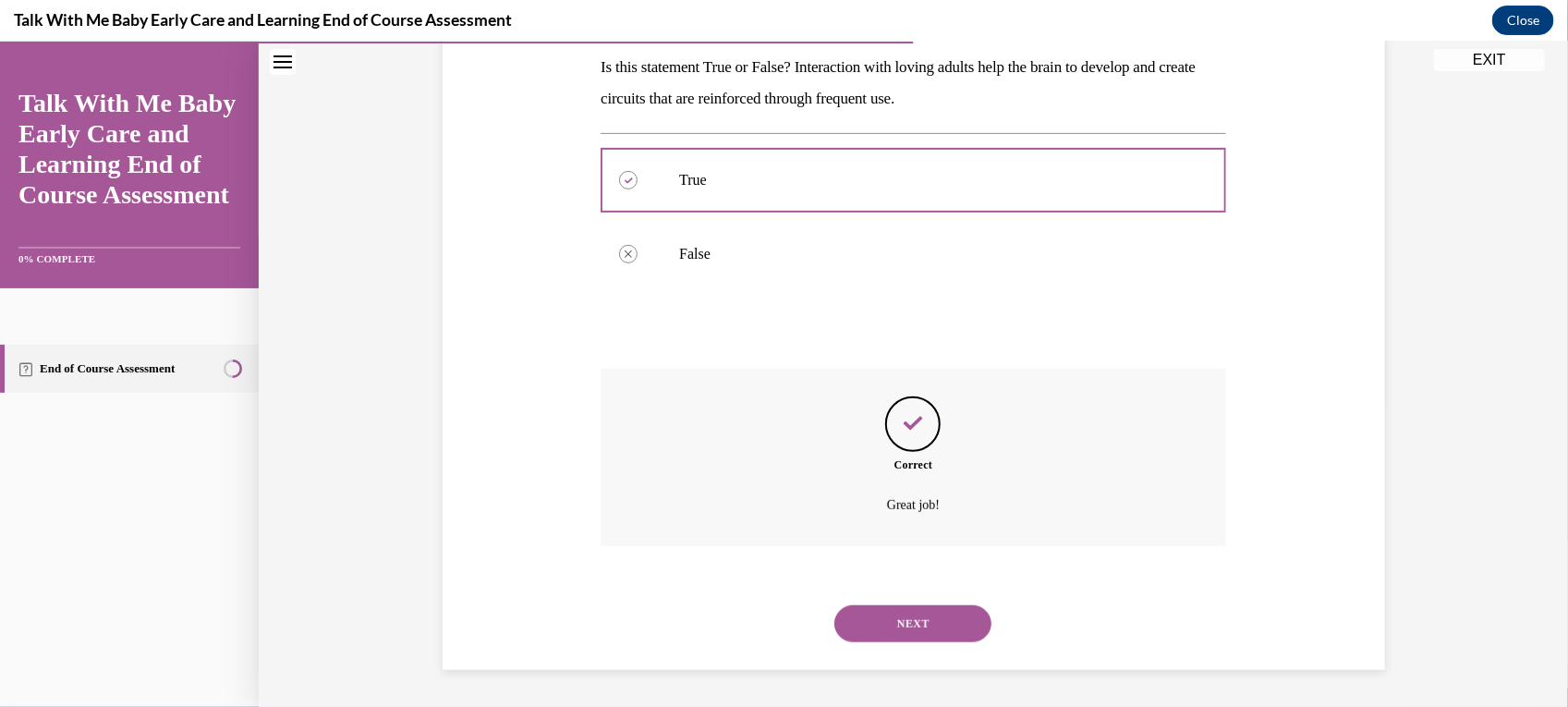
click at [916, 614] on button "NEXT" at bounding box center [913, 623] width 157 height 37
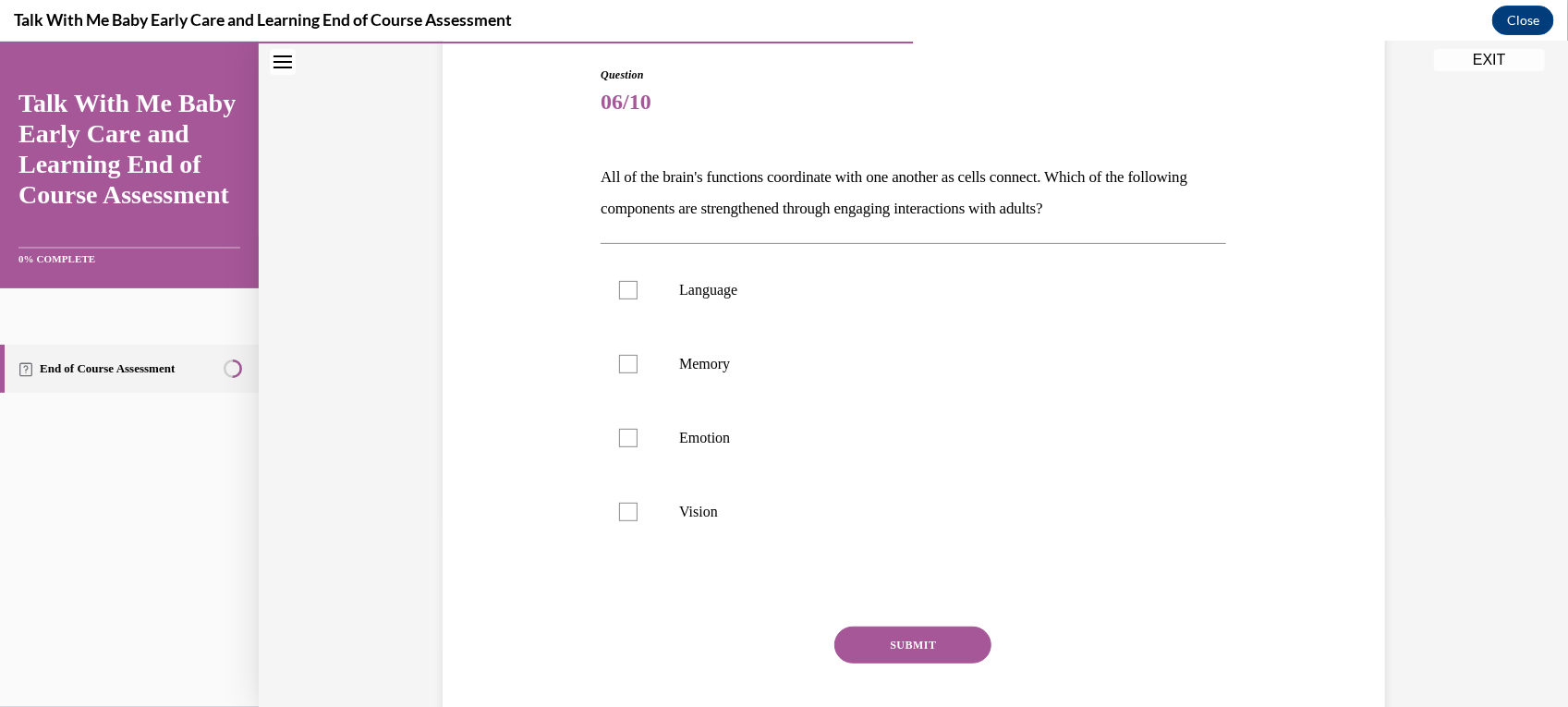
scroll to position [231, 0]
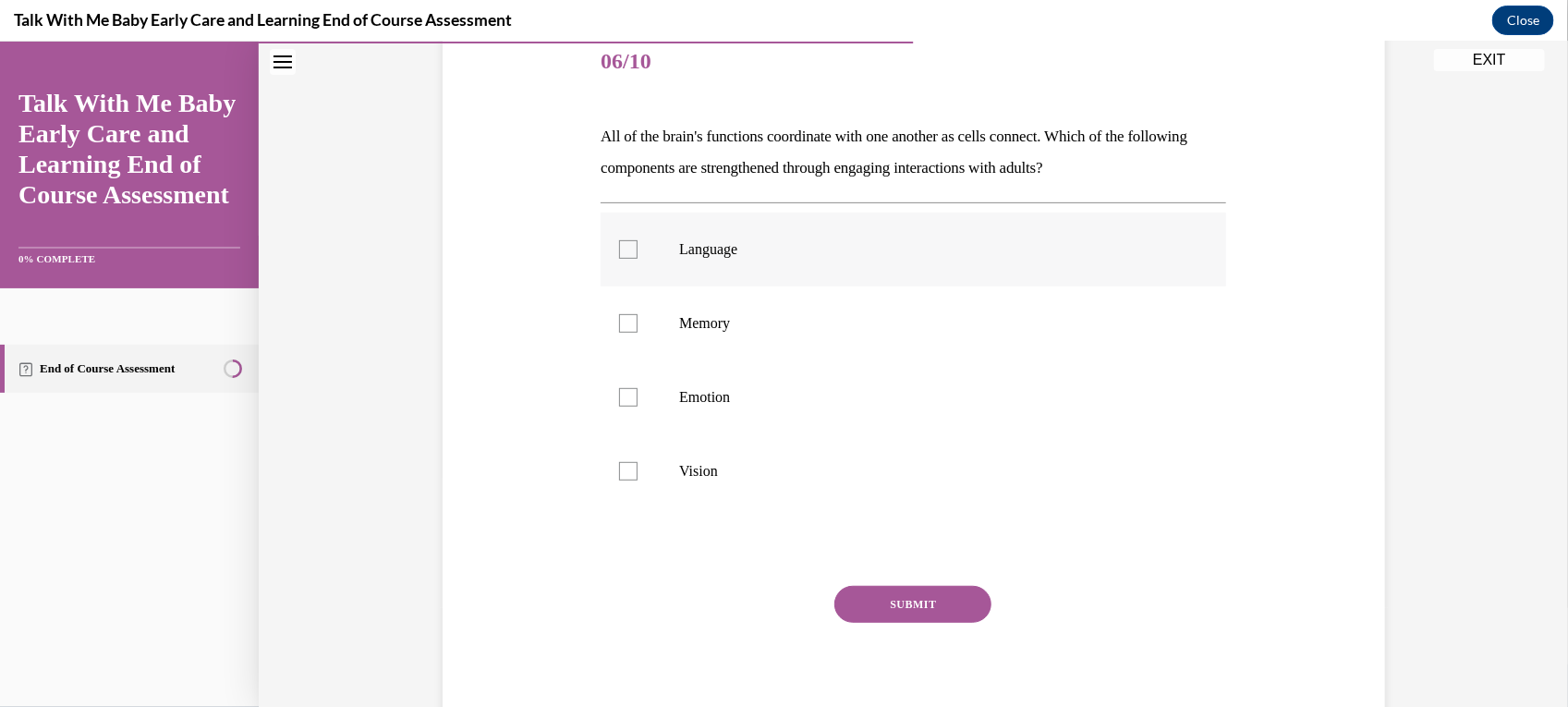
click at [732, 241] on p "Language" at bounding box center [930, 249] width 501 height 19
click at [637, 241] on input "Language" at bounding box center [629, 249] width 19 height 19
checkbox input "true"
click at [742, 316] on p "Memory" at bounding box center [930, 322] width 501 height 19
click at [637, 316] on input "Memory" at bounding box center [629, 322] width 19 height 19
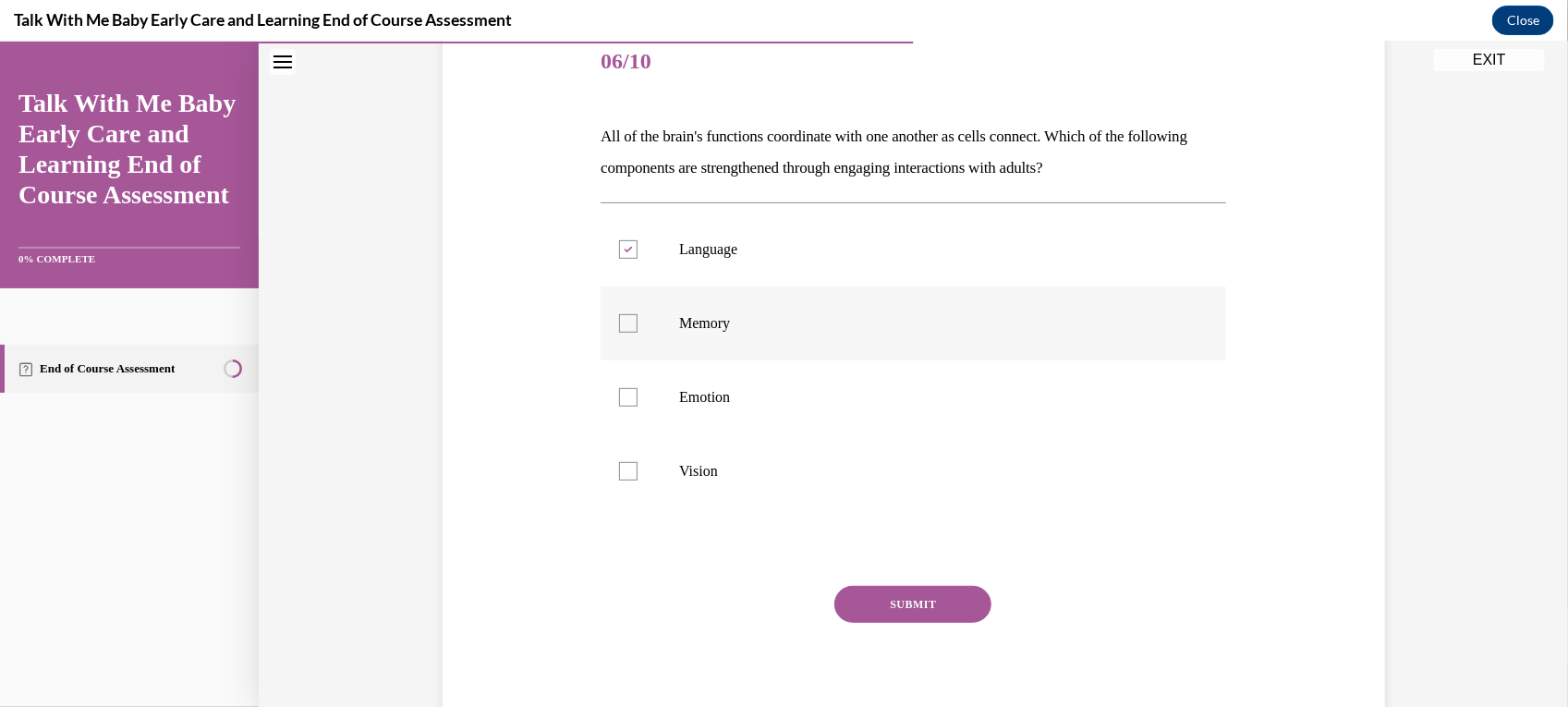
checkbox input "true"
click at [753, 395] on p "Emotion" at bounding box center [930, 397] width 501 height 19
click at [637, 395] on input "Emotion" at bounding box center [629, 397] width 19 height 19
checkbox input "true"
click at [758, 469] on p "Vision" at bounding box center [930, 470] width 501 height 19
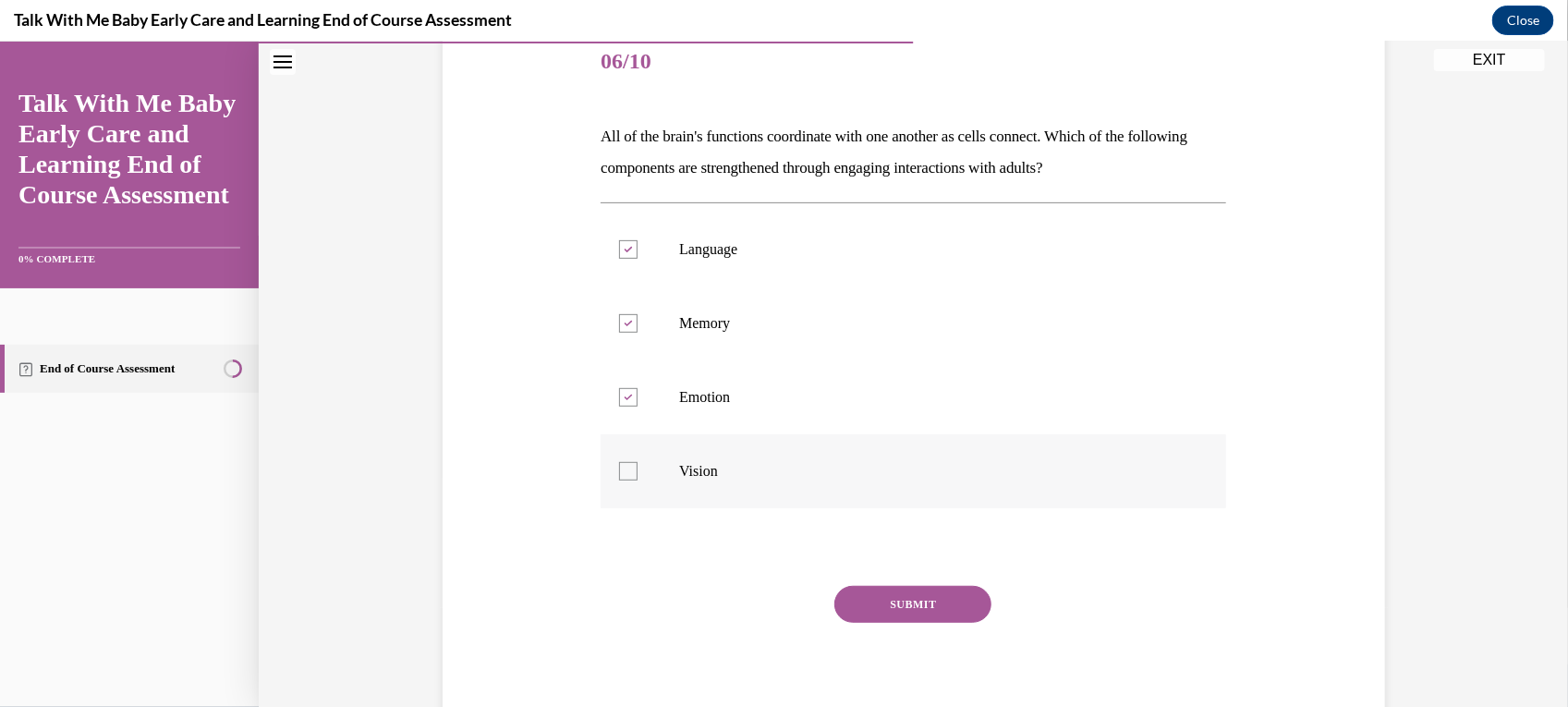
click at [637, 469] on input "Vision" at bounding box center [629, 470] width 19 height 19
click at [791, 496] on label "Vision" at bounding box center [913, 469] width 625 height 74
click at [637, 480] on input "Vision" at bounding box center [629, 470] width 19 height 19
checkbox input "false"
click at [920, 603] on button "SUBMIT" at bounding box center [913, 604] width 157 height 37
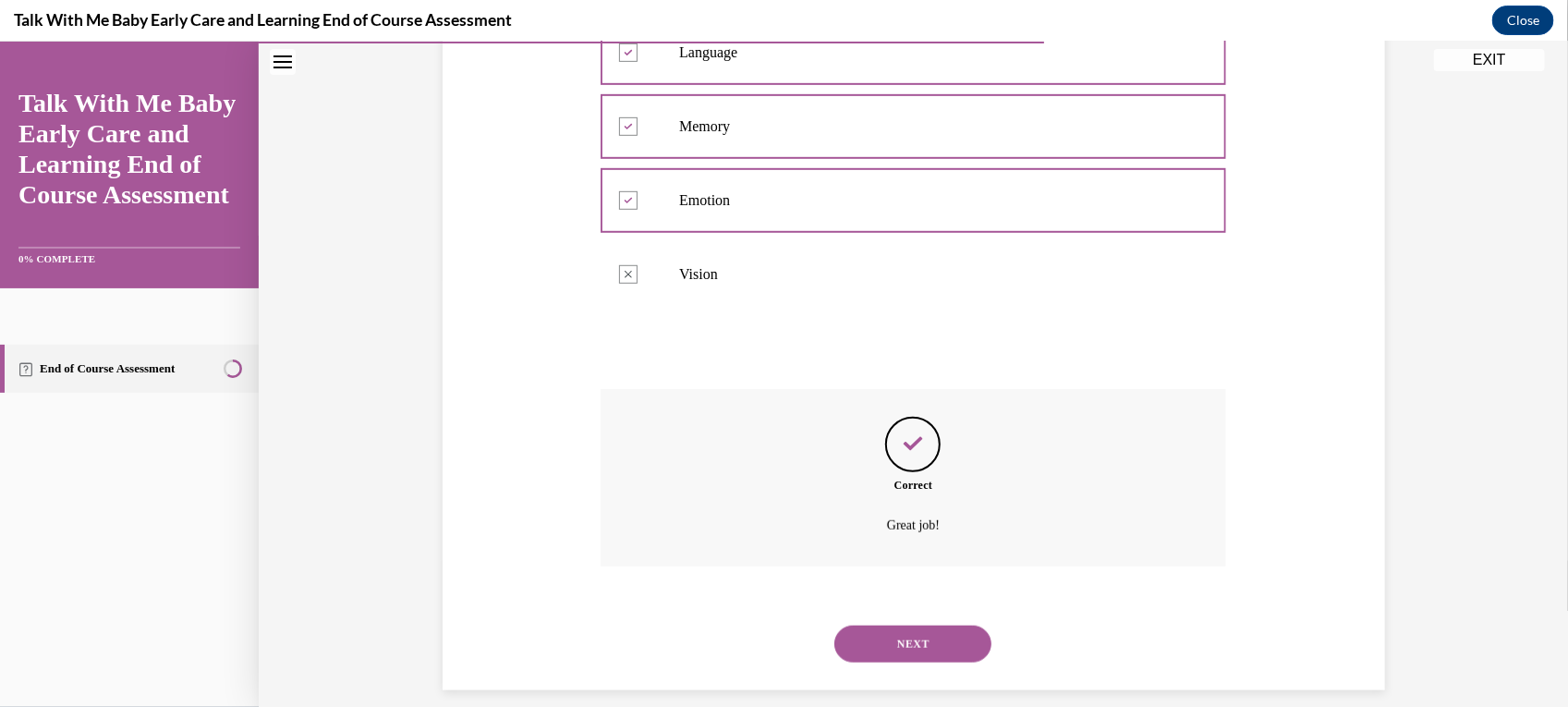
scroll to position [448, 0]
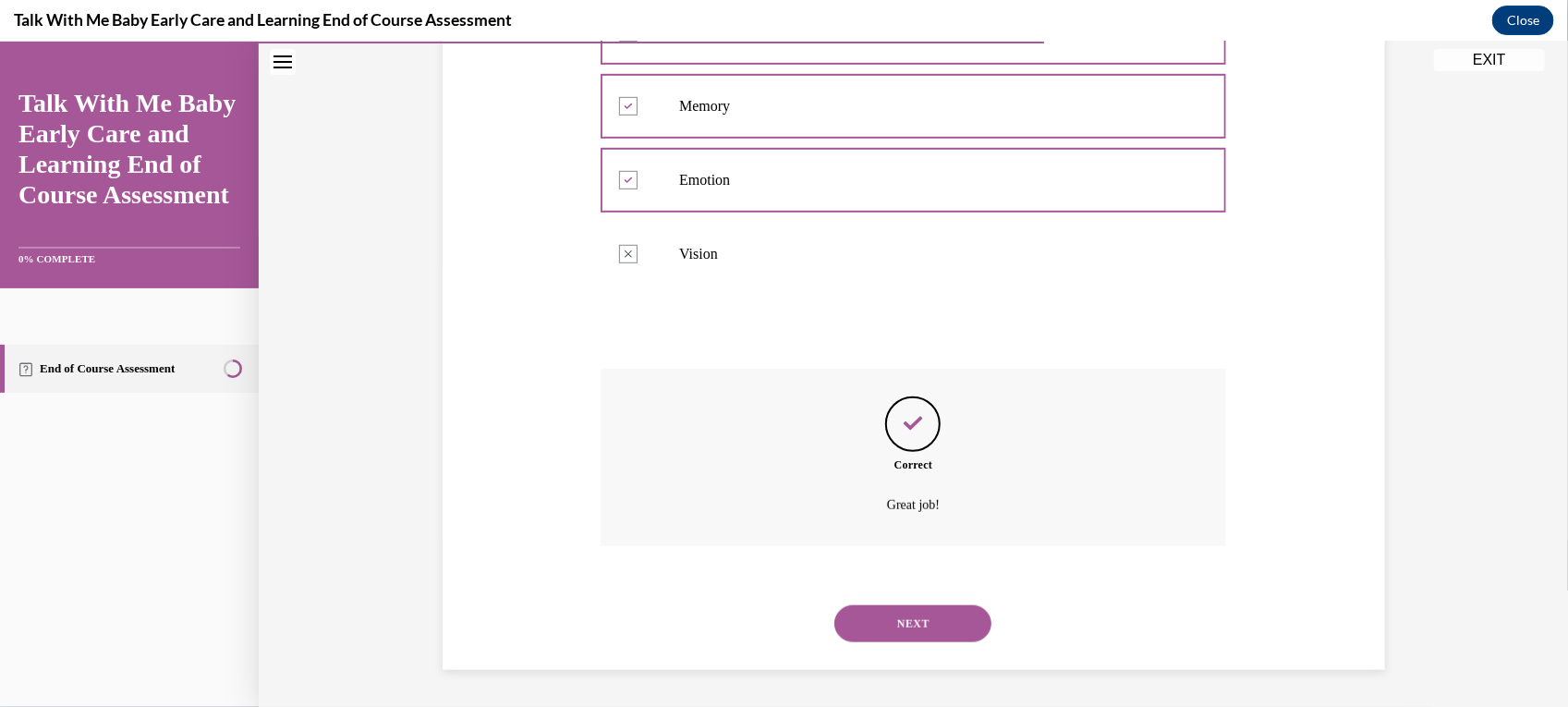
click at [908, 601] on div "NEXT" at bounding box center [913, 622] width 625 height 74
click at [910, 617] on button "NEXT" at bounding box center [913, 623] width 157 height 37
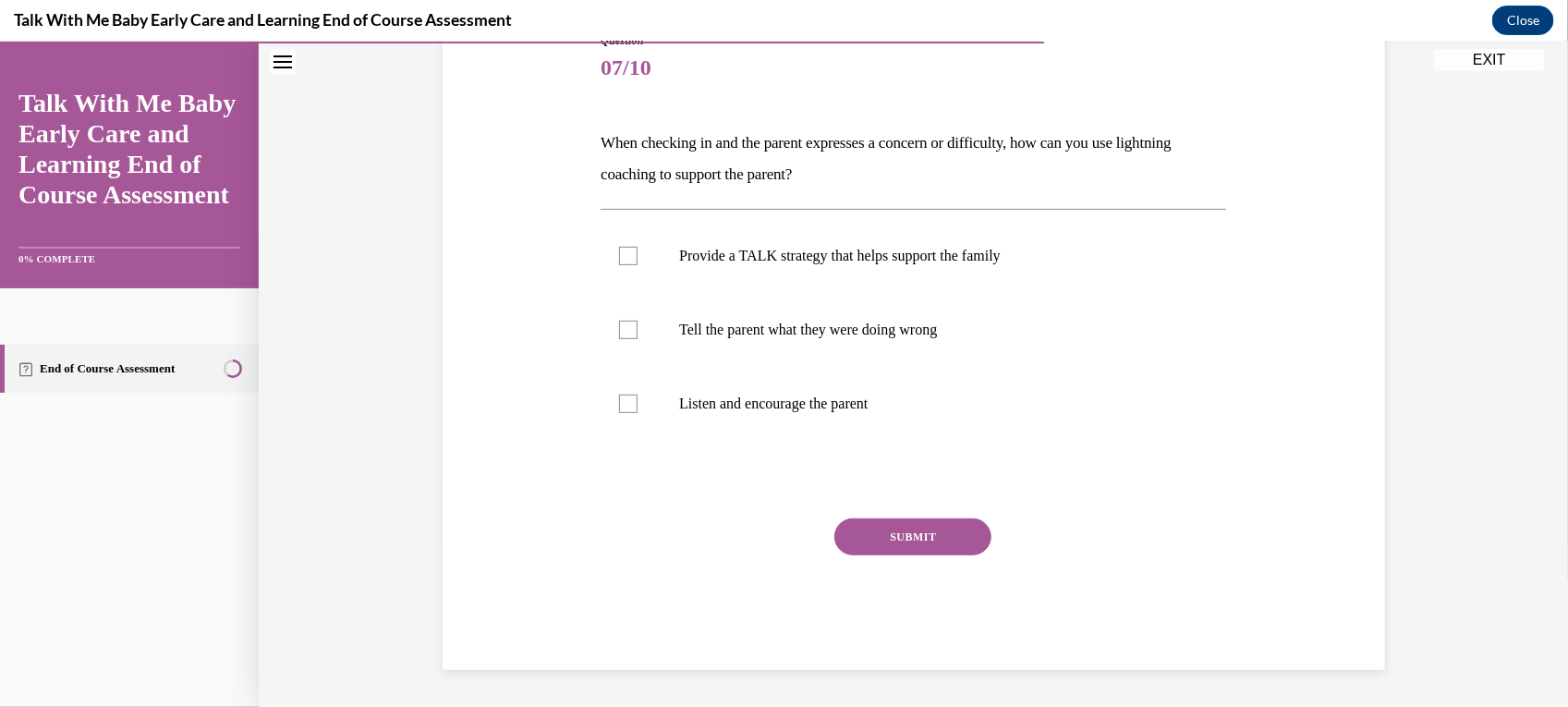
scroll to position [205, 0]
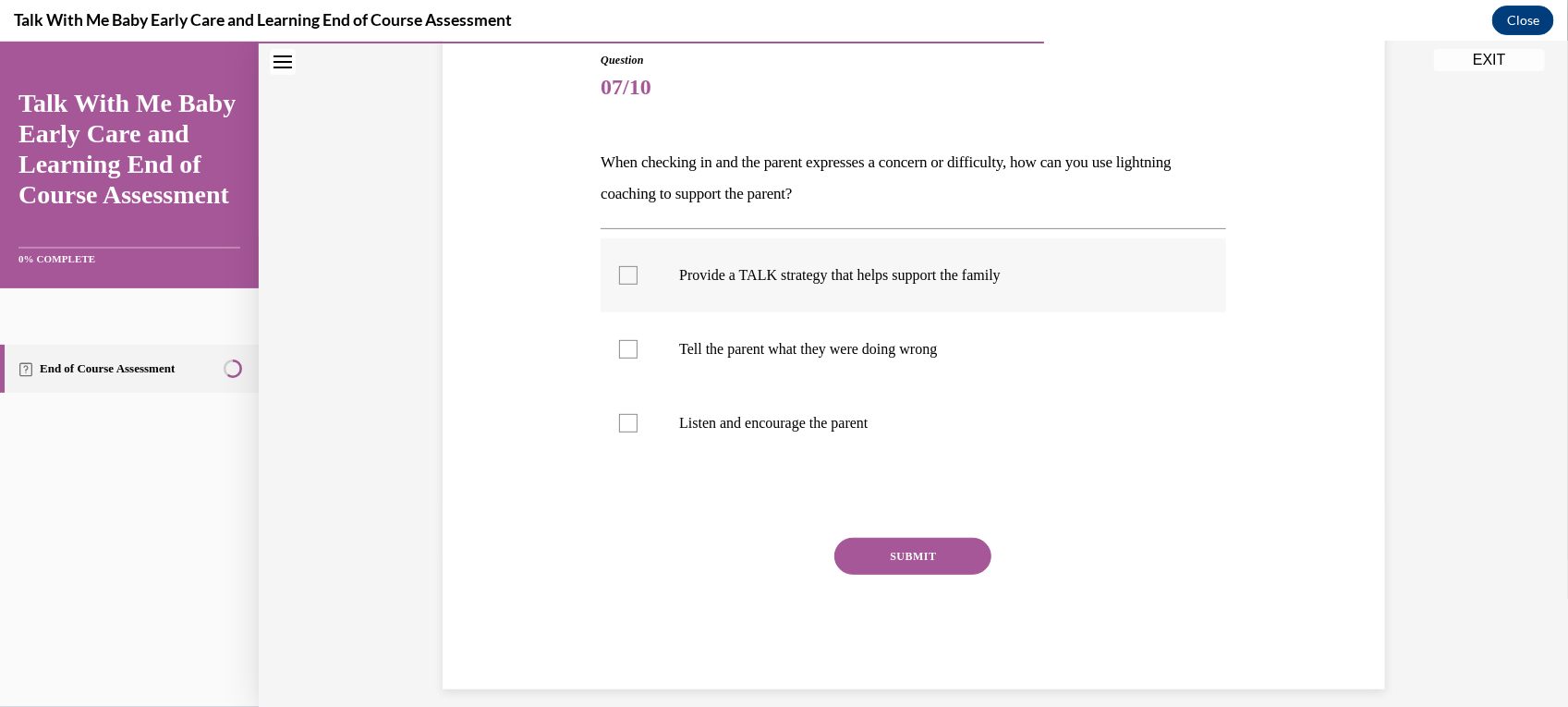
click at [975, 261] on label "Provide a TALK strategy that helps support the family" at bounding box center [913, 274] width 625 height 74
click at [637, 265] on input "Provide a TALK strategy that helps support the family" at bounding box center [629, 275] width 19 height 19
checkbox input "true"
drag, startPoint x: 1059, startPoint y: 439, endPoint x: 1004, endPoint y: 483, distance: 70.4
click at [1059, 440] on label "Listen and encourage the parent" at bounding box center [913, 422] width 625 height 74
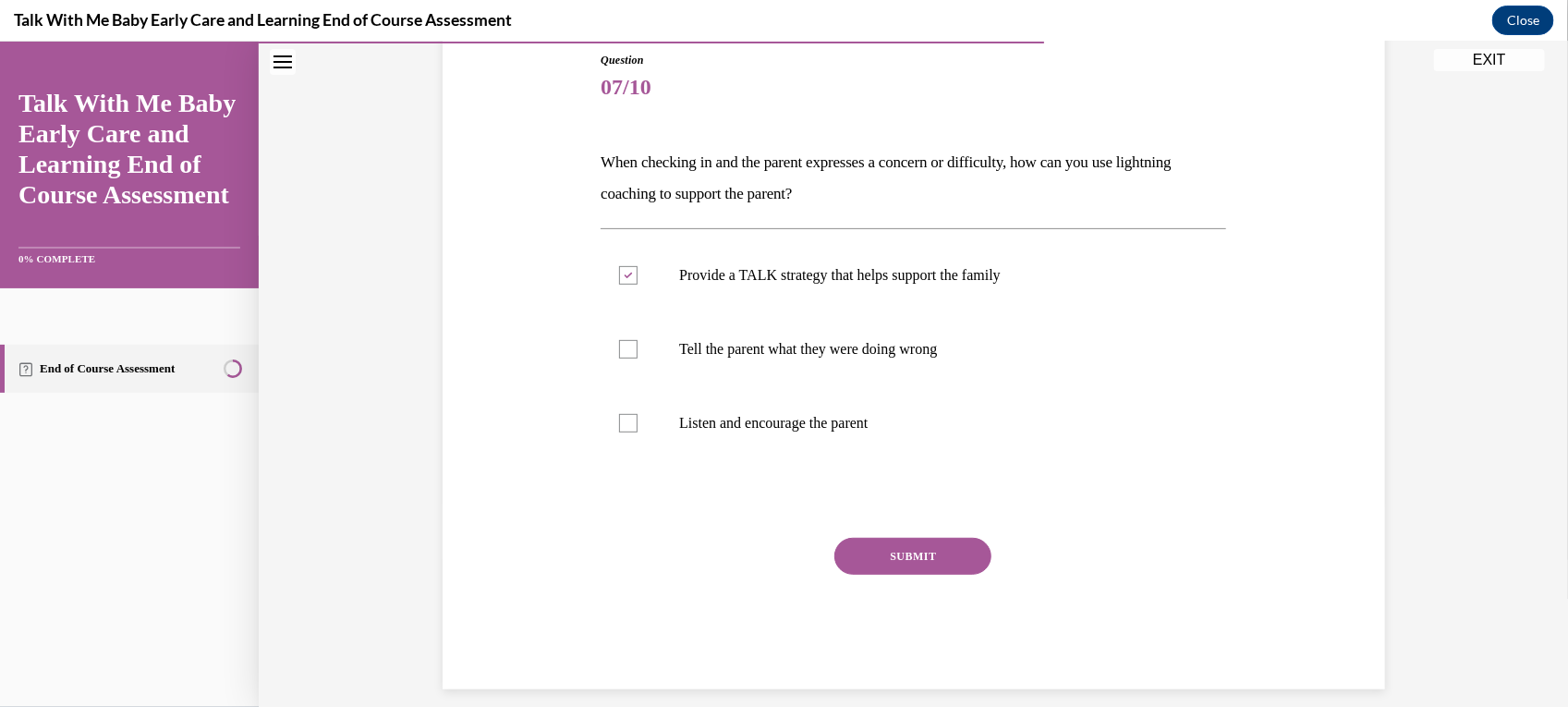
click at [637, 431] on input "Listen and encourage the parent" at bounding box center [629, 422] width 19 height 19
checkbox input "true"
click at [903, 550] on button "SUBMIT" at bounding box center [913, 555] width 157 height 37
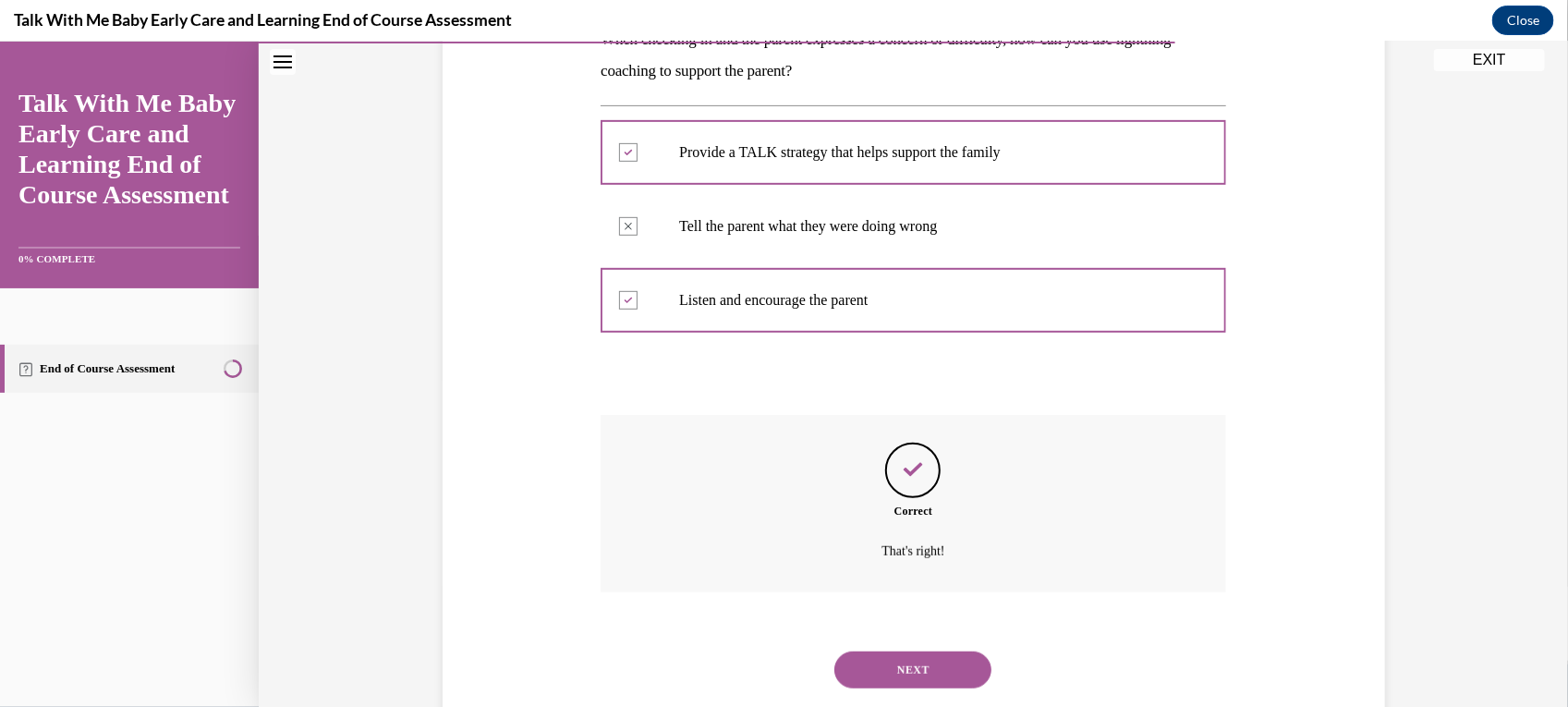
scroll to position [374, 0]
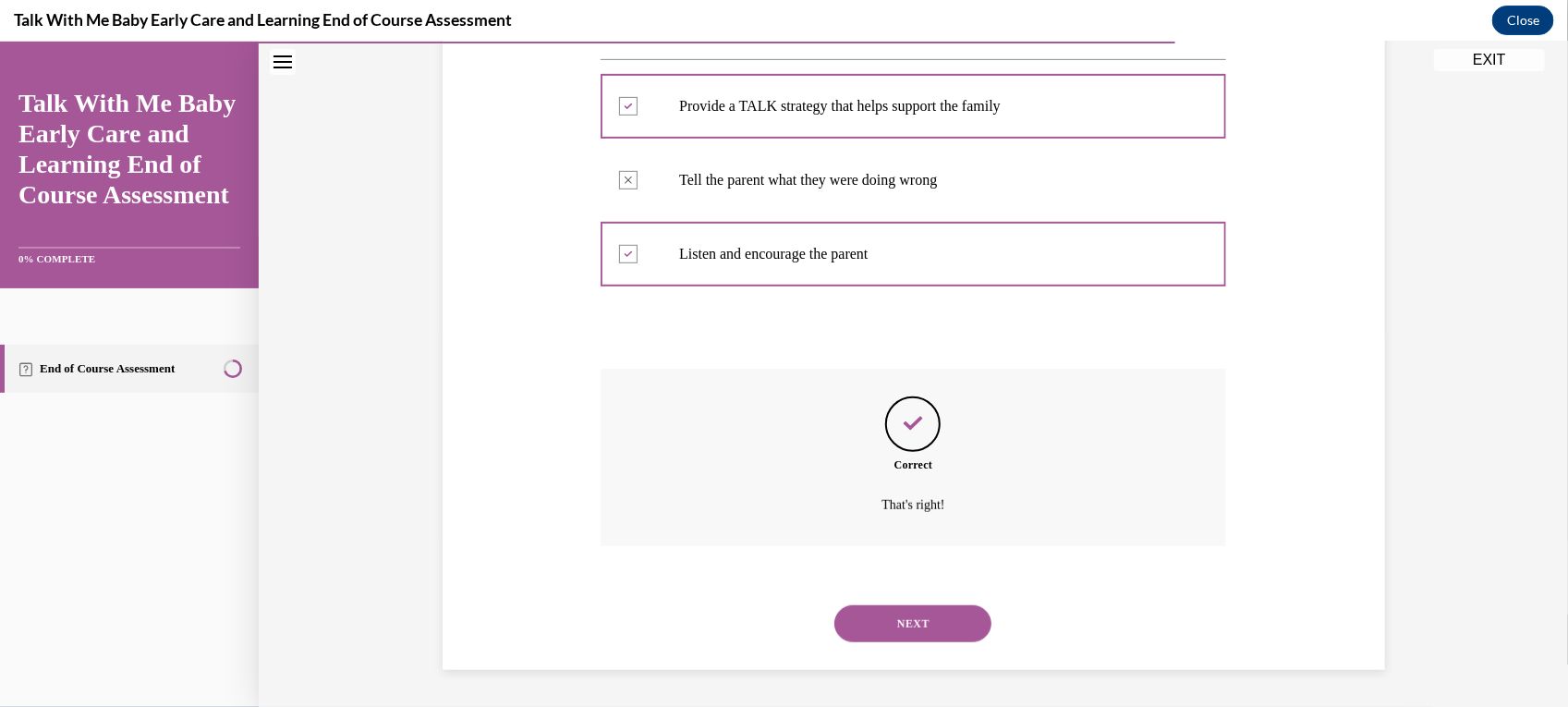
click at [929, 621] on button "NEXT" at bounding box center [913, 623] width 157 height 37
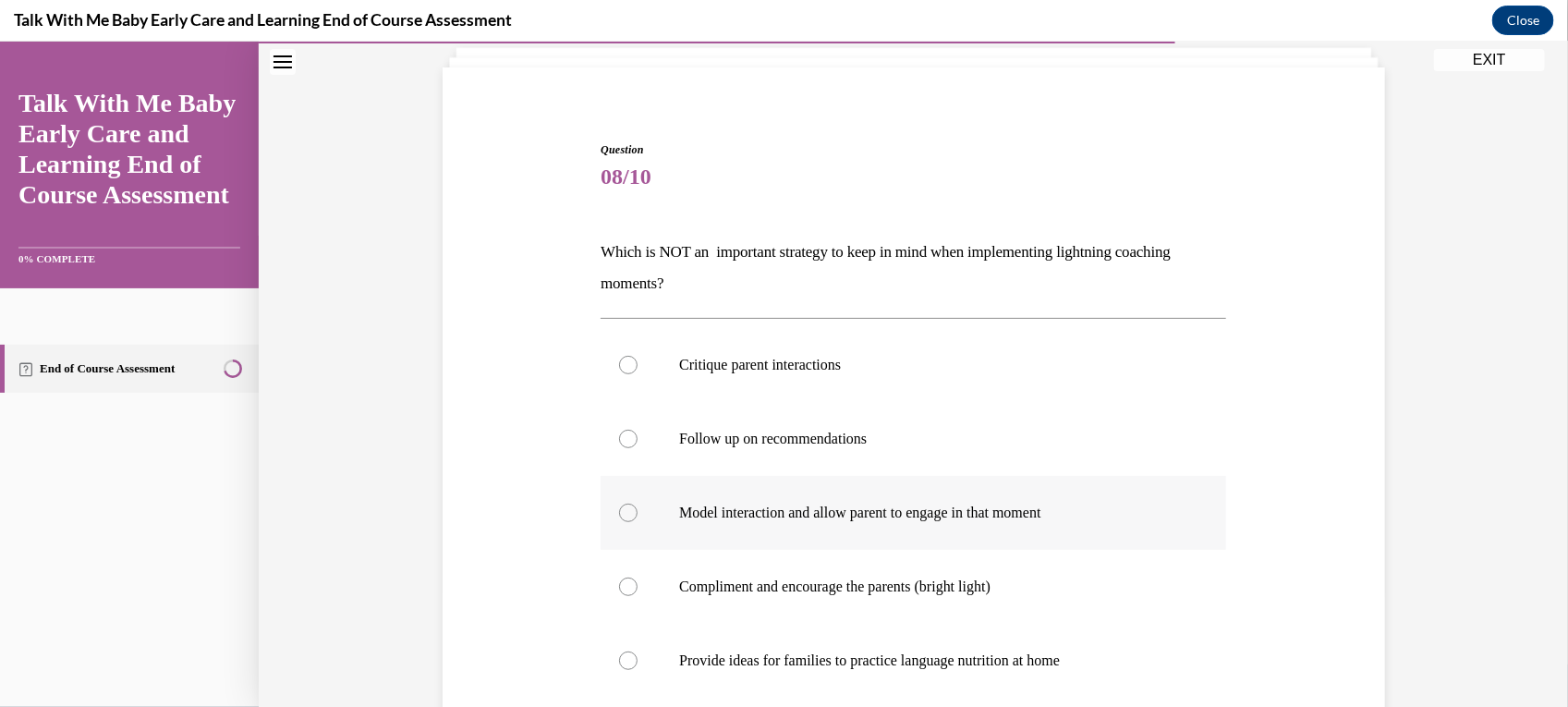
scroll to position [231, 0]
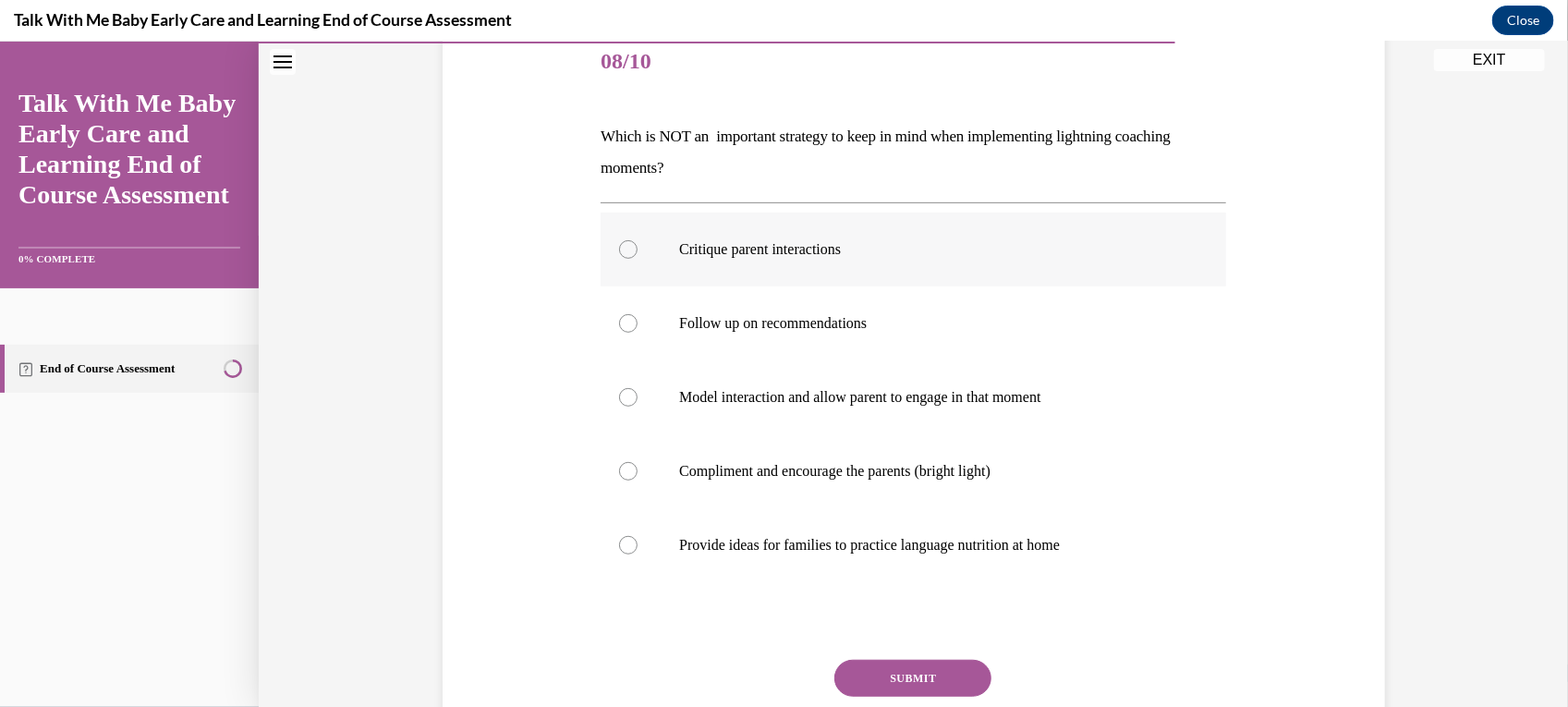
click at [865, 244] on p "Critique parent interactions" at bounding box center [930, 249] width 501 height 19
click at [637, 244] on input "Critique parent interactions" at bounding box center [629, 249] width 19 height 19
radio input "true"
click at [921, 674] on button "SUBMIT" at bounding box center [913, 677] width 157 height 37
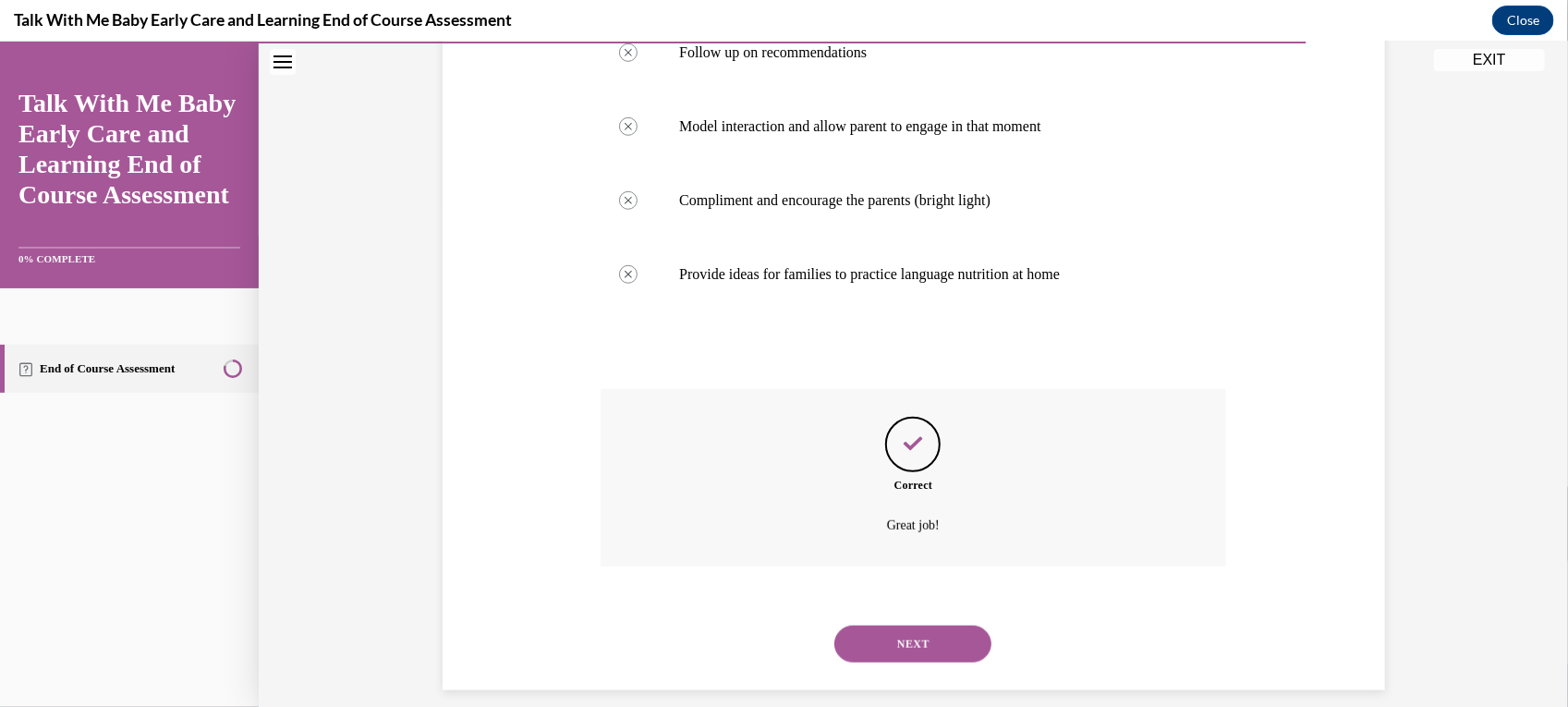
scroll to position [522, 0]
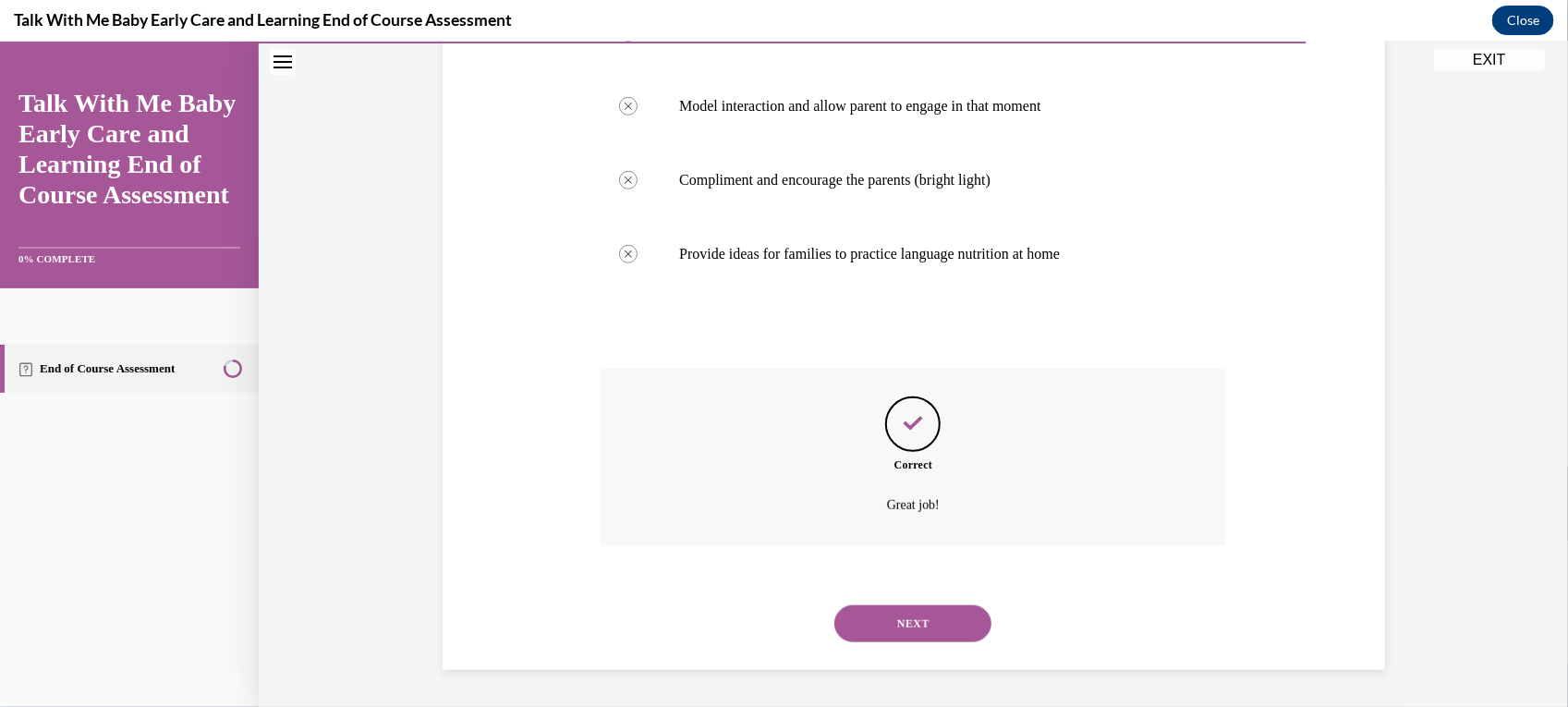
click at [946, 625] on button "NEXT" at bounding box center [913, 623] width 157 height 37
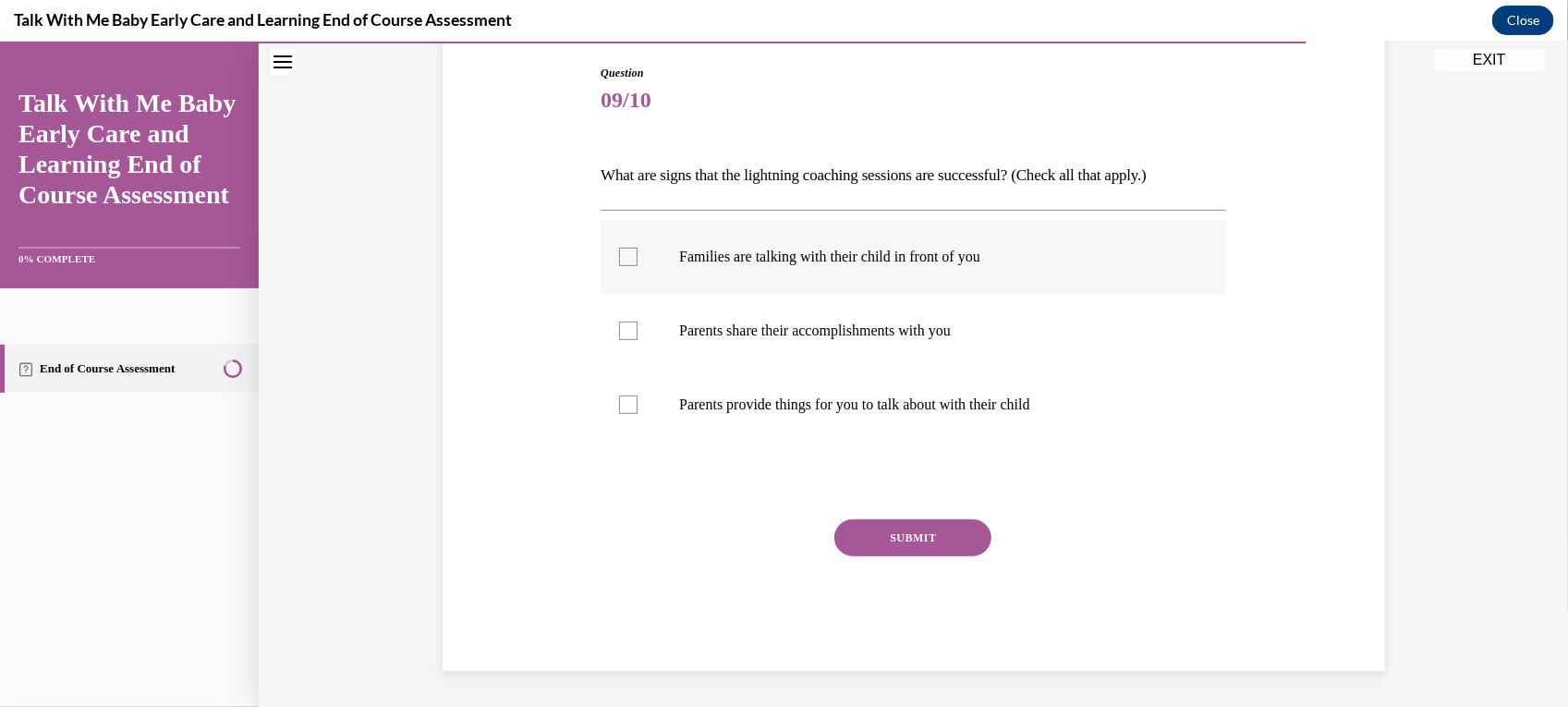
click at [1010, 265] on label "Families are talking with their child in front of you" at bounding box center [913, 255] width 625 height 74
click at [637, 265] on input "Families are talking with their child in front of you" at bounding box center [629, 256] width 19 height 19
checkbox input "true"
click at [1022, 329] on p "Parents share their accomplishments with you" at bounding box center [930, 330] width 501 height 19
click at [637, 329] on input "Parents share their accomplishments with you" at bounding box center [629, 330] width 19 height 19
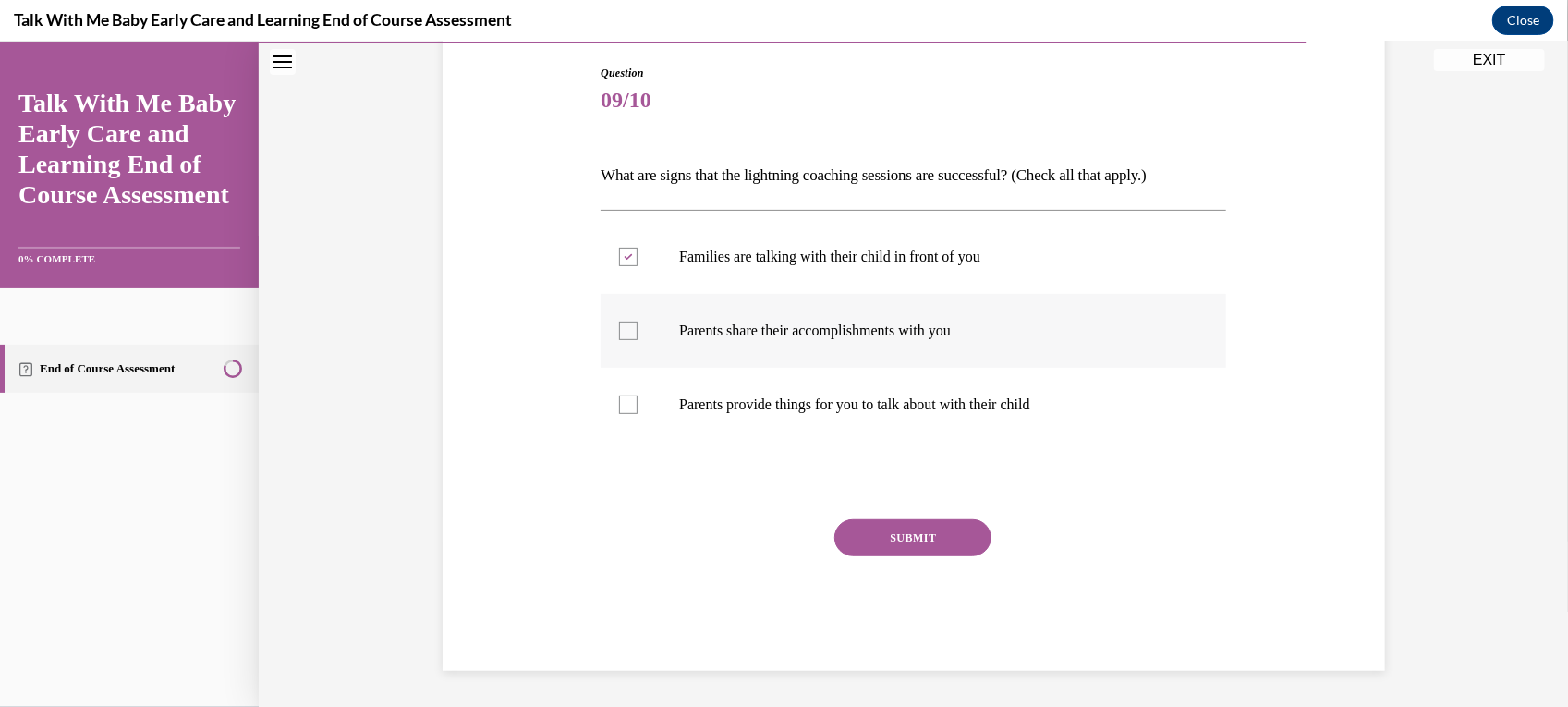
checkbox input "true"
click at [1003, 413] on label "Parents provide things for you to talk about with their child" at bounding box center [913, 403] width 625 height 74
click at [637, 413] on input "Parents provide things for you to talk about with their child" at bounding box center [629, 404] width 19 height 19
checkbox input "true"
click at [915, 531] on button "SUBMIT" at bounding box center [913, 537] width 157 height 37
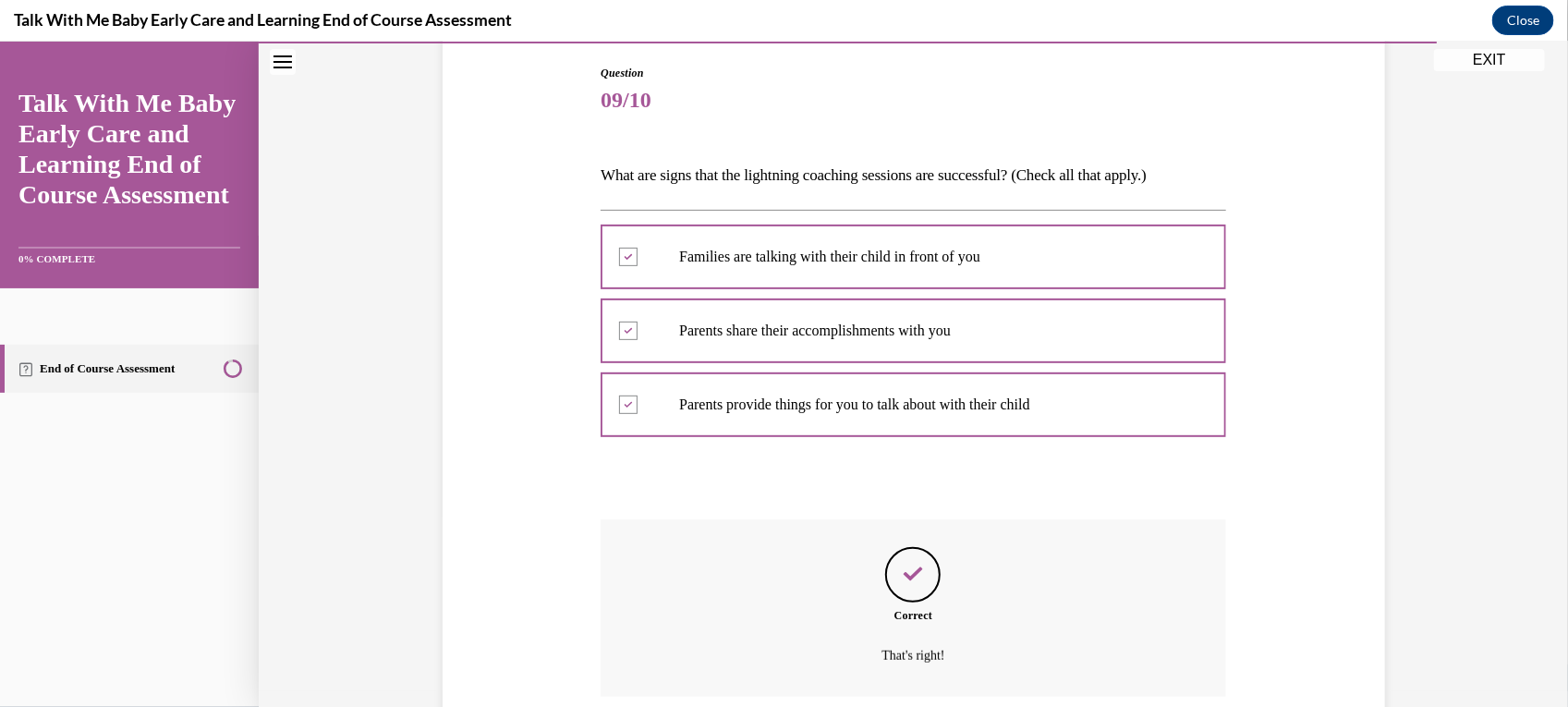
scroll to position [343, 0]
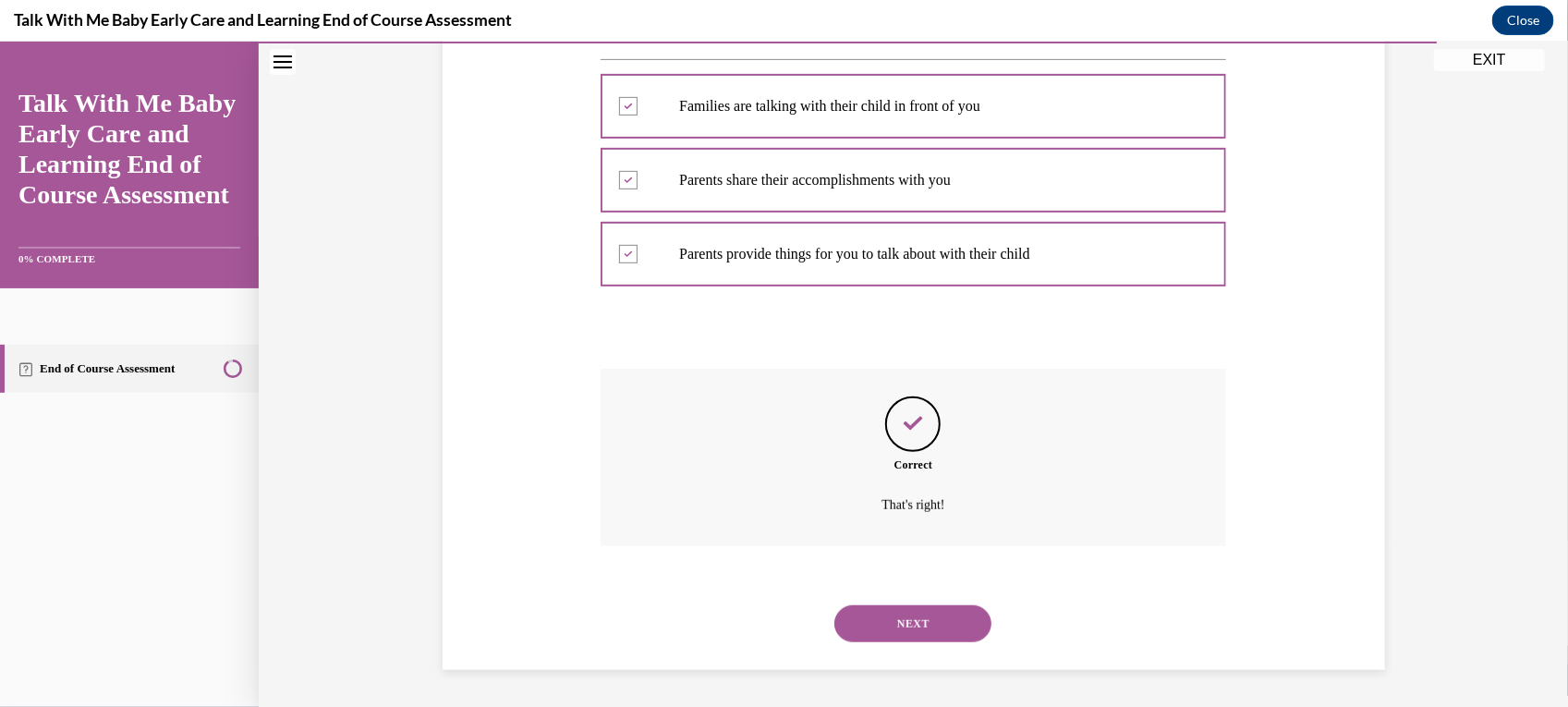
click at [927, 624] on button "NEXT" at bounding box center [913, 623] width 157 height 37
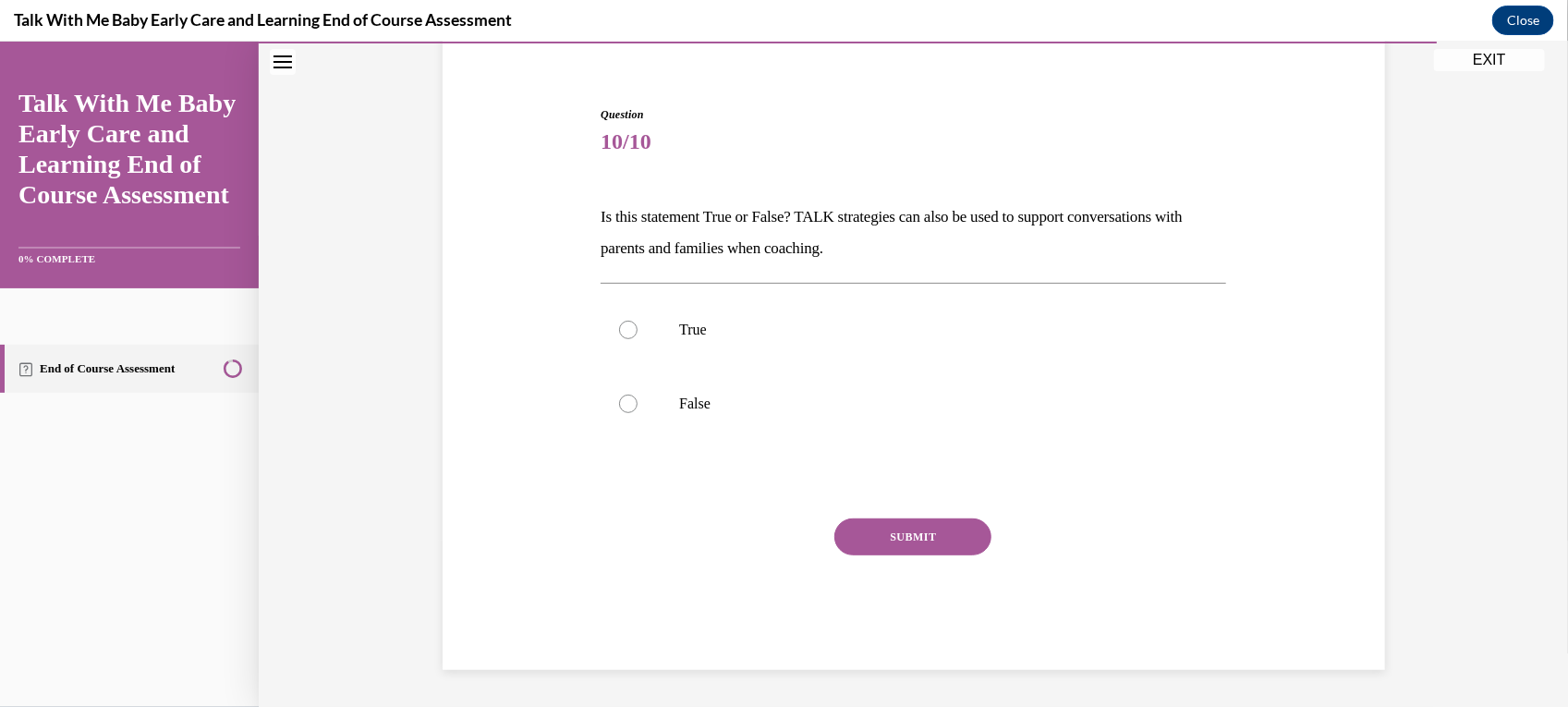
scroll to position [151, 0]
click at [959, 336] on p "True" at bounding box center [930, 329] width 501 height 19
click at [637, 336] on input "True" at bounding box center [629, 329] width 19 height 19
radio input "true"
click at [931, 539] on button "SUBMIT" at bounding box center [913, 536] width 157 height 37
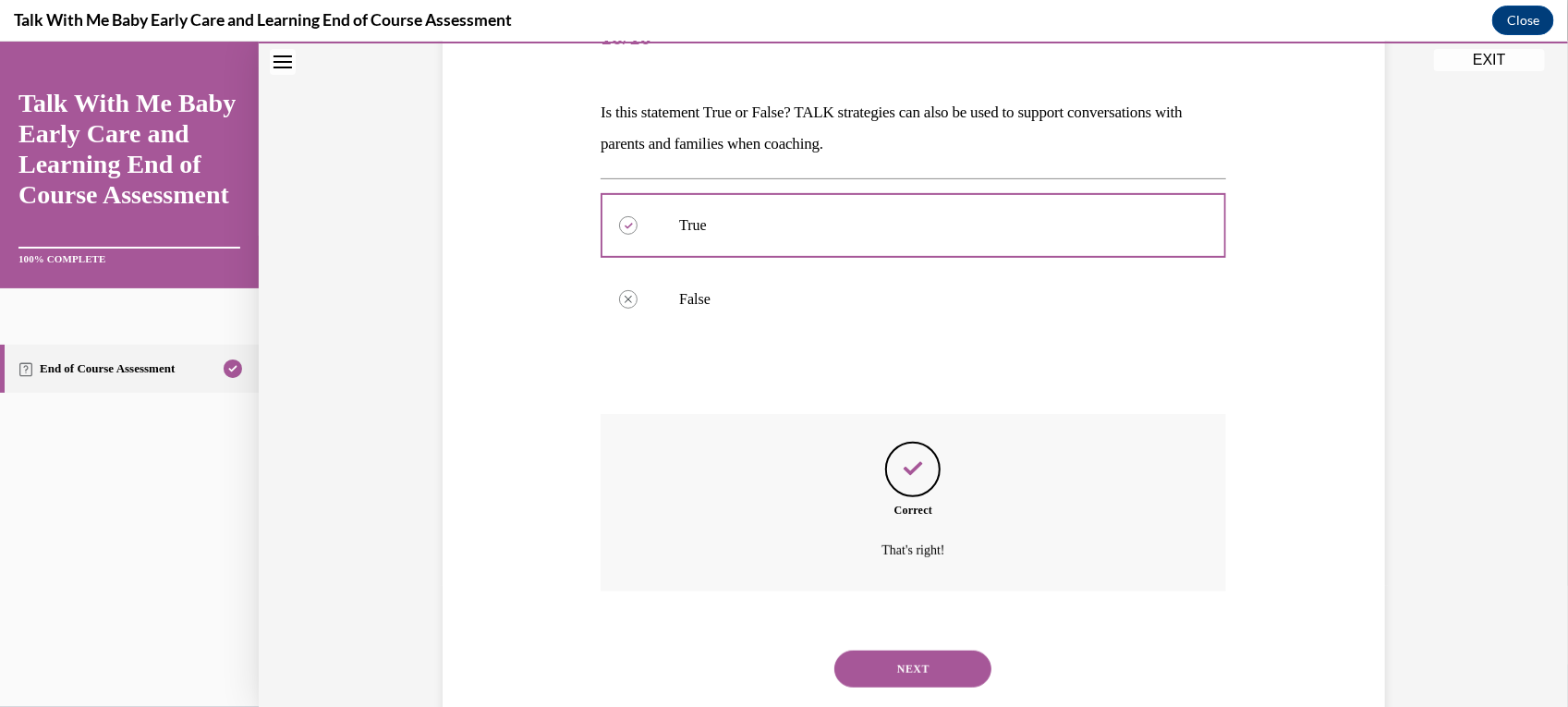
scroll to position [300, 0]
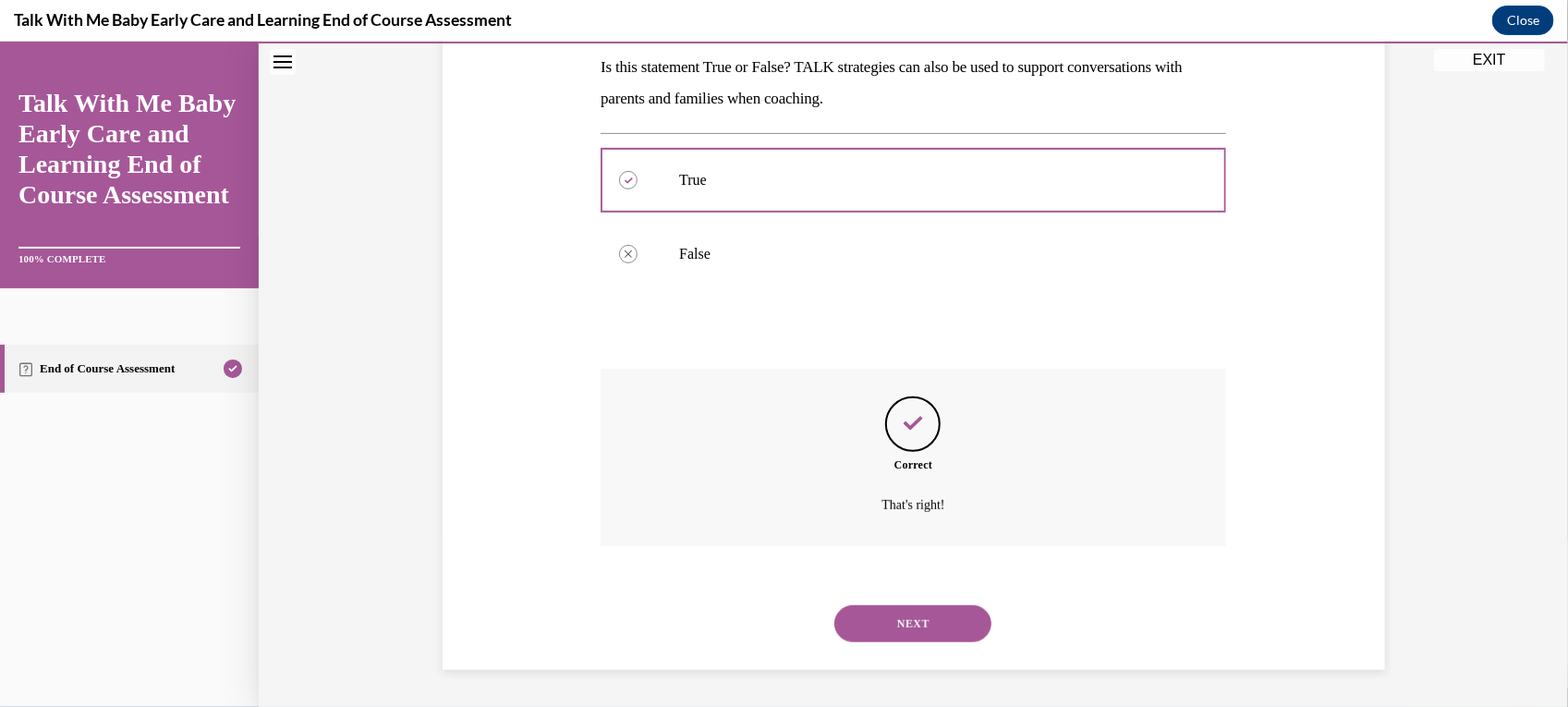
click at [948, 615] on button "NEXT" at bounding box center [913, 623] width 157 height 37
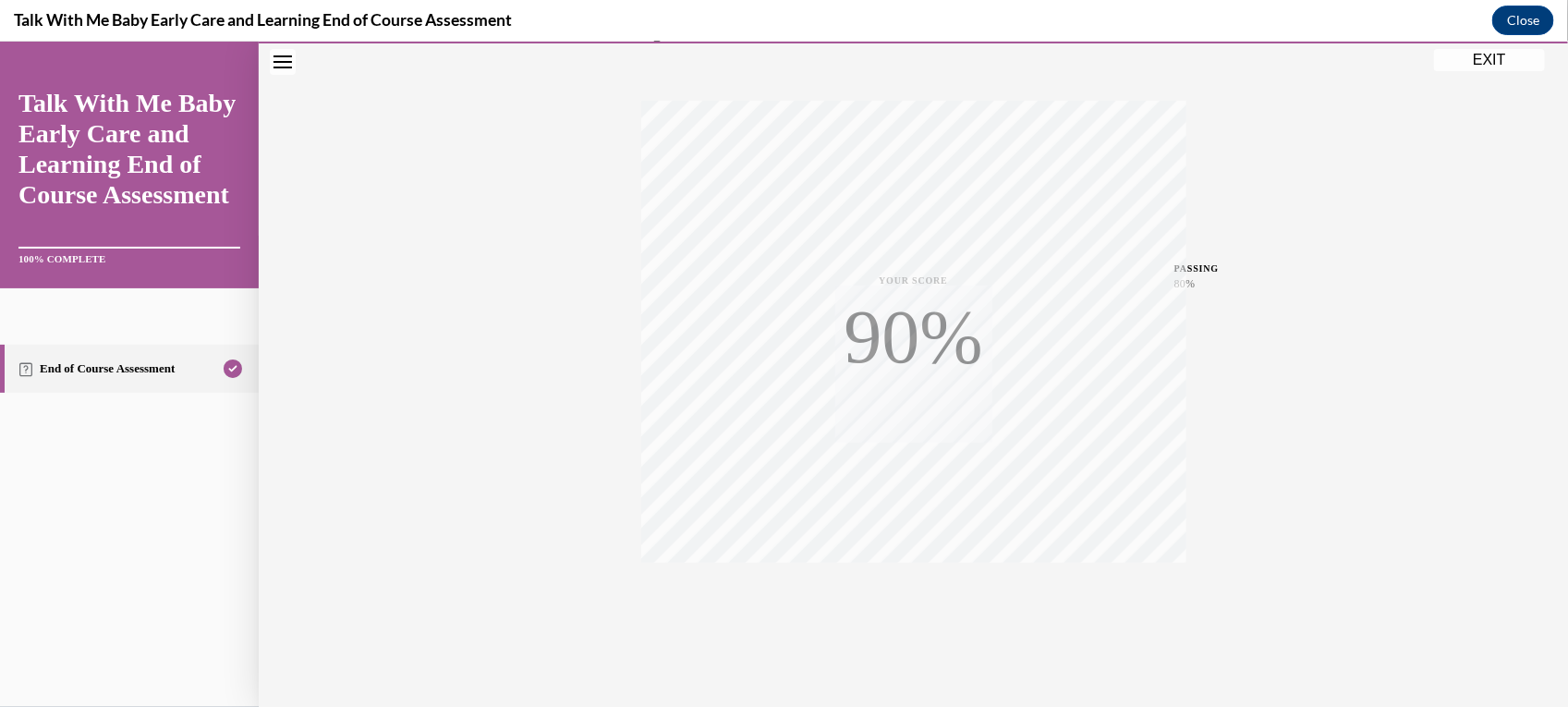
scroll to position [282, 0]
click at [1486, 52] on button "EXIT" at bounding box center [1489, 60] width 111 height 22
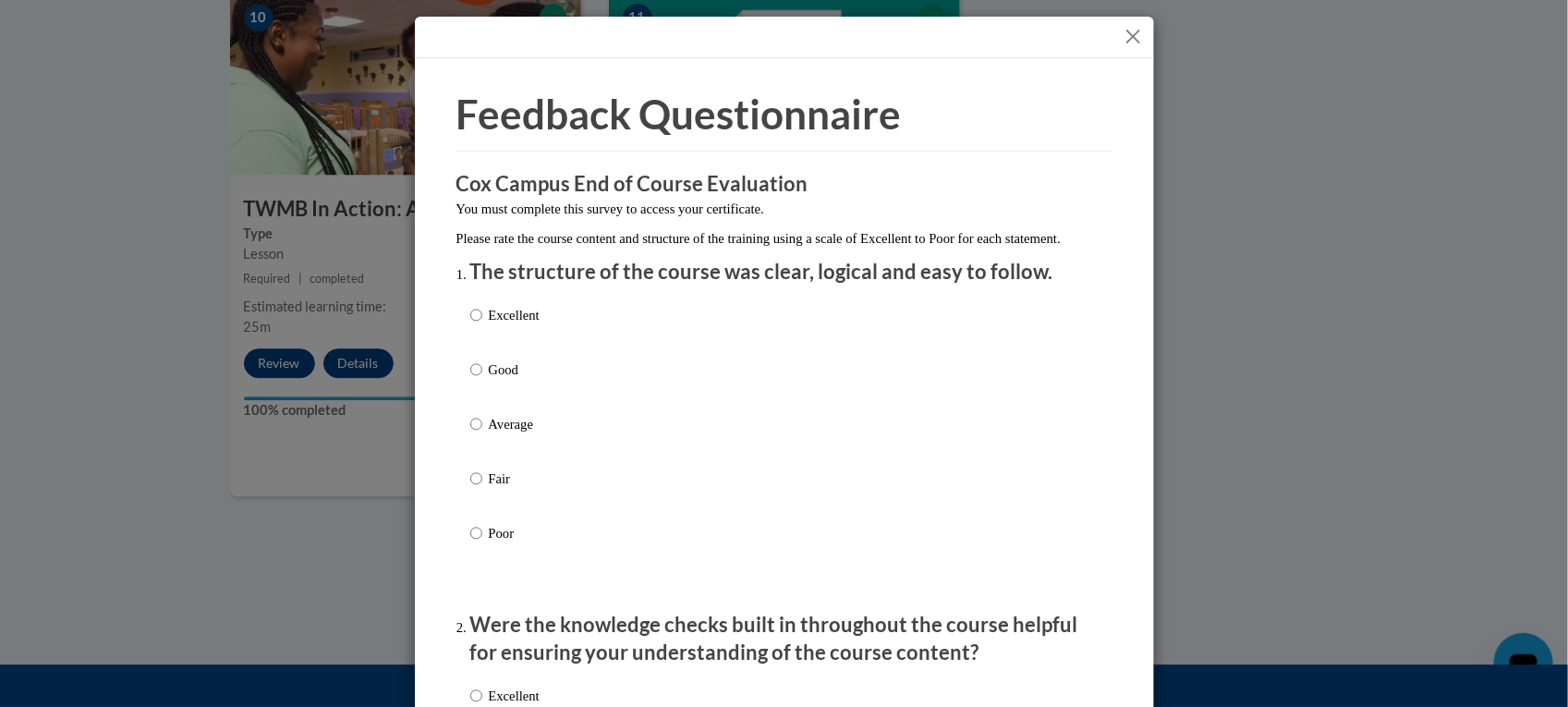
click at [607, 334] on div "Excellent Good Average Fair Poor" at bounding box center [784, 445] width 628 height 301
click at [477, 333] on label "Excellent" at bounding box center [505, 330] width 69 height 50
click at [477, 325] on input "Excellent" at bounding box center [476, 315] width 12 height 20
radio input "true"
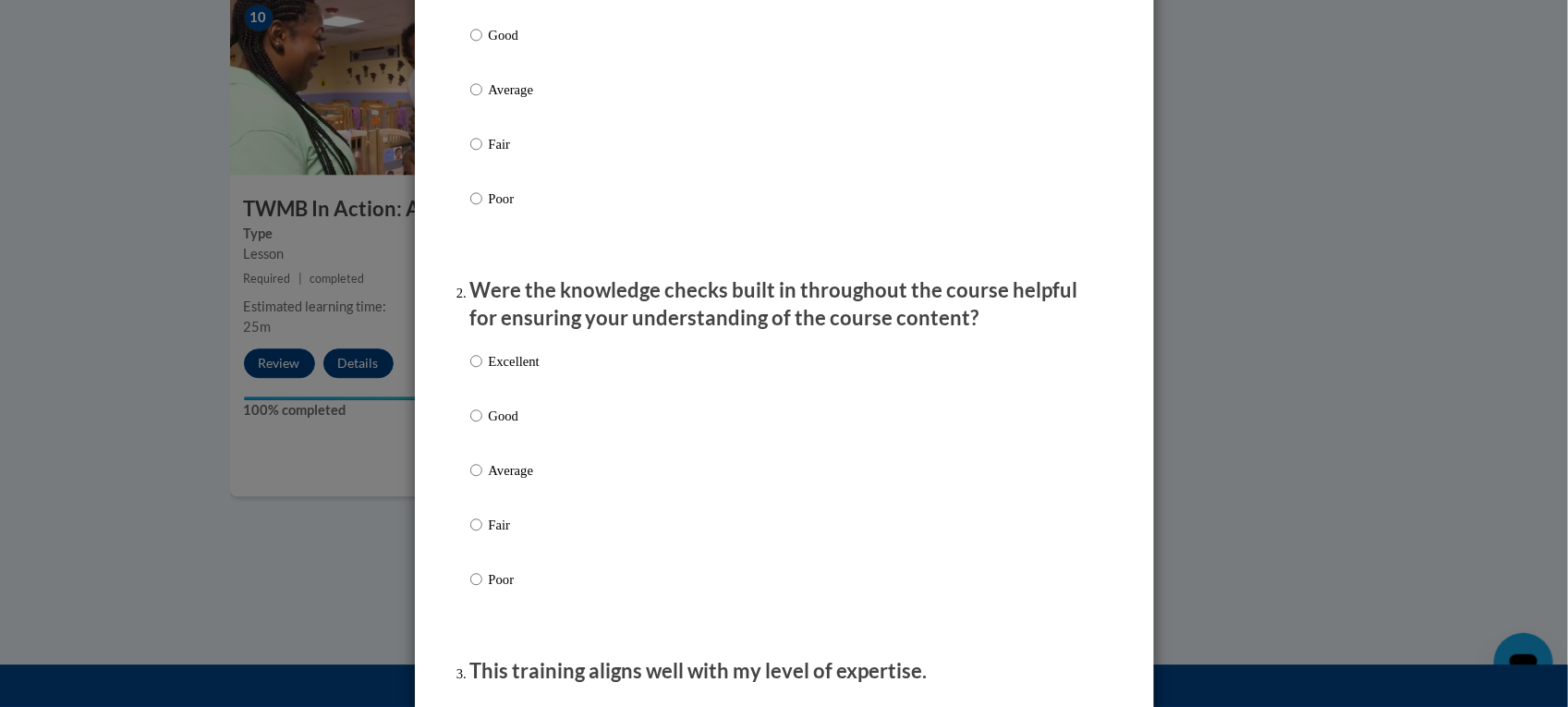
scroll to position [347, 0]
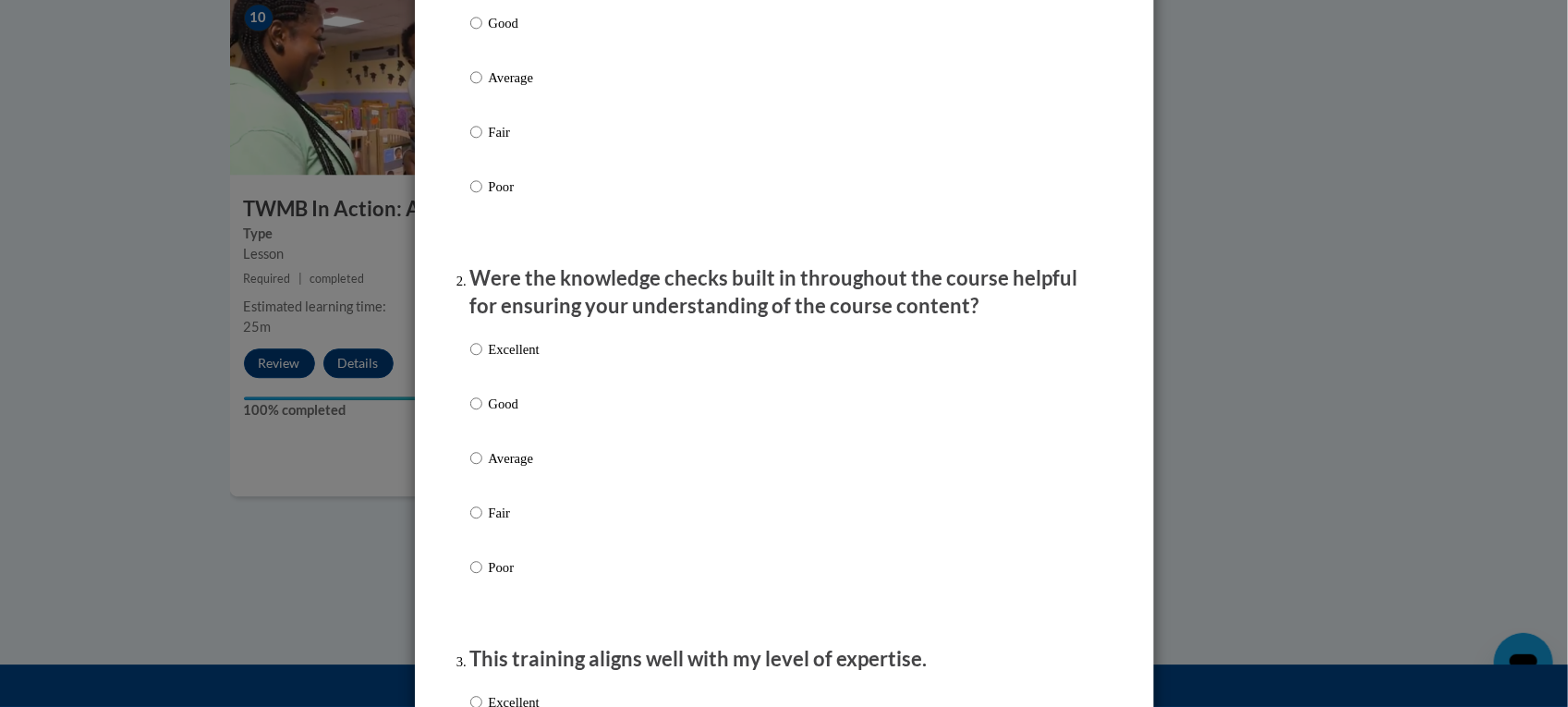
click at [504, 360] on p "Excellent" at bounding box center [514, 349] width 51 height 20
click at [483, 360] on input "Excellent" at bounding box center [476, 349] width 12 height 20
radio input "true"
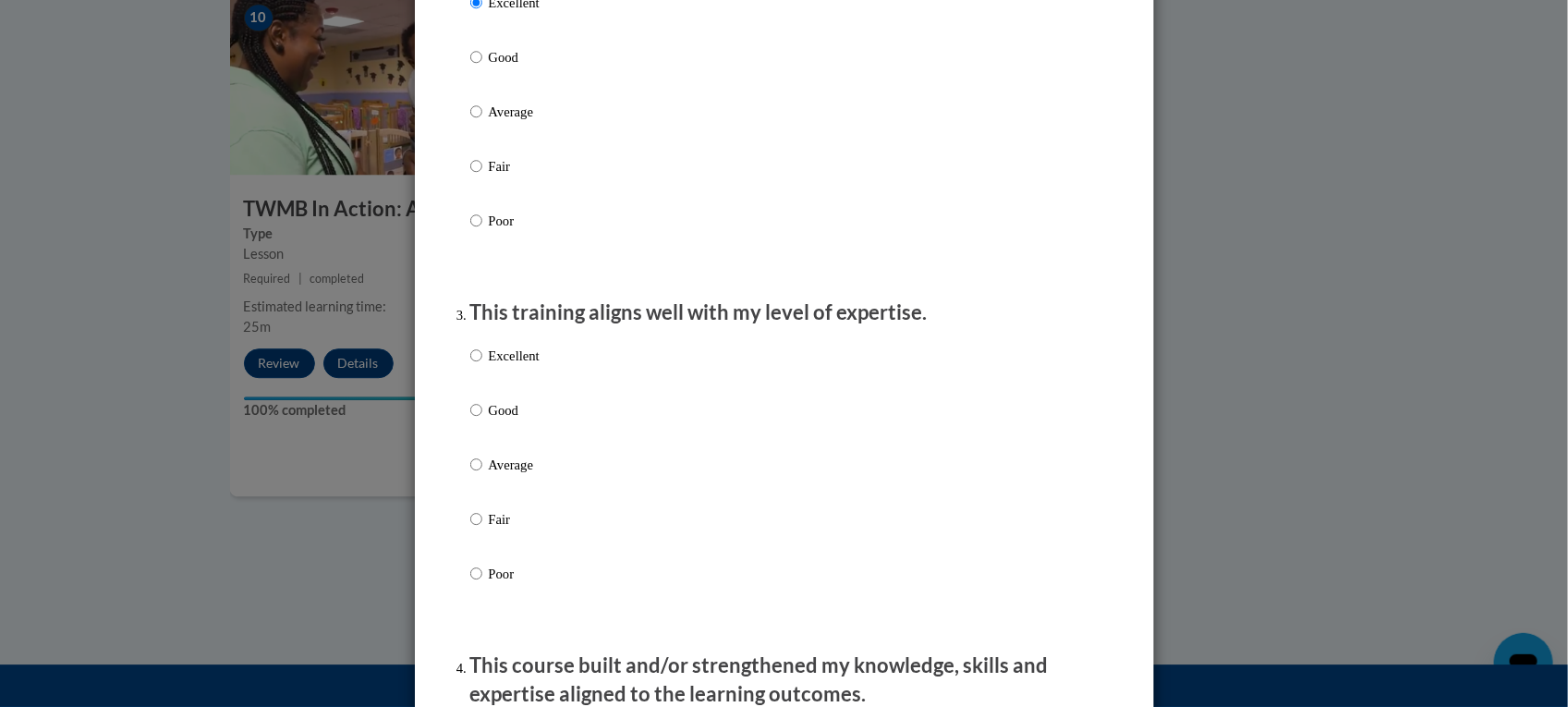
click at [509, 366] on p "Excellent" at bounding box center [514, 356] width 51 height 20
click at [483, 366] on input "Excellent" at bounding box center [476, 356] width 12 height 20
radio input "true"
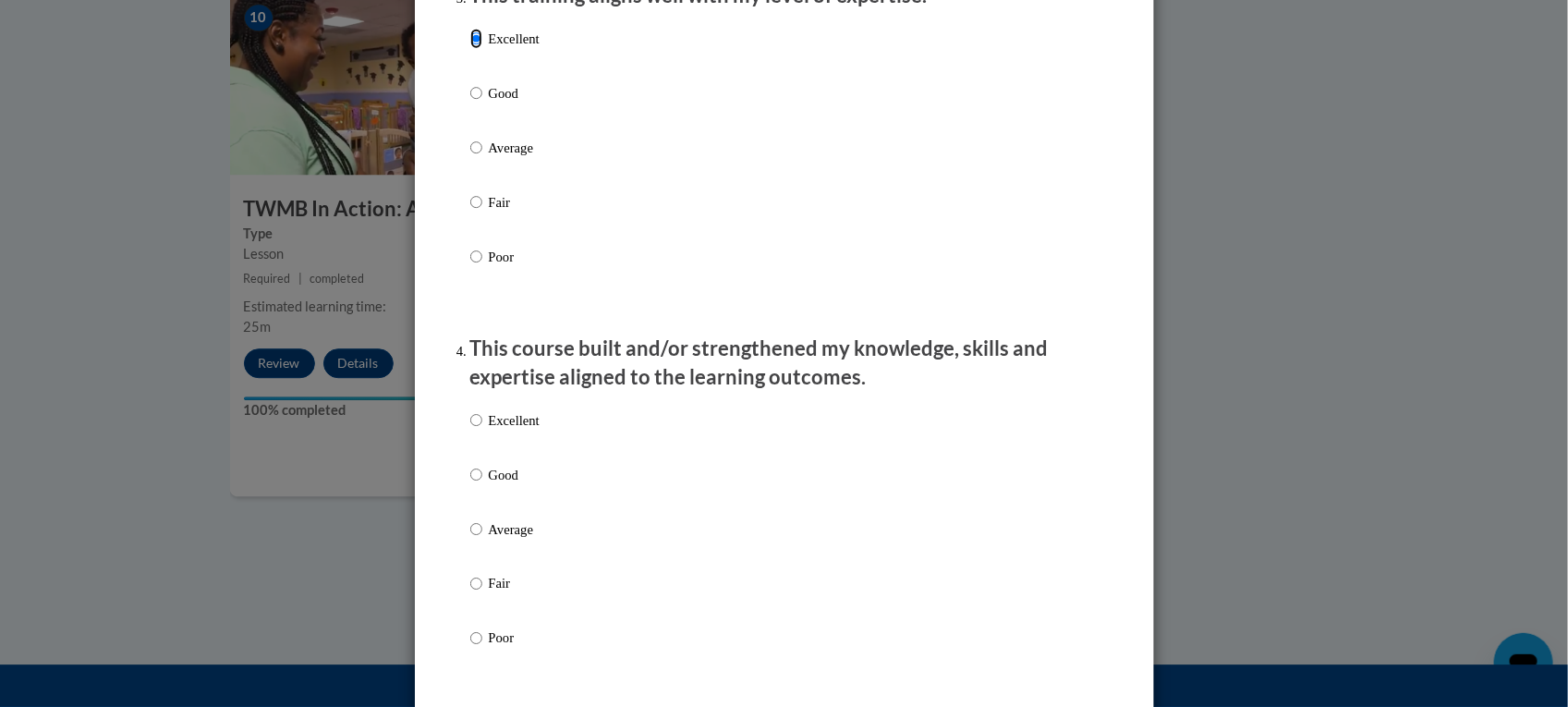
scroll to position [1040, 0]
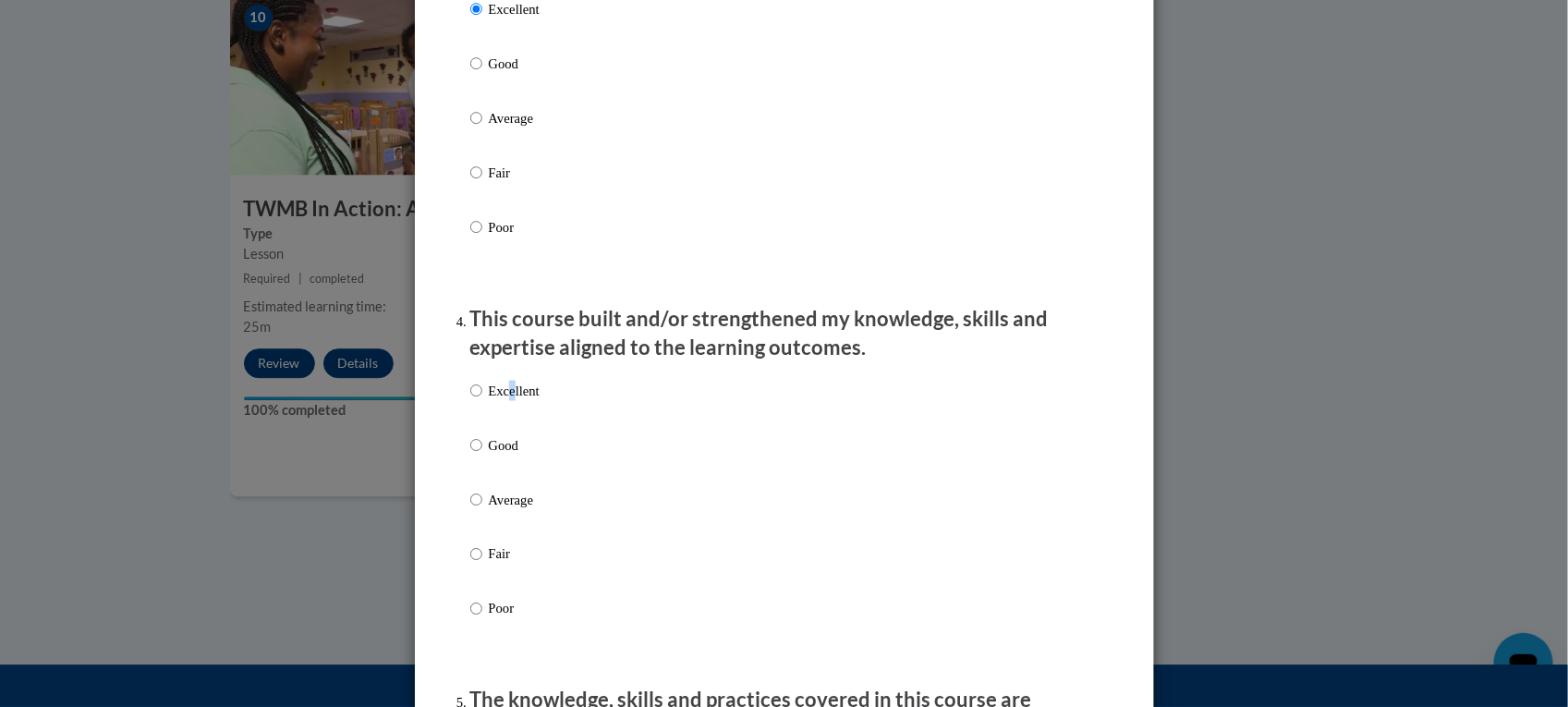
click at [505, 401] on p "Excellent" at bounding box center [514, 391] width 51 height 20
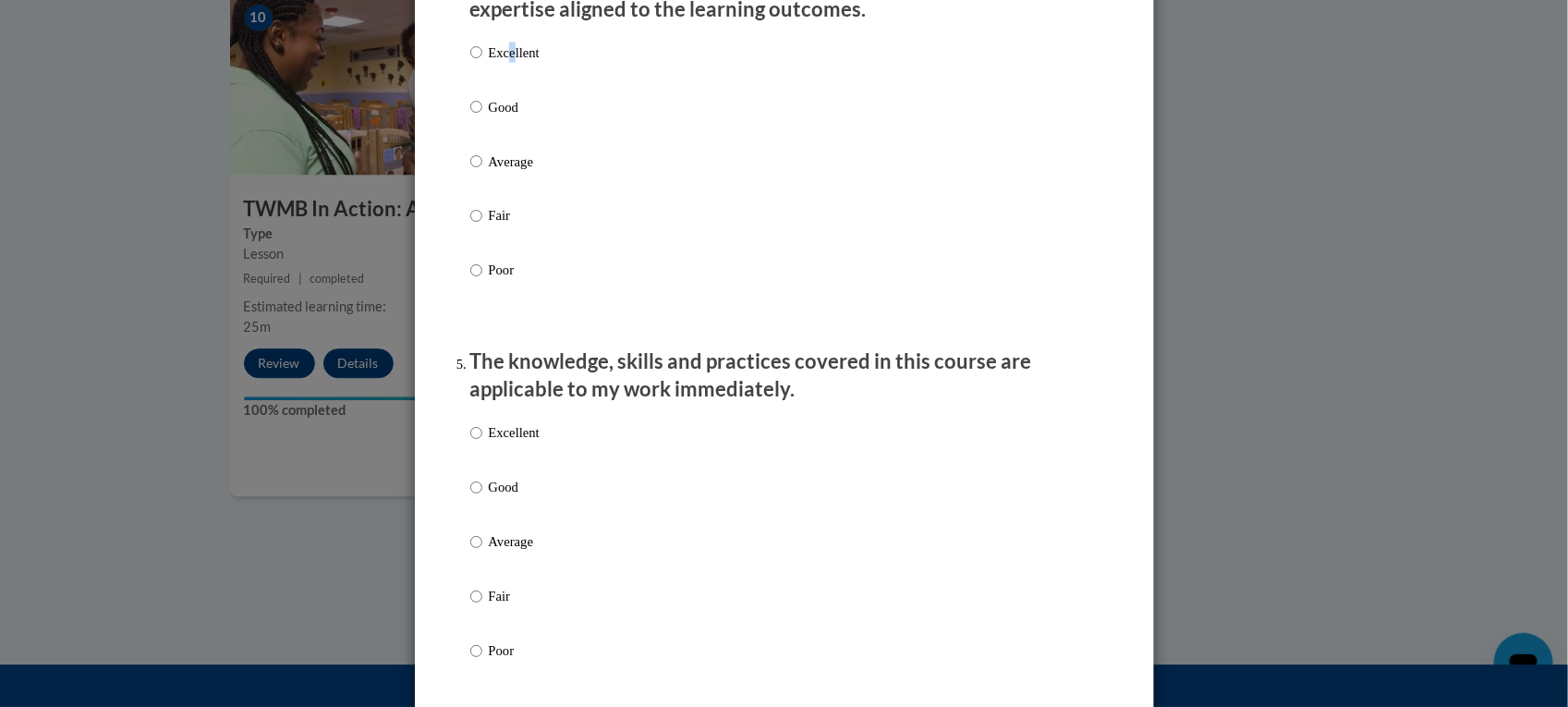
scroll to position [1386, 0]
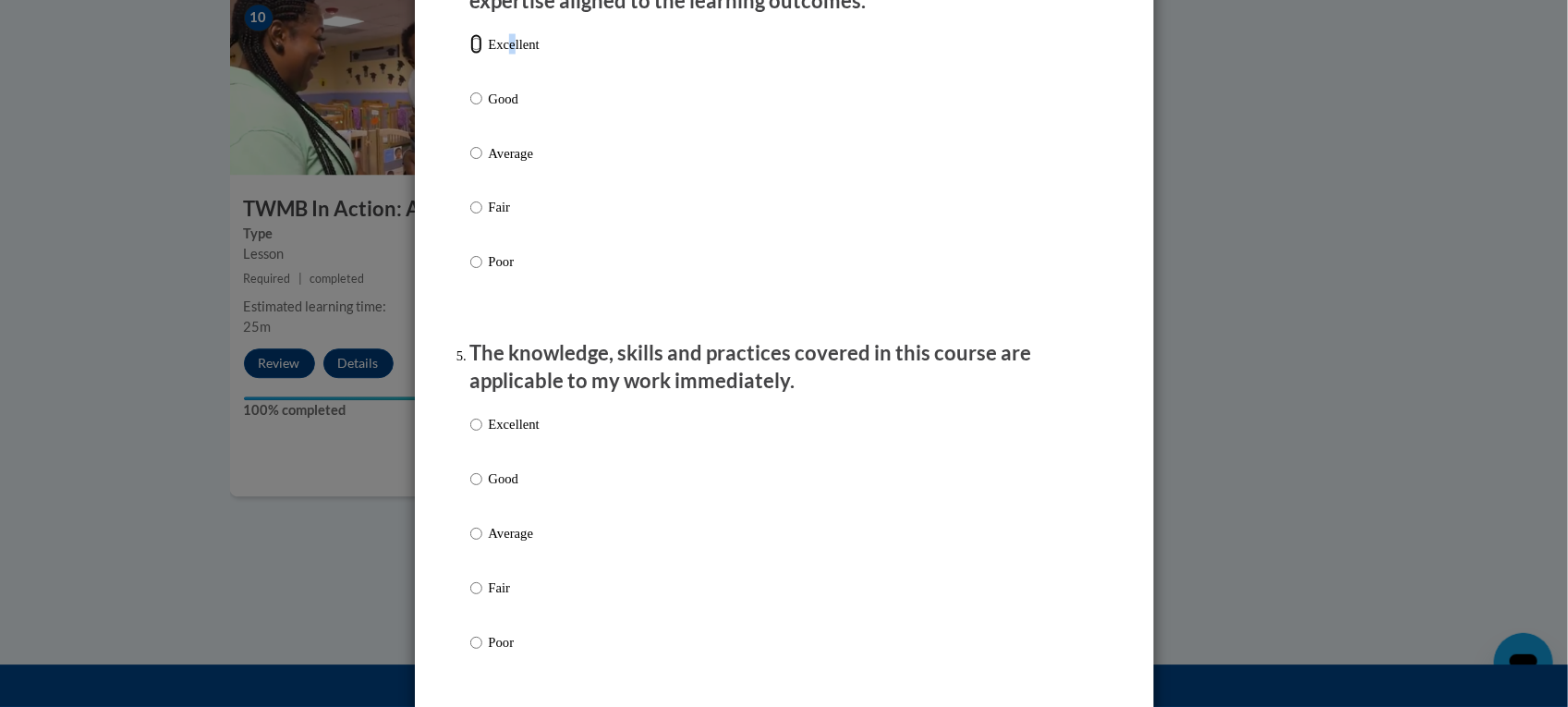
click at [470, 55] on input "Excellent" at bounding box center [476, 45] width 12 height 20
radio input "true"
click at [473, 439] on label "Excellent" at bounding box center [505, 440] width 69 height 50
click at [500, 435] on p "Excellent" at bounding box center [514, 425] width 51 height 20
click at [483, 435] on input "Excellent" at bounding box center [476, 425] width 12 height 20
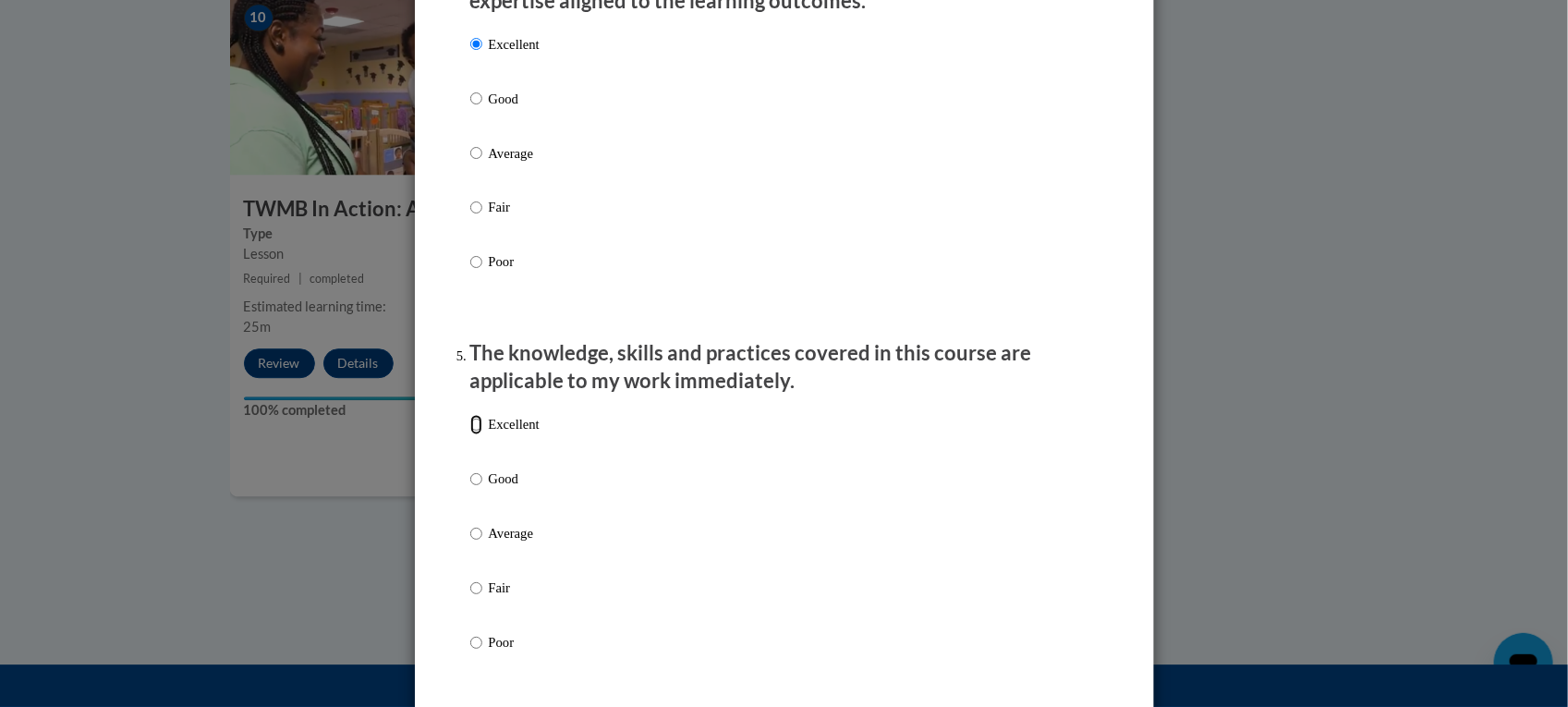
radio input "true"
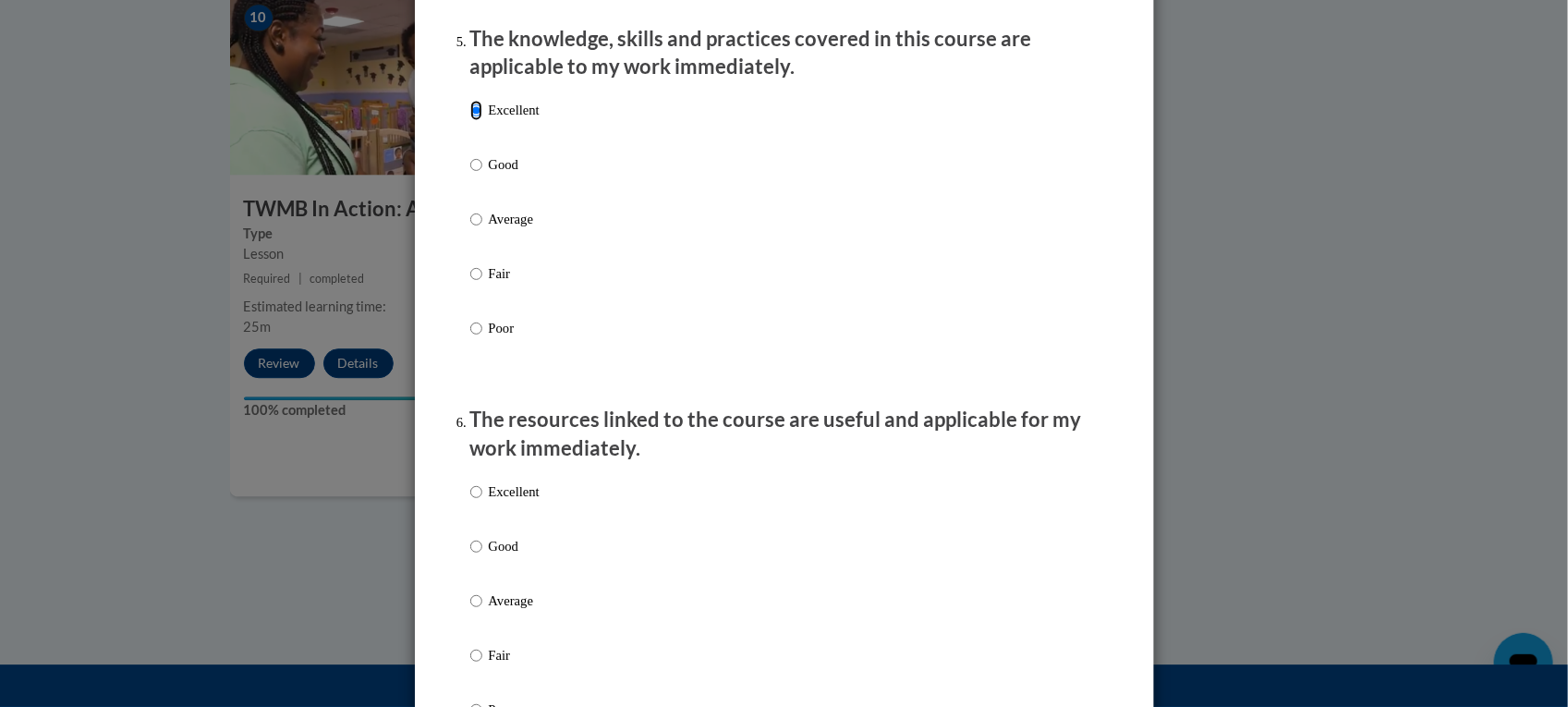
scroll to position [1733, 0]
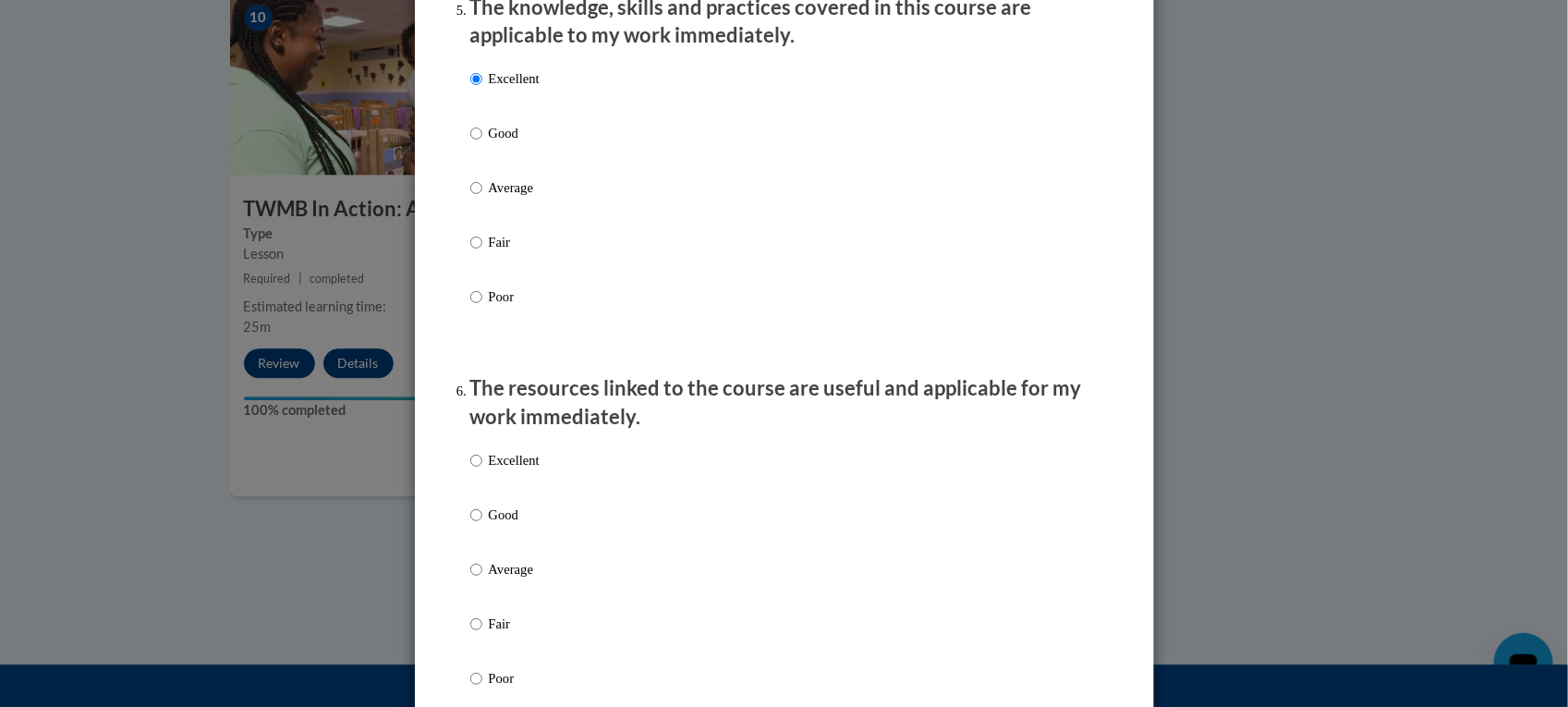
click at [507, 470] on p "Excellent" at bounding box center [514, 460] width 51 height 20
click at [483, 470] on input "Excellent" at bounding box center [476, 460] width 12 height 20
radio input "true"
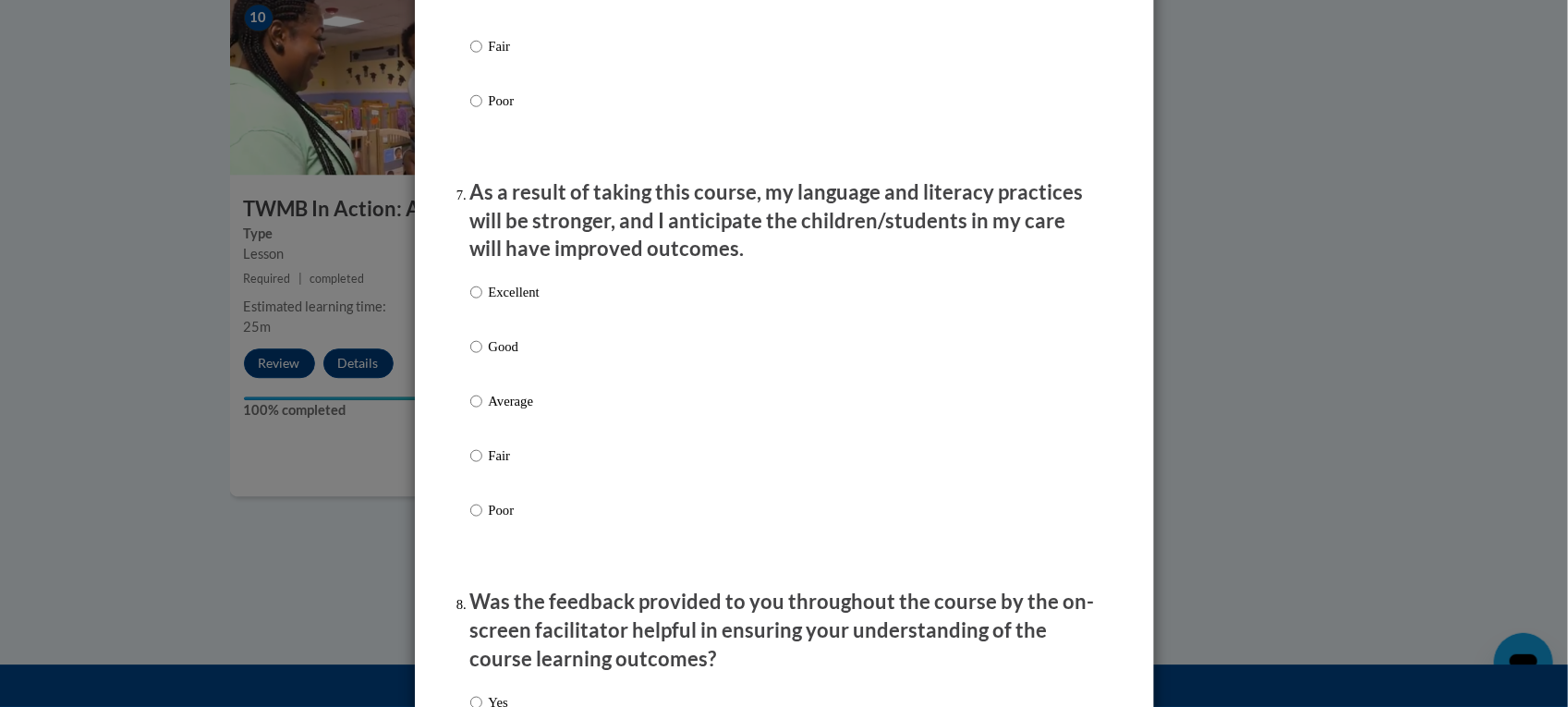
click at [513, 302] on p "Excellent" at bounding box center [514, 292] width 51 height 20
click at [483, 302] on input "Excellent" at bounding box center [476, 292] width 12 height 20
radio input "true"
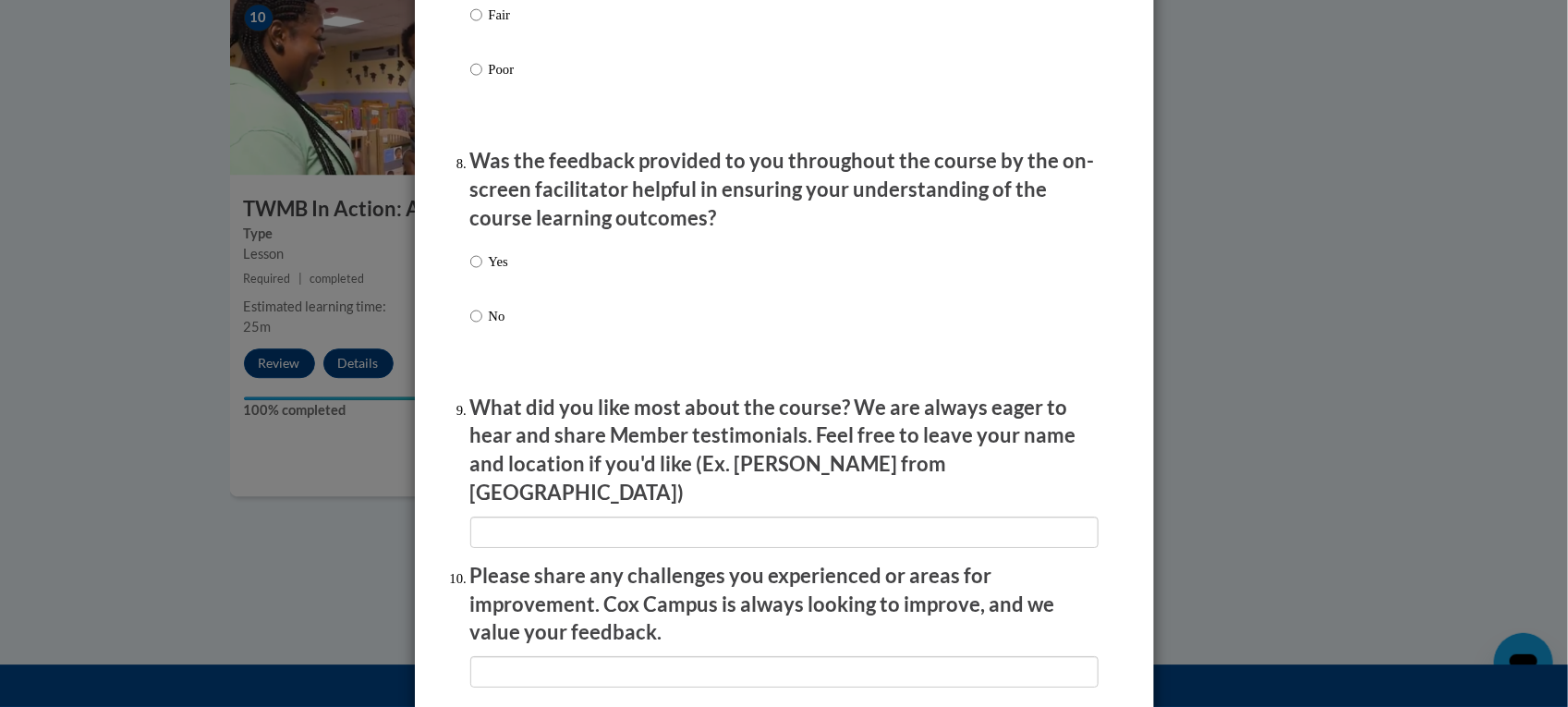
scroll to position [2772, 0]
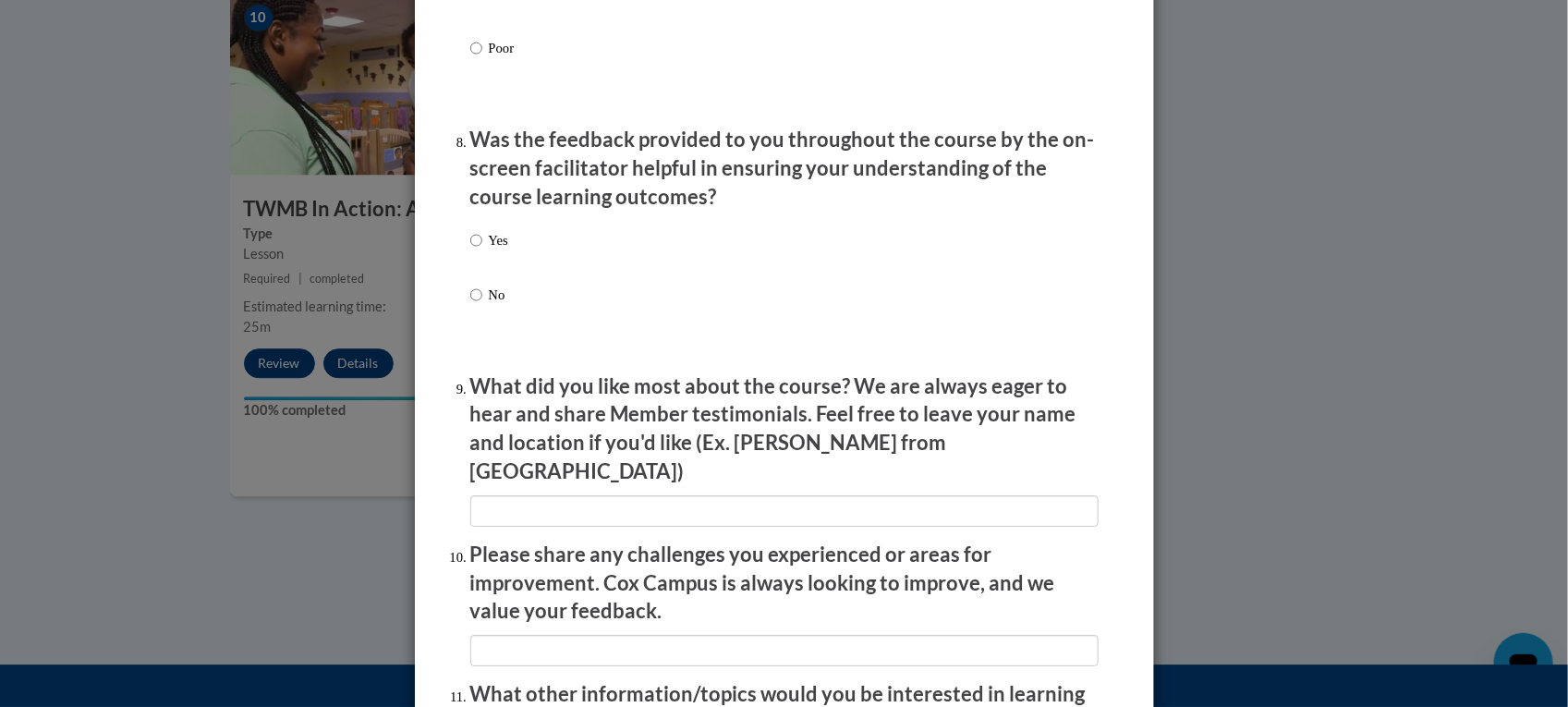
click at [489, 251] on p "Yes" at bounding box center [498, 240] width 20 height 20
click at [479, 251] on input "Yes" at bounding box center [476, 240] width 12 height 20
radio input "true"
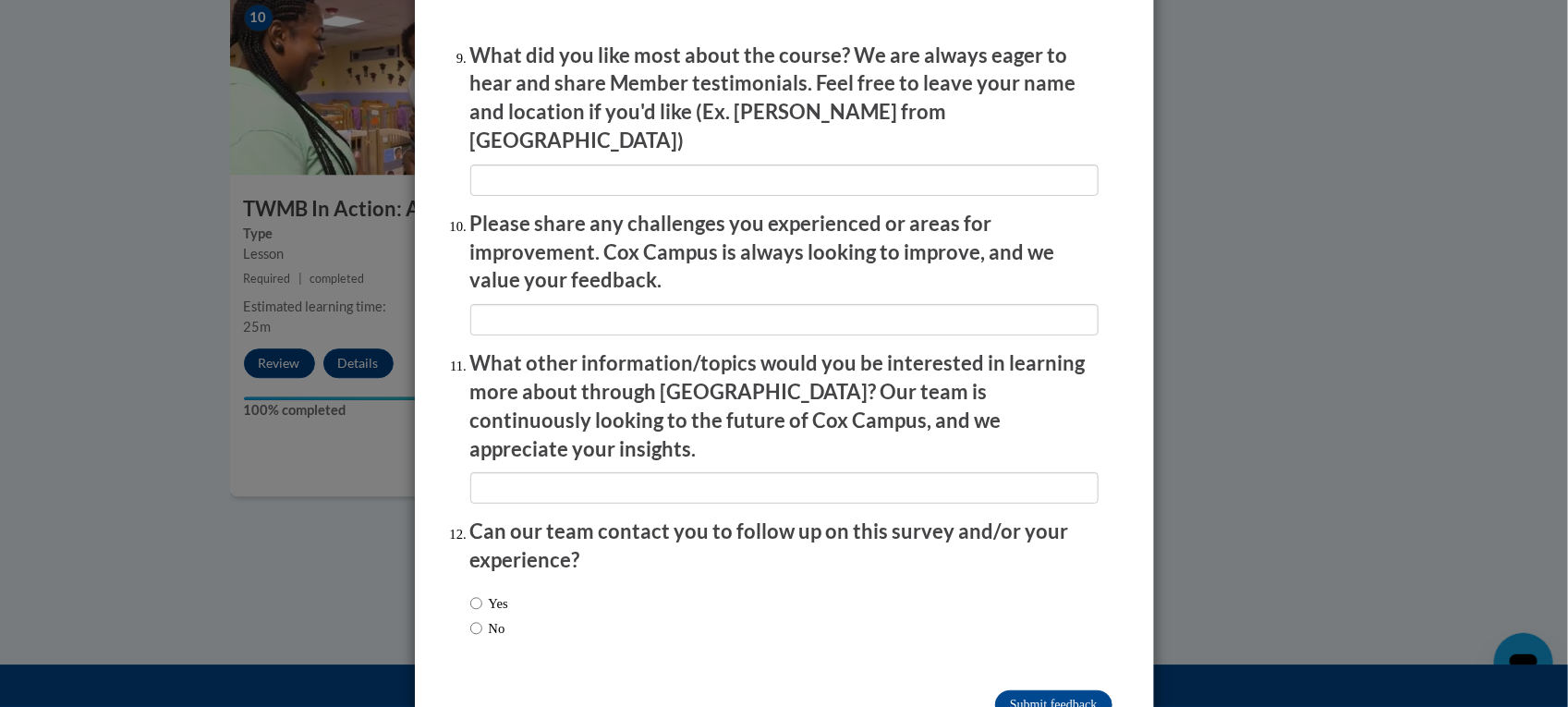
scroll to position [3138, 0]
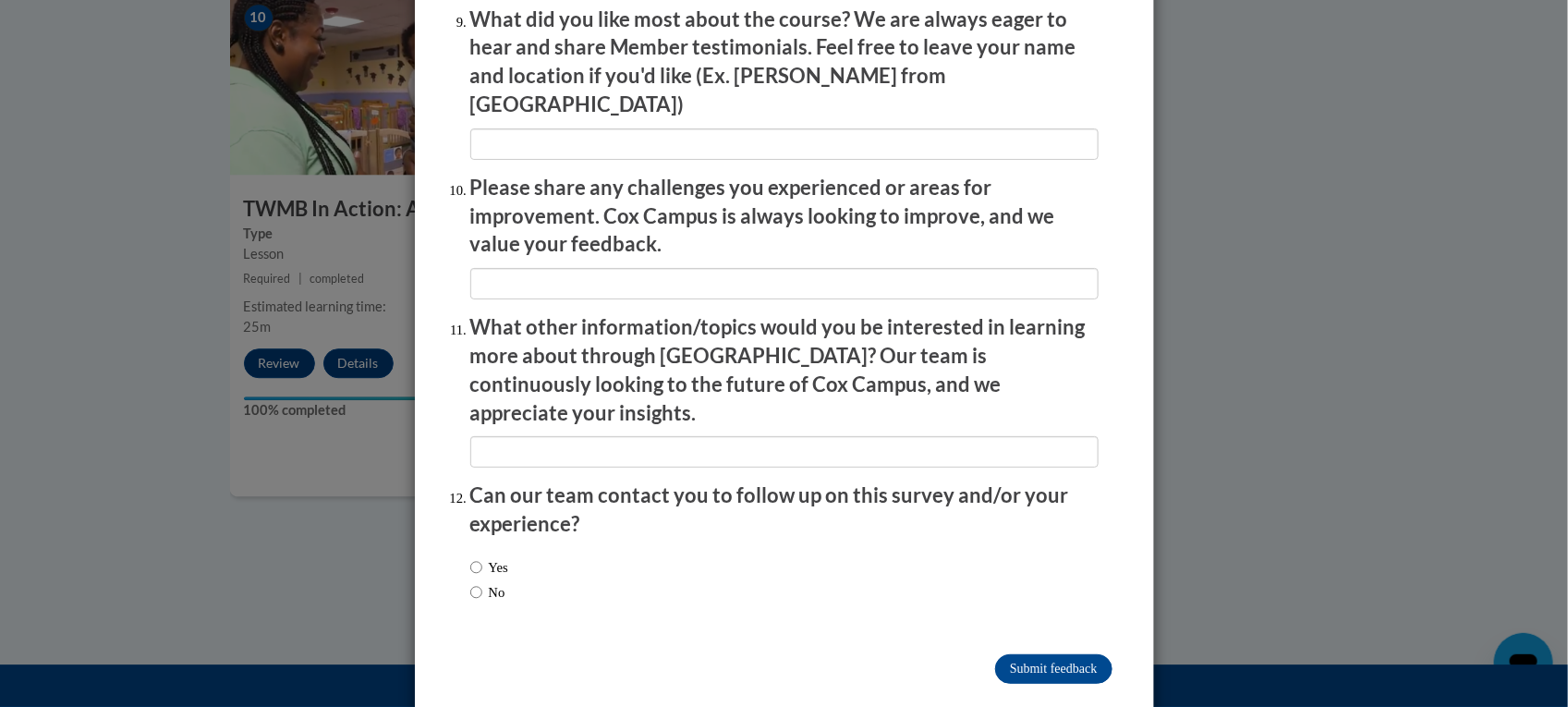
click at [481, 582] on label "No" at bounding box center [488, 592] width 35 height 20
click at [481, 582] on input "No" at bounding box center [476, 592] width 12 height 20
radio input "true"
click at [1051, 654] on input "Submit feedback" at bounding box center [1053, 669] width 116 height 30
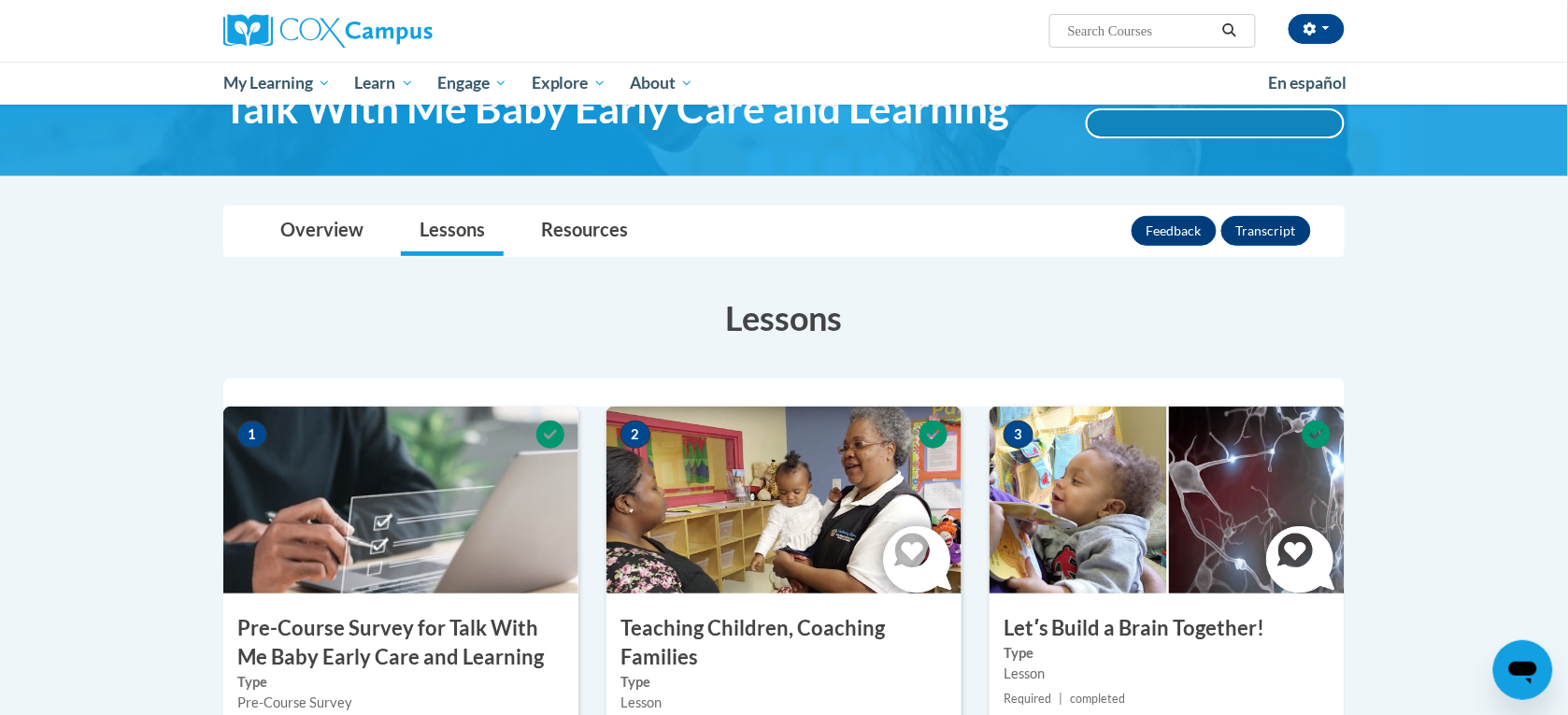
scroll to position [0, 0]
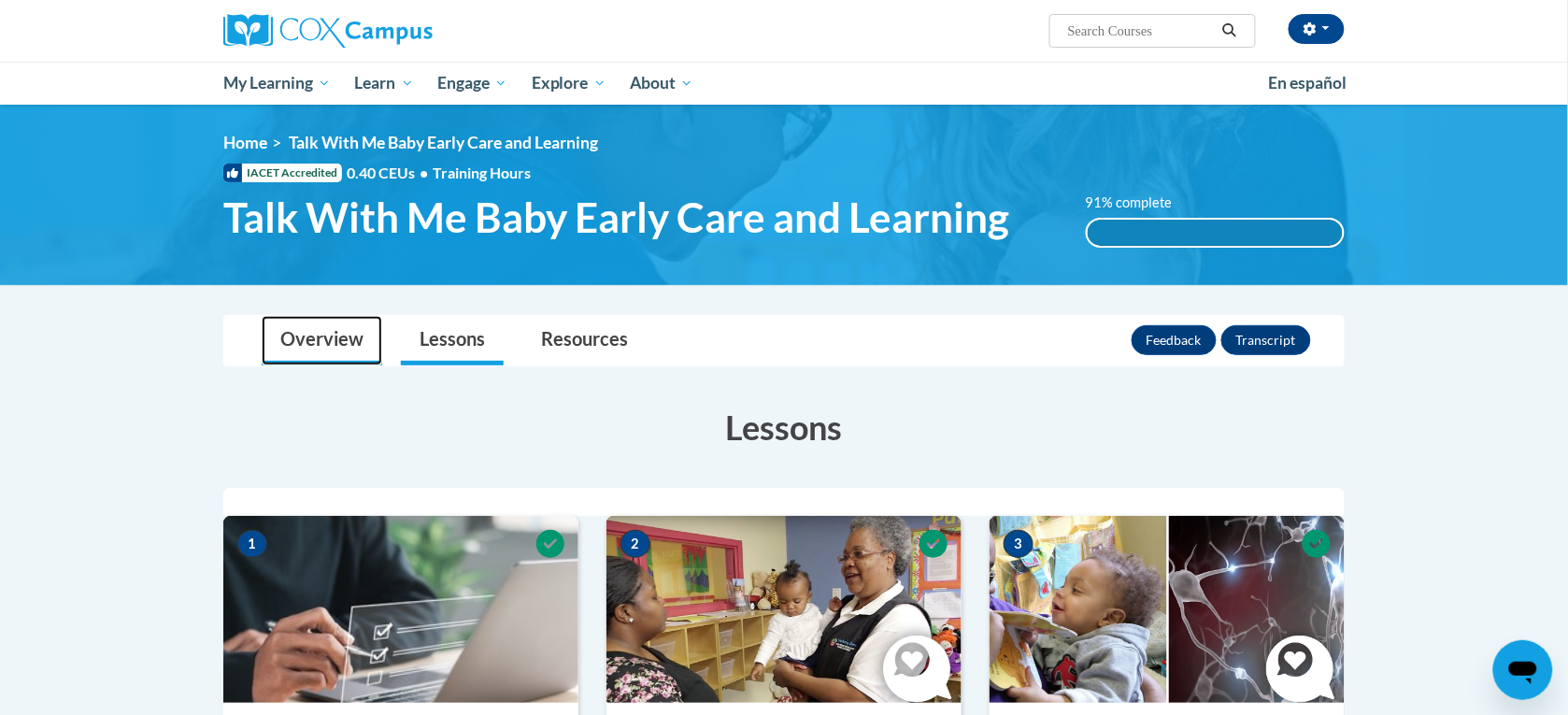
click at [319, 339] on link "Overview" at bounding box center [322, 340] width 121 height 50
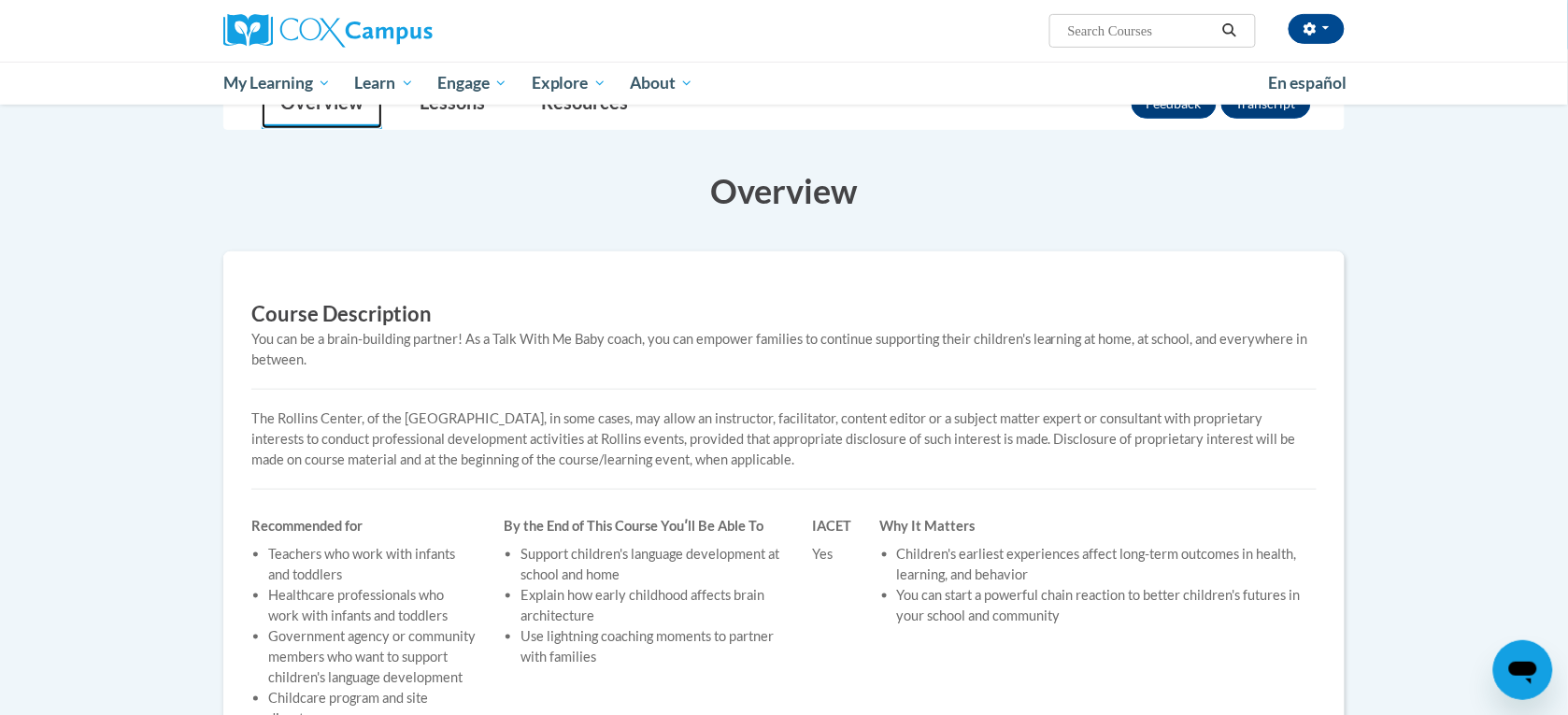
scroll to position [7, 0]
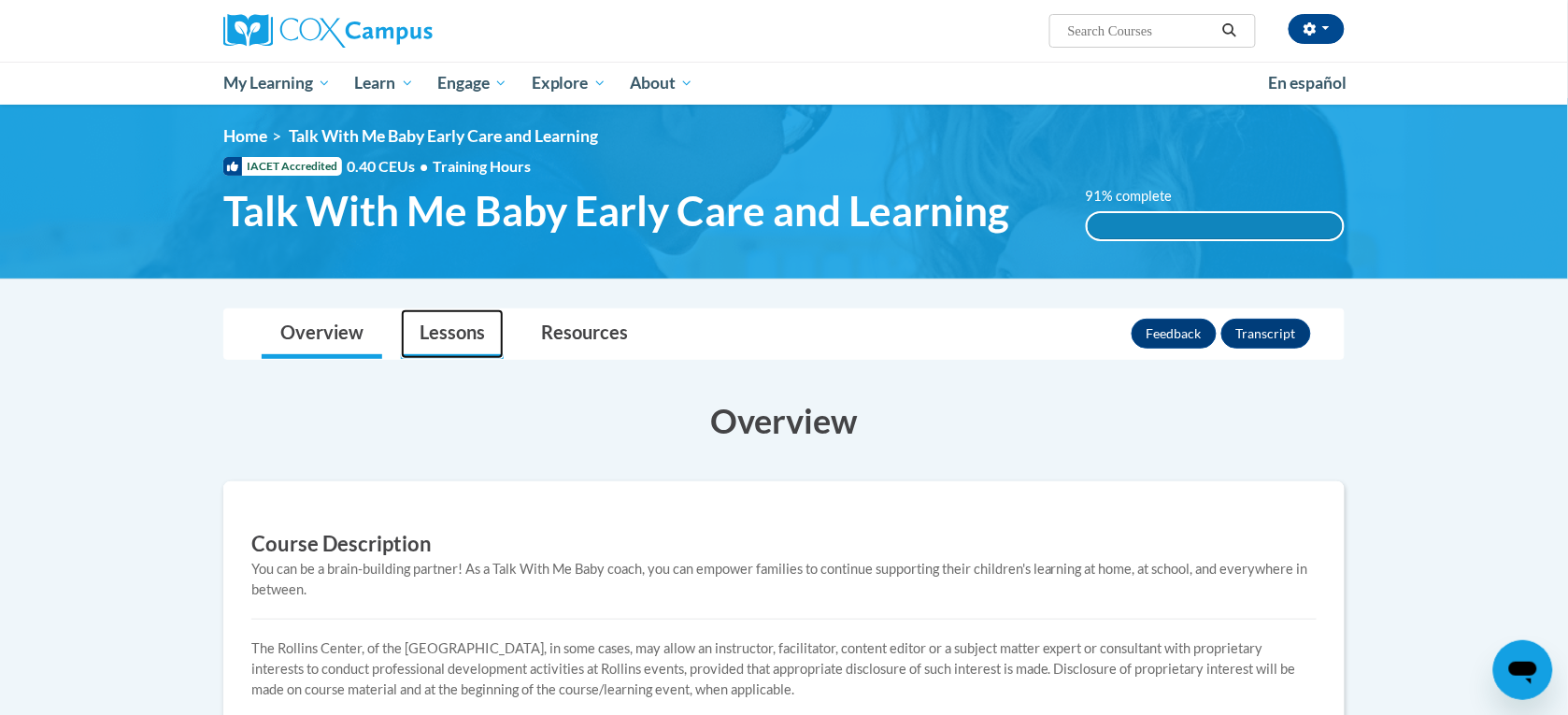
drag, startPoint x: 446, startPoint y: 341, endPoint x: 466, endPoint y: 357, distance: 25.6
click at [449, 343] on link "Lessons" at bounding box center [452, 333] width 103 height 50
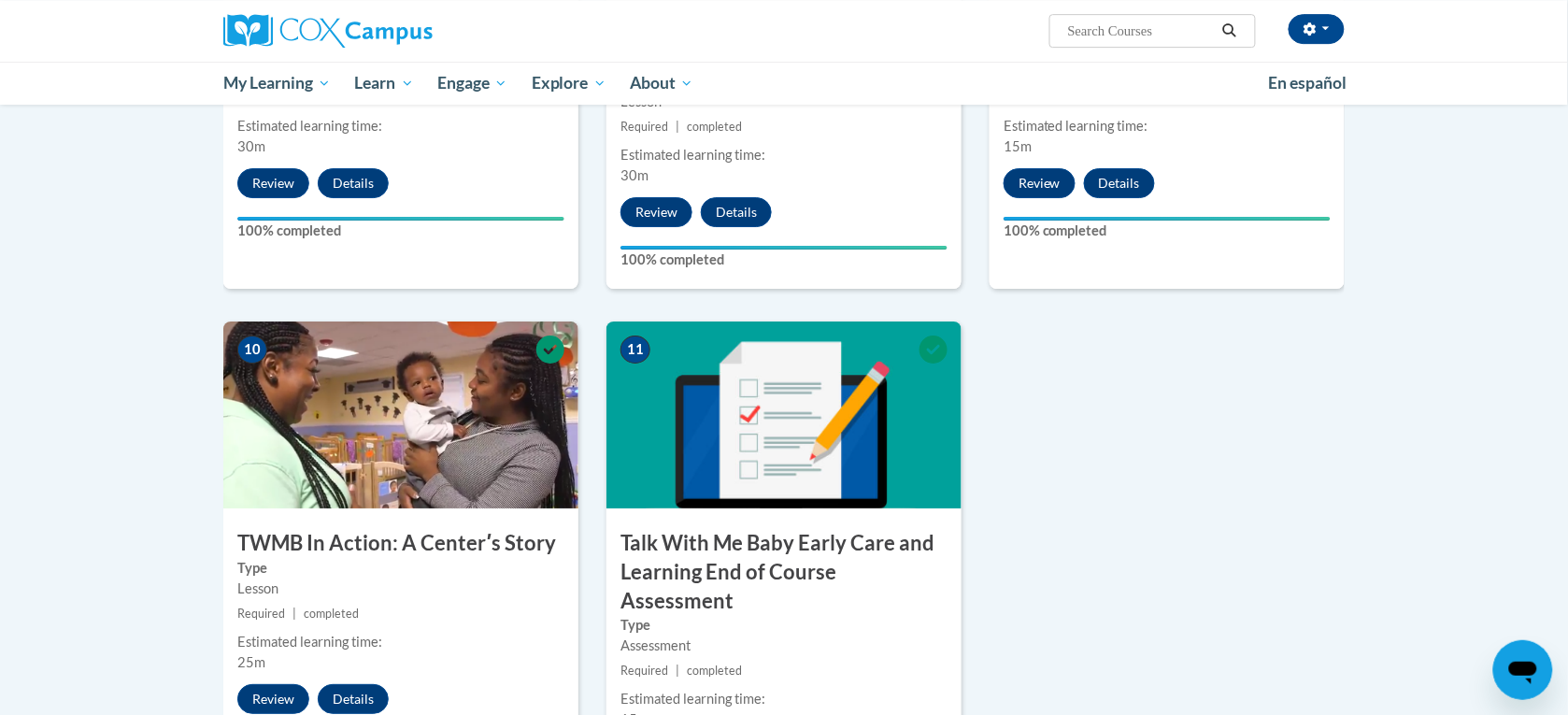
scroll to position [2109, 0]
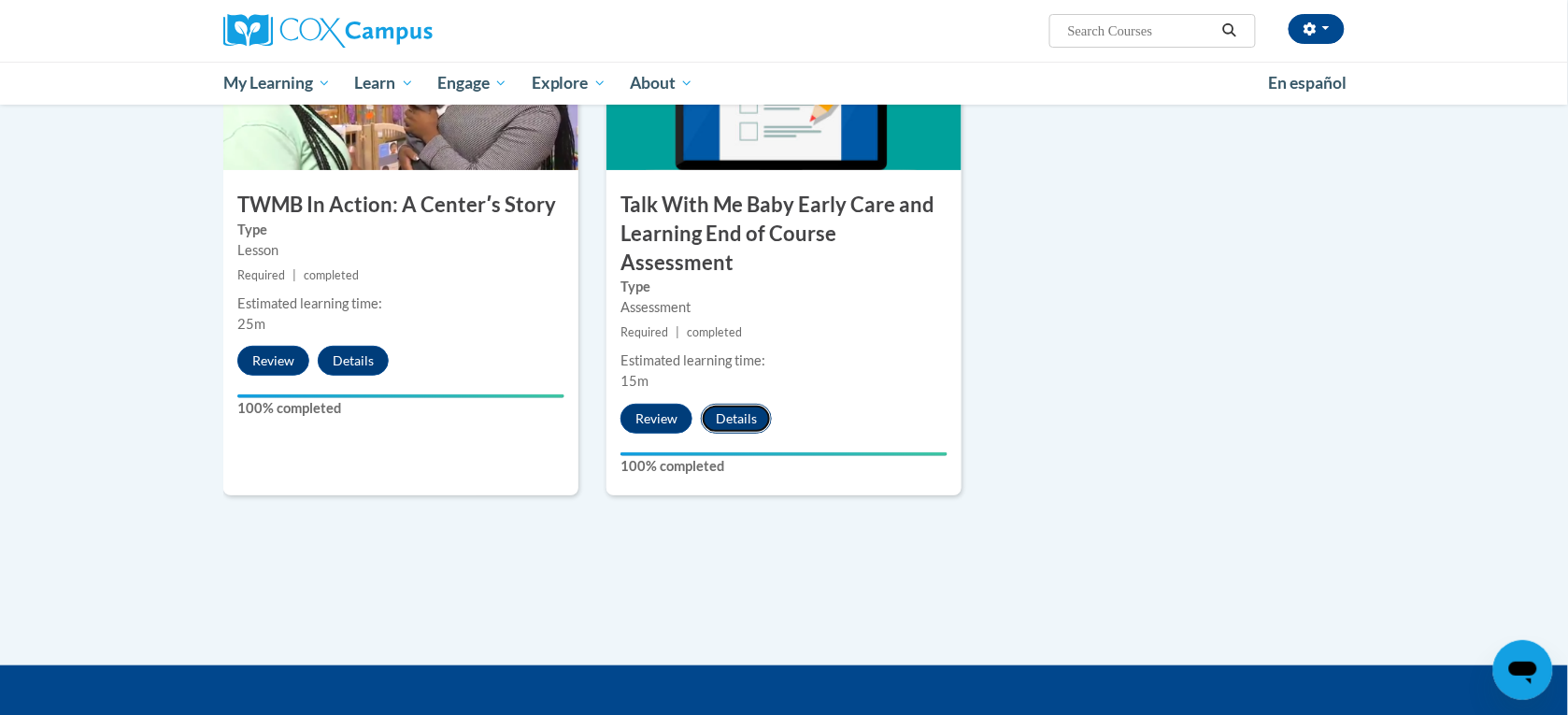
click at [753, 403] on button "Details" at bounding box center [736, 418] width 71 height 30
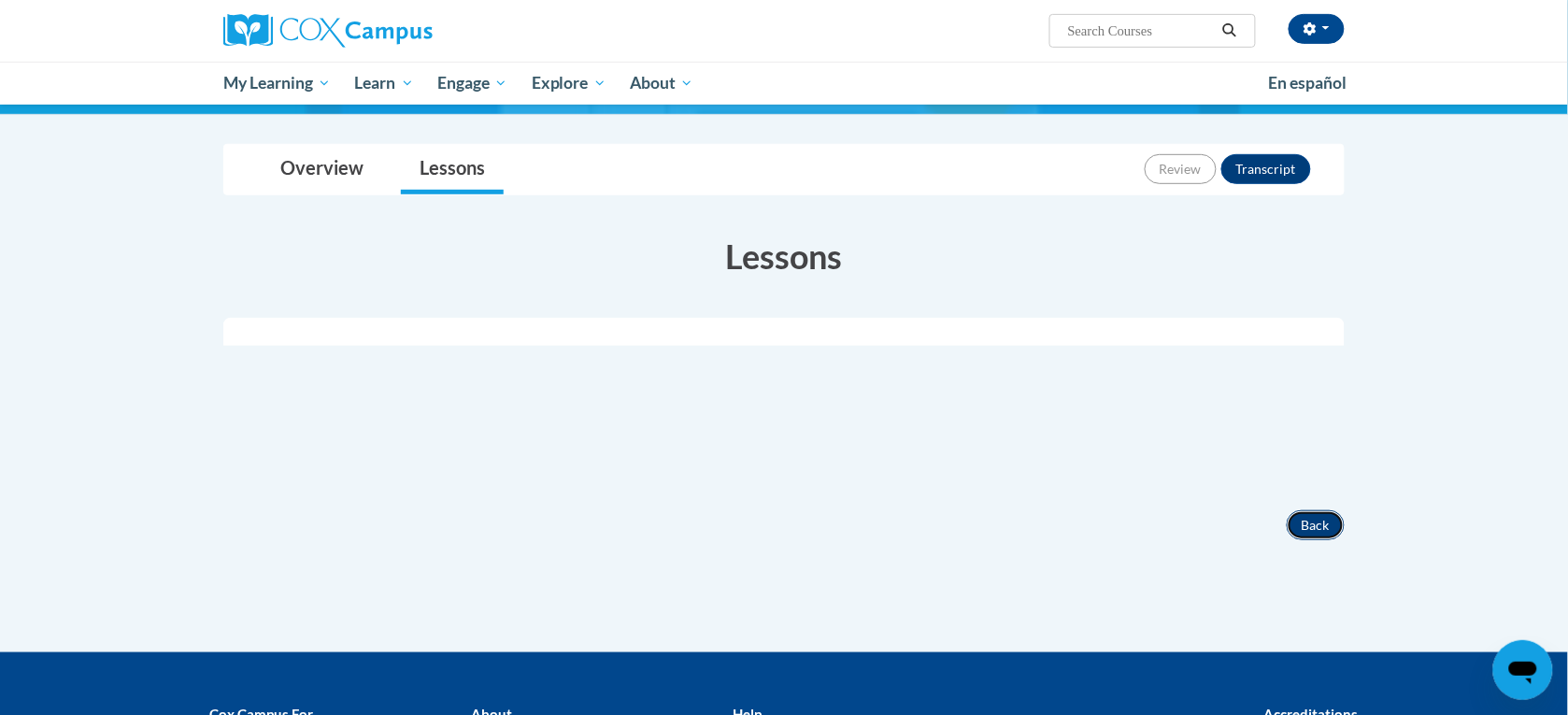
click at [1330, 533] on button "Back" at bounding box center [1315, 526] width 57 height 30
